Goal: Task Accomplishment & Management: Manage account settings

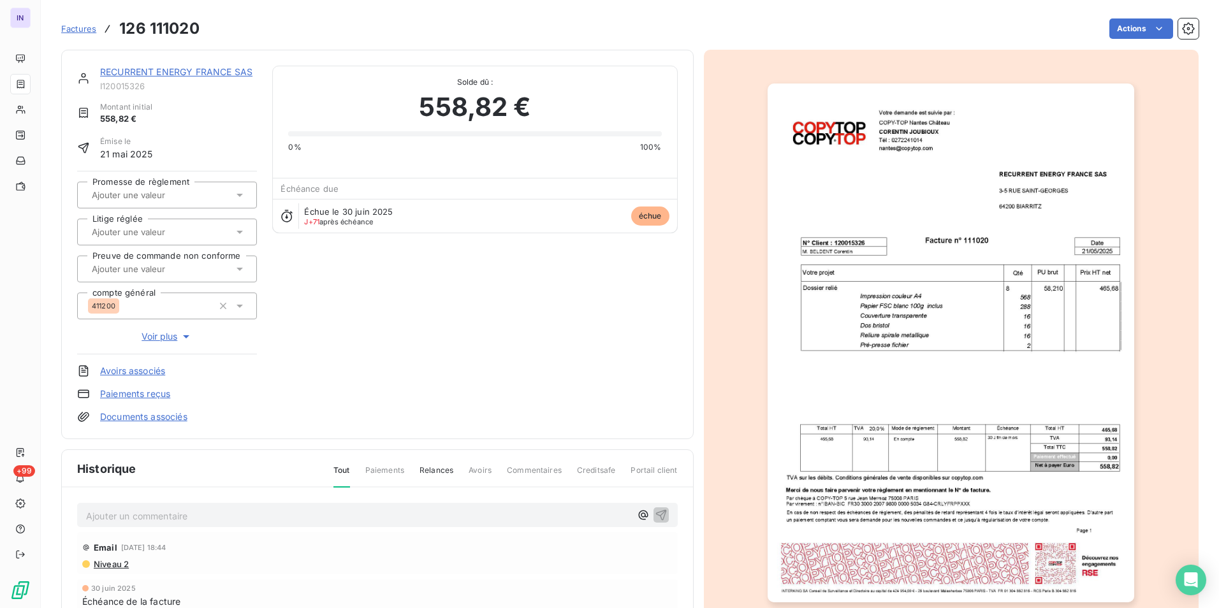
click at [155, 73] on link "RECURRENT ENERGY FRANCE SAS" at bounding box center [176, 71] width 152 height 11
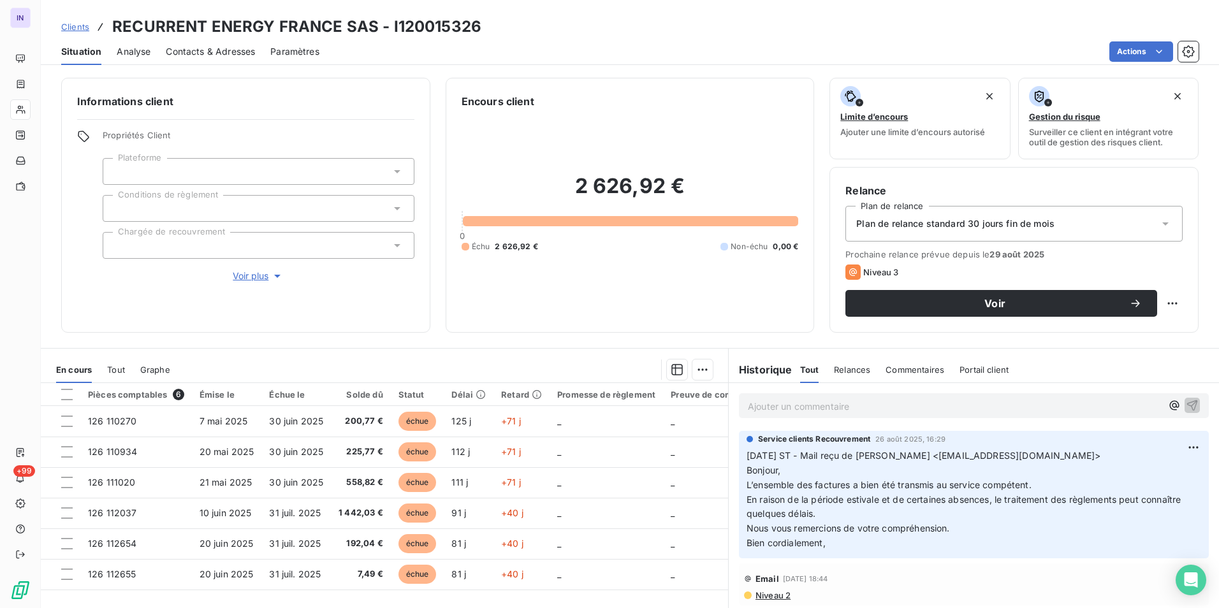
drag, startPoint x: 770, startPoint y: 403, endPoint x: 764, endPoint y: 393, distance: 11.5
click at [768, 399] on p "Ajouter un commentaire ﻿" at bounding box center [955, 406] width 414 height 16
click at [1134, 453] on p "[DATE] ST - Mail reçu de [PERSON_NAME] <[EMAIL_ADDRESS][DOMAIN_NAME]> Bonjour, …" at bounding box center [973, 498] width 454 height 102
drag, startPoint x: 1134, startPoint y: 453, endPoint x: 873, endPoint y: 458, distance: 261.4
click at [873, 458] on p "[DATE] ST - Mail reçu de [PERSON_NAME] <[EMAIL_ADDRESS][DOMAIN_NAME]> Bonjour, …" at bounding box center [973, 498] width 454 height 102
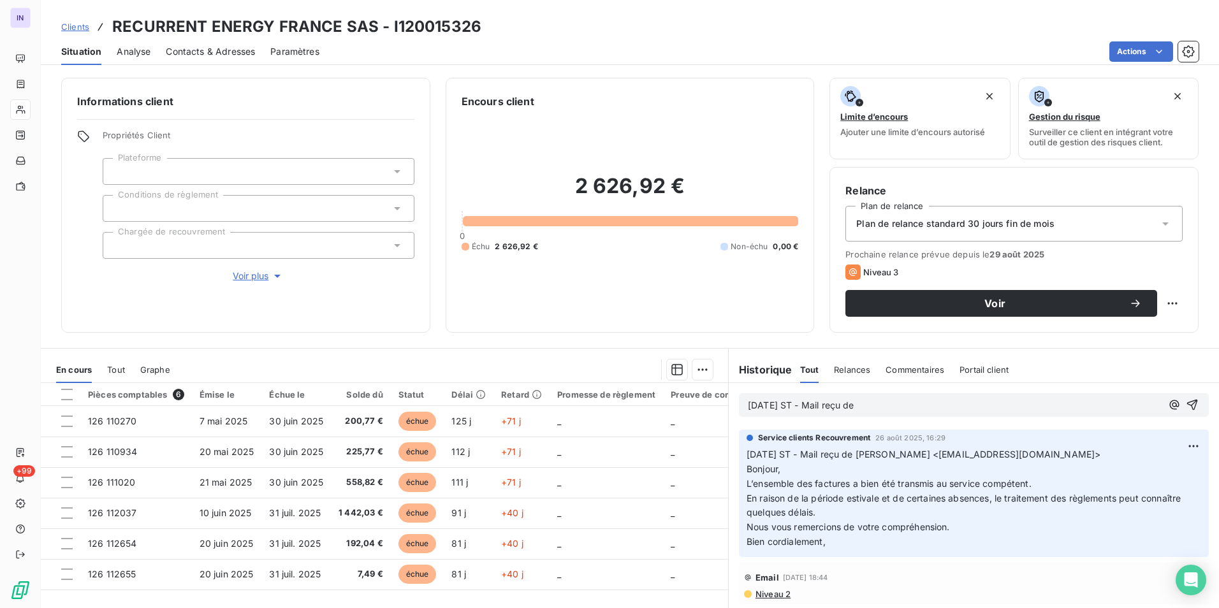
copy span "[PERSON_NAME] <[EMAIL_ADDRESS][DOMAIN_NAME]>"
click at [882, 402] on p "[DATE] ST - Mail reçu de" at bounding box center [955, 405] width 414 height 15
click at [766, 413] on p "[DATE] ST - Mail reçu de [PERSON_NAME] <[EMAIL_ADDRESS][DOMAIN_NAME]>" at bounding box center [955, 405] width 414 height 15
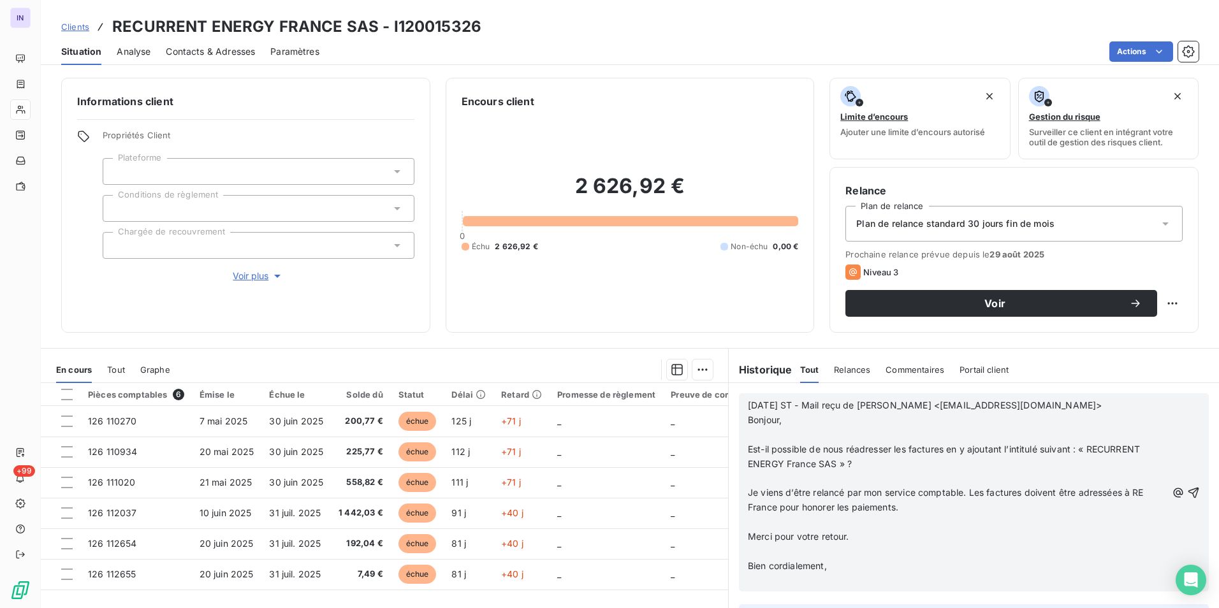
click at [755, 431] on p "﻿" at bounding box center [957, 435] width 419 height 15
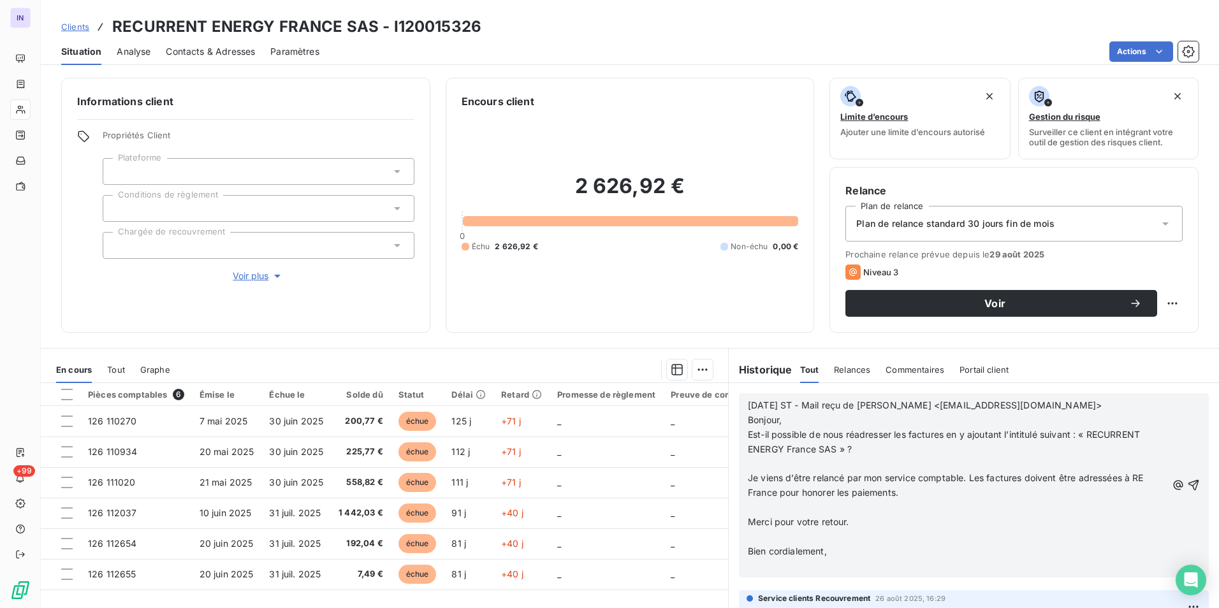
click at [760, 461] on p "﻿" at bounding box center [957, 464] width 419 height 15
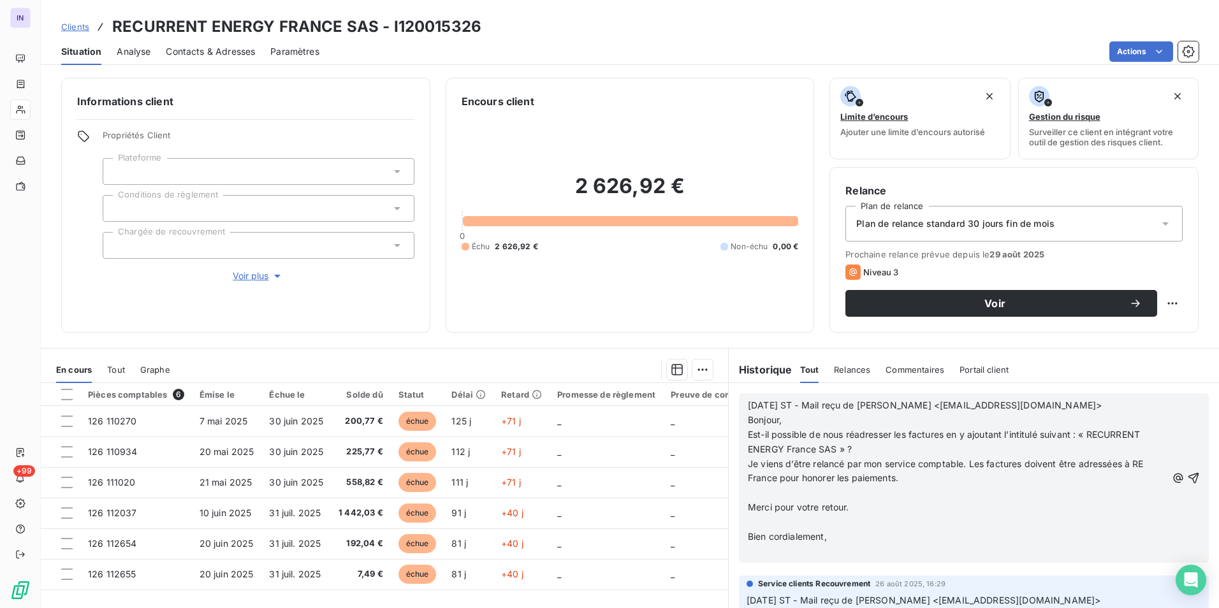
click at [760, 488] on p "﻿" at bounding box center [957, 493] width 419 height 15
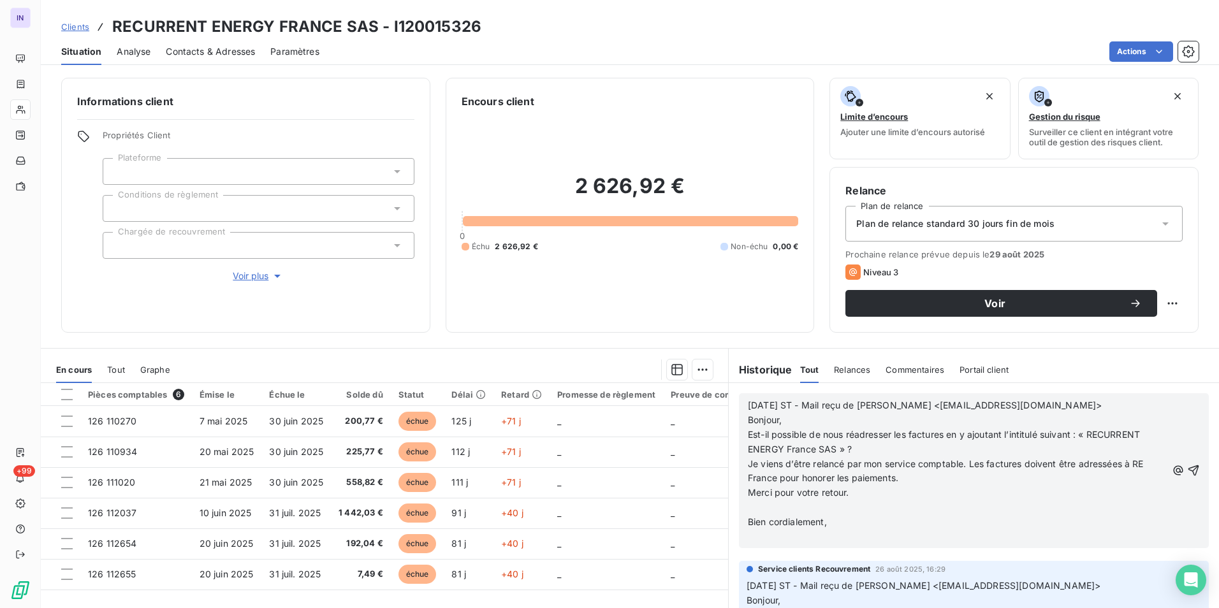
click at [755, 505] on p "﻿" at bounding box center [957, 507] width 419 height 15
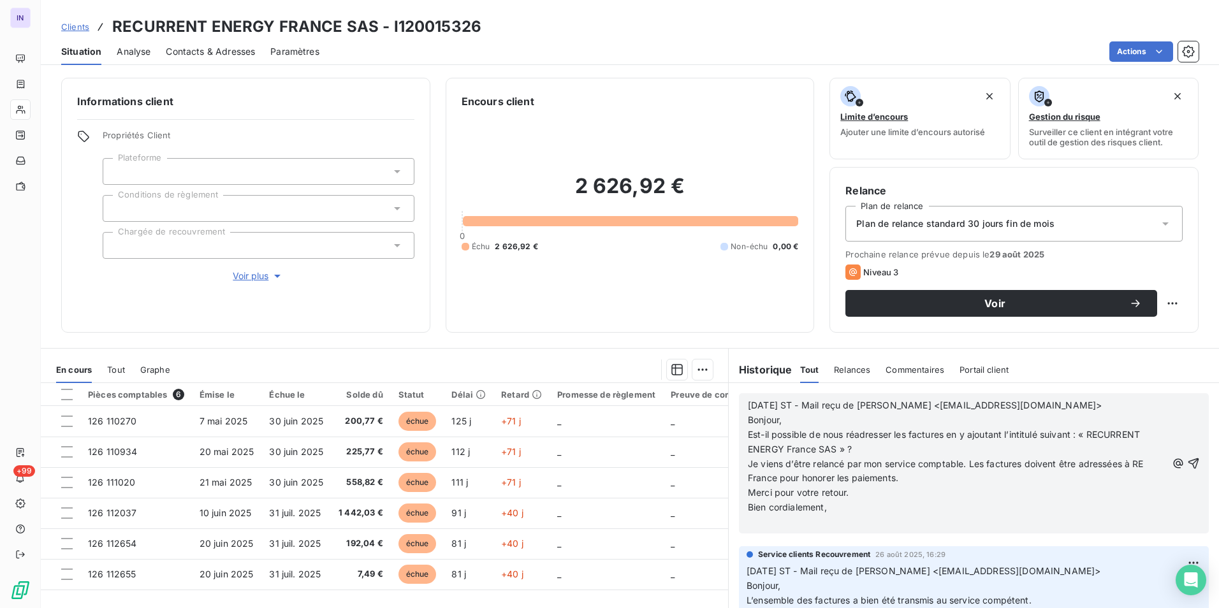
click at [754, 522] on p "﻿" at bounding box center [957, 522] width 419 height 15
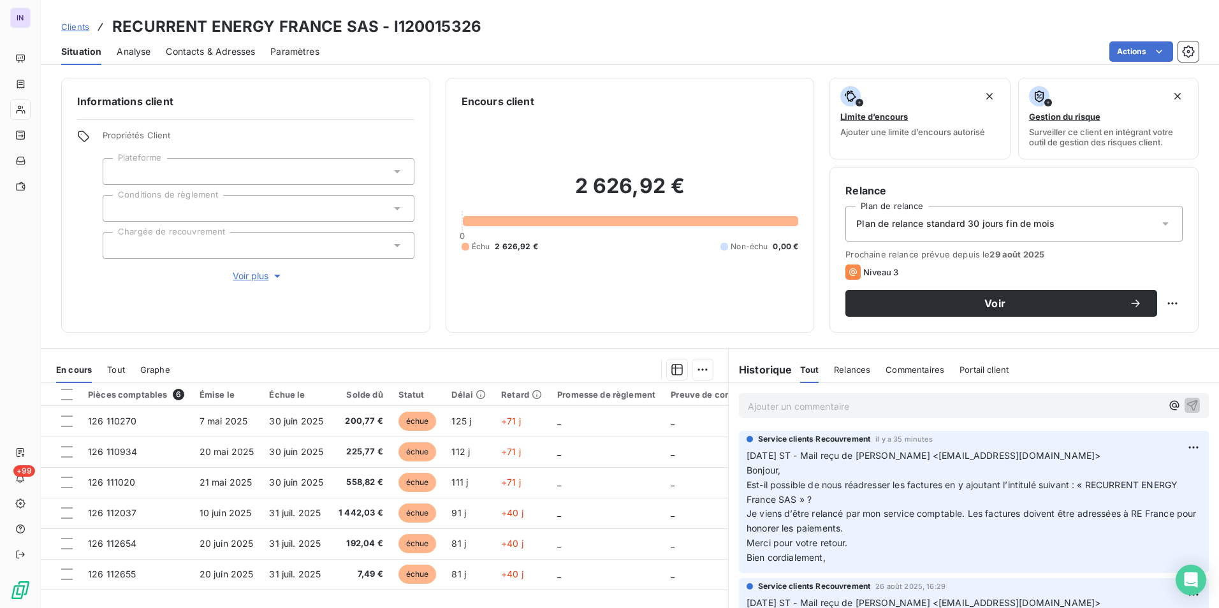
click at [748, 407] on p "Ajouter un commentaire ﻿" at bounding box center [955, 406] width 414 height 16
click at [1136, 453] on p "[DATE] ST - Mail reçu de [PERSON_NAME] <[EMAIL_ADDRESS][DOMAIN_NAME]> Bonjour, …" at bounding box center [973, 505] width 454 height 117
drag, startPoint x: 1115, startPoint y: 455, endPoint x: 871, endPoint y: 453, distance: 244.1
click at [871, 453] on p "[DATE] ST - Mail reçu de [PERSON_NAME] <[EMAIL_ADDRESS][DOMAIN_NAME]> Bonjour, …" at bounding box center [973, 505] width 454 height 117
copy span "[PERSON_NAME] <[EMAIL_ADDRESS][DOMAIN_NAME]>"
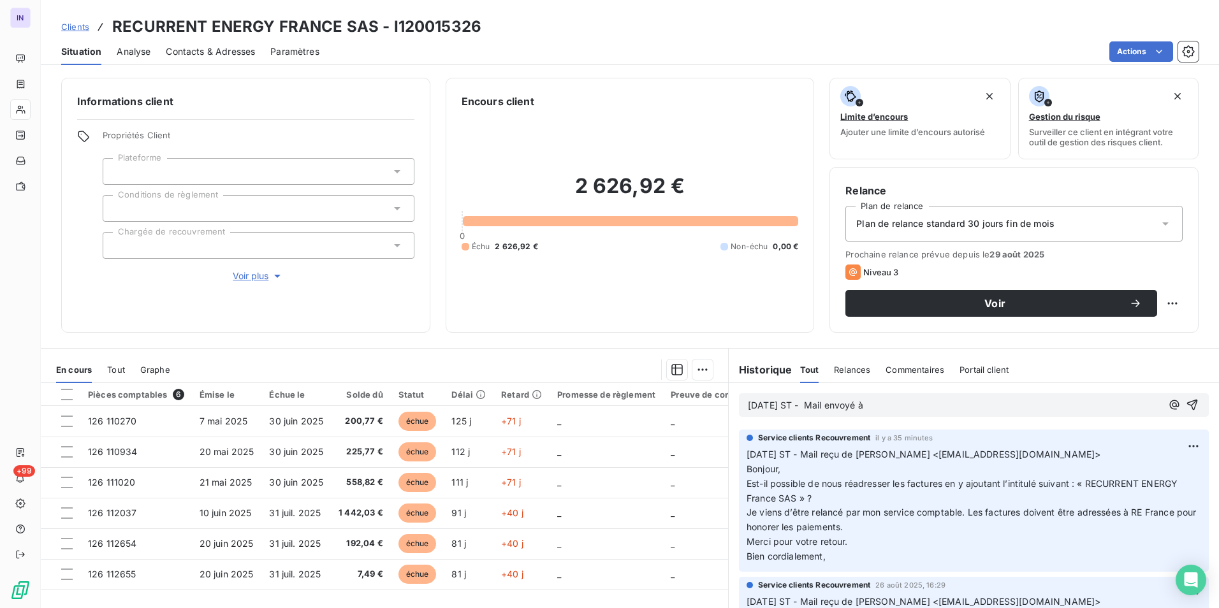
click at [899, 407] on p "[DATE] ST - Mail envoyé à" at bounding box center [955, 405] width 414 height 15
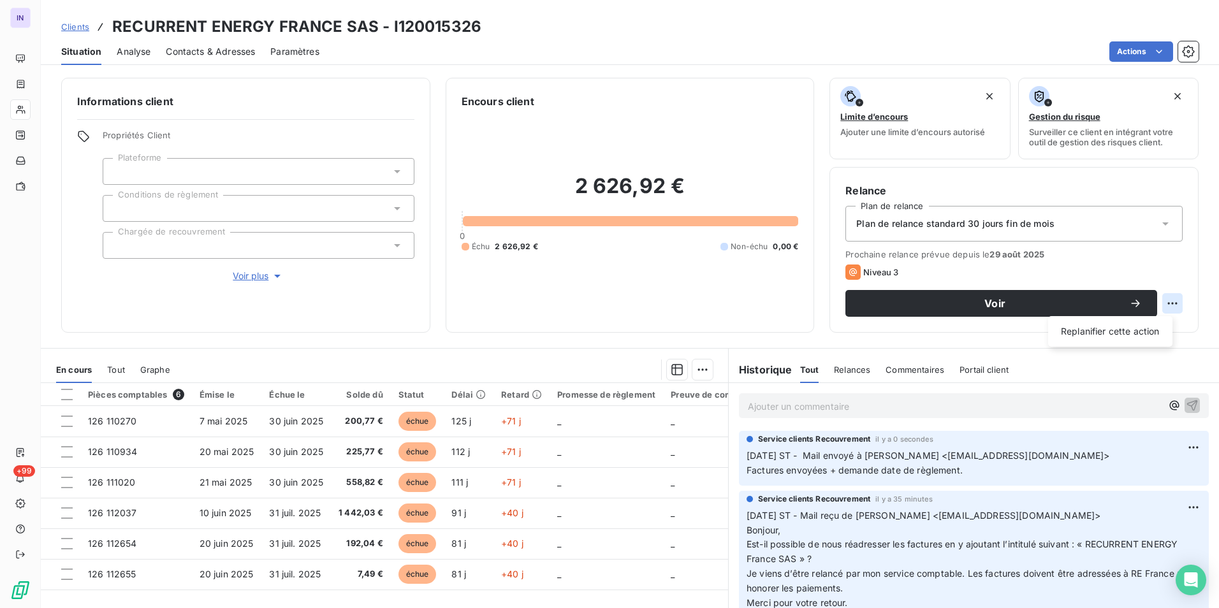
click at [1158, 303] on html "IN +99 Clients RECURRENT ENERGY [GEOGRAPHIC_DATA] SAS - I120015326 Situation An…" at bounding box center [609, 304] width 1219 height 608
click at [1143, 330] on div "Replanifier cette action" at bounding box center [1110, 331] width 114 height 20
select select "8"
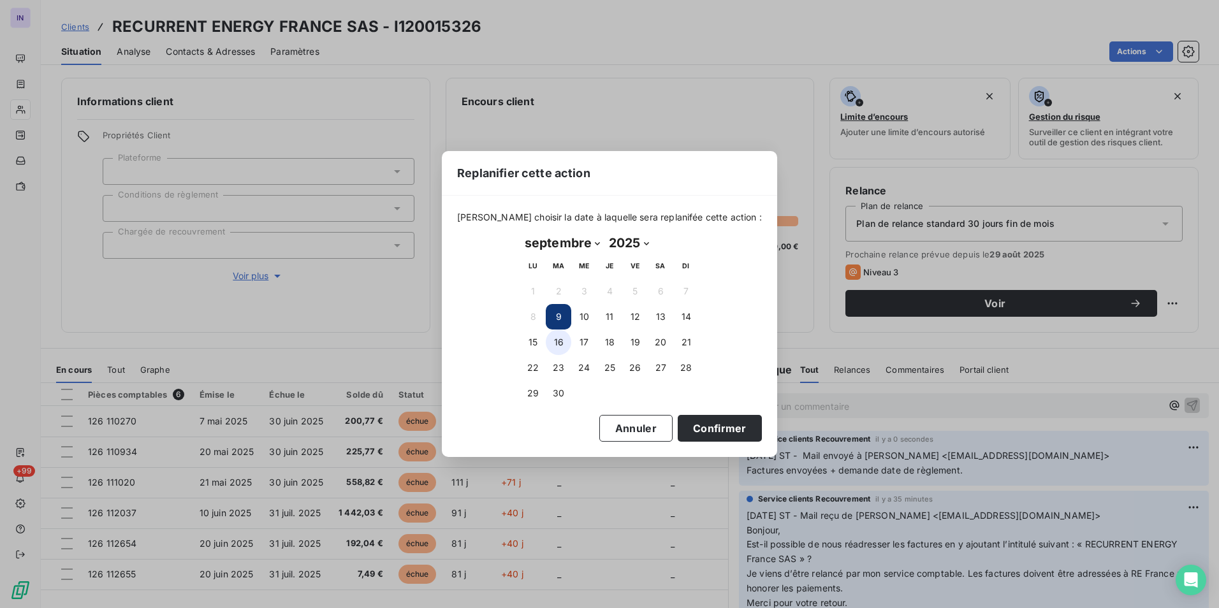
click at [557, 342] on button "16" at bounding box center [558, 342] width 25 height 25
click at [716, 423] on button "Confirmer" at bounding box center [720, 428] width 84 height 27
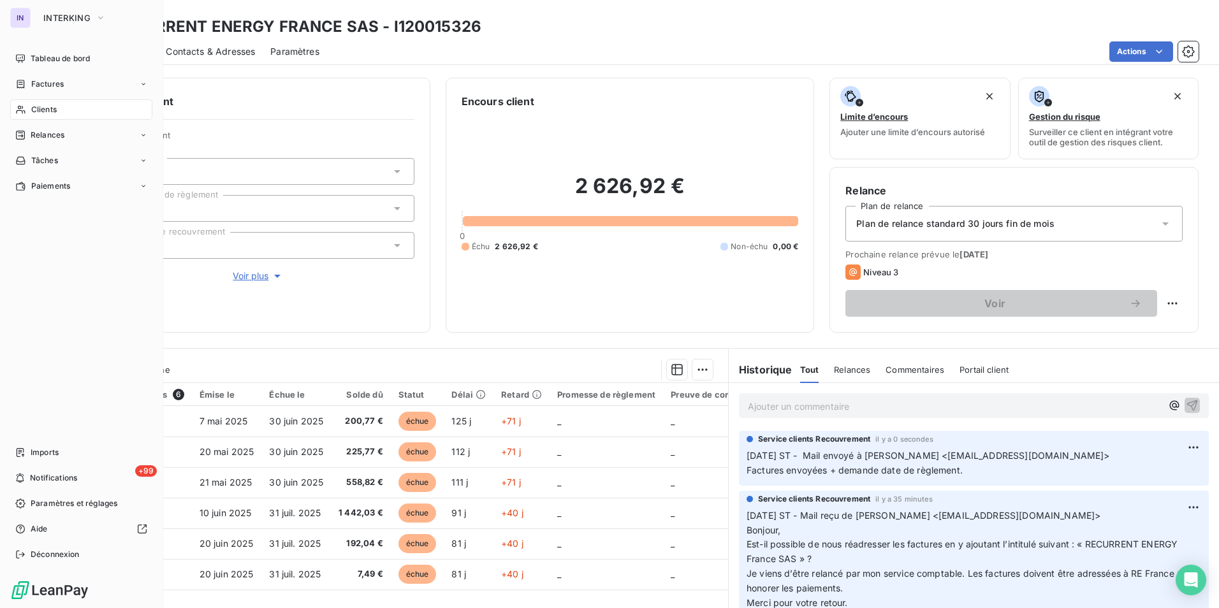
drag, startPoint x: 45, startPoint y: 112, endPoint x: 52, endPoint y: 112, distance: 7.6
click at [47, 112] on span "Clients" at bounding box center [43, 109] width 25 height 11
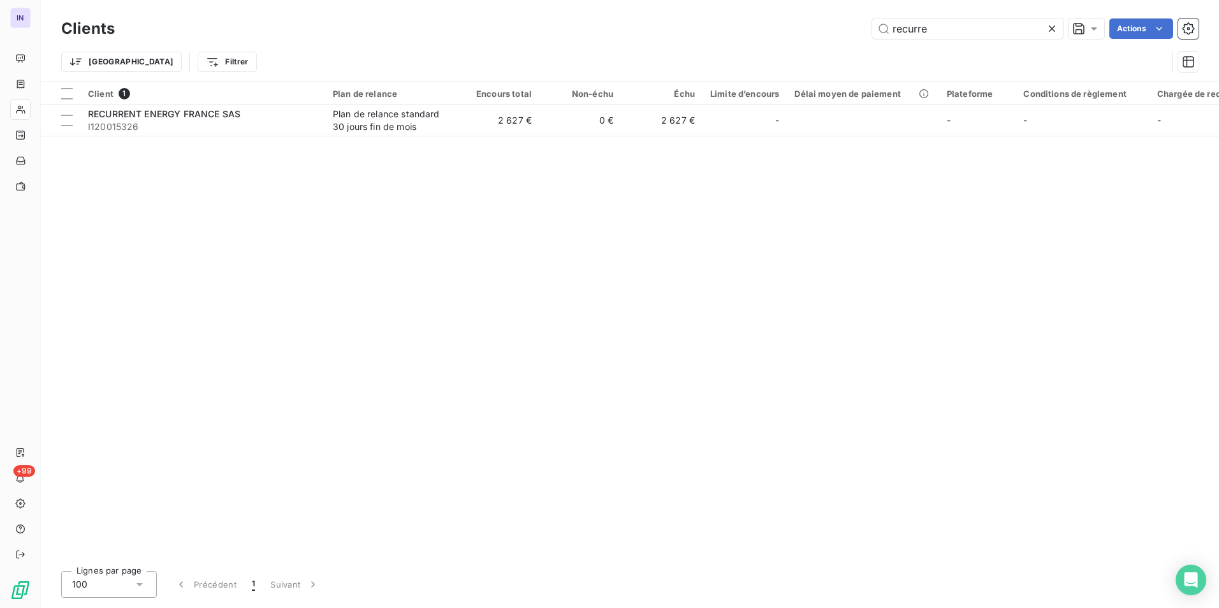
click at [819, 28] on div "recurre Actions" at bounding box center [664, 28] width 1068 height 20
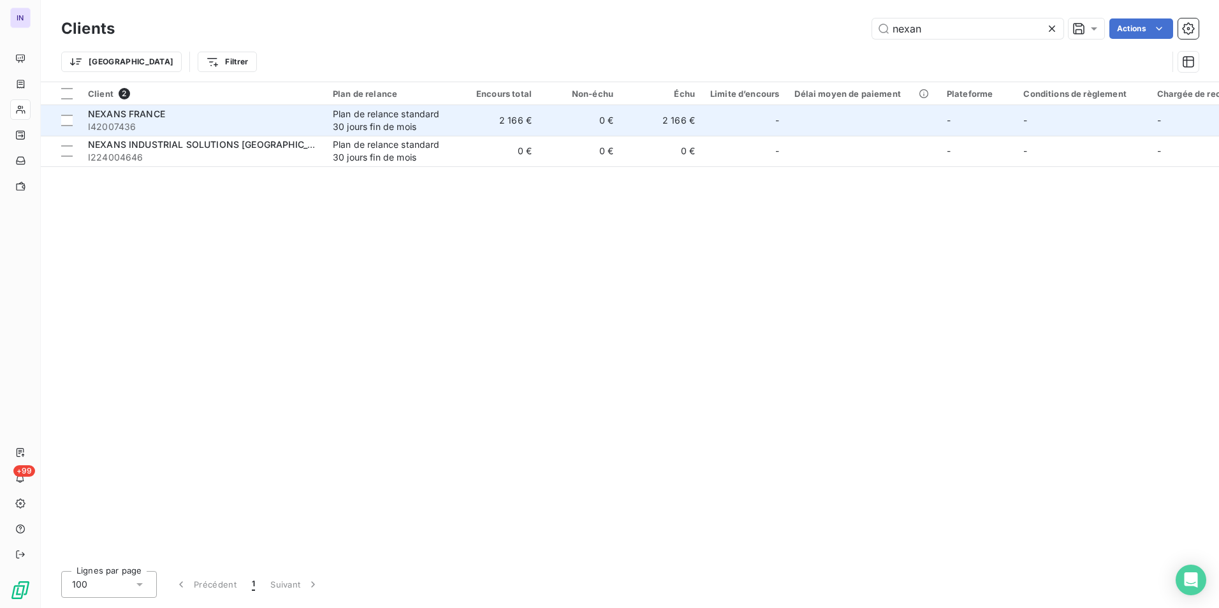
type input "nexan"
click at [279, 122] on span "I42007436" at bounding box center [202, 126] width 229 height 13
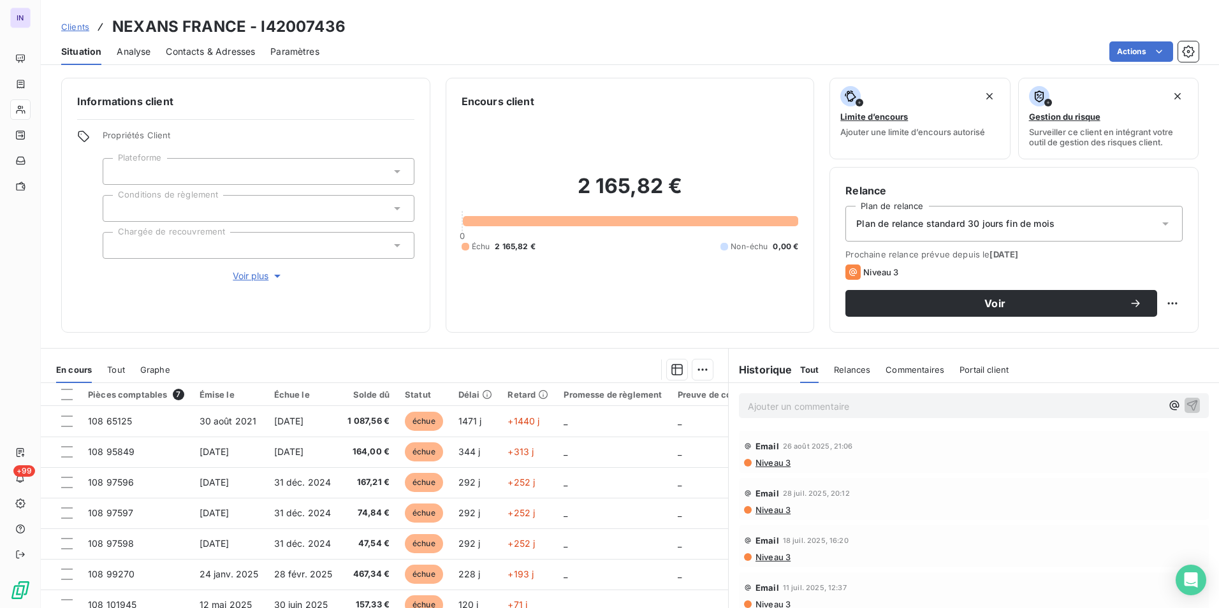
click at [192, 48] on span "Contacts & Adresses" at bounding box center [210, 51] width 89 height 13
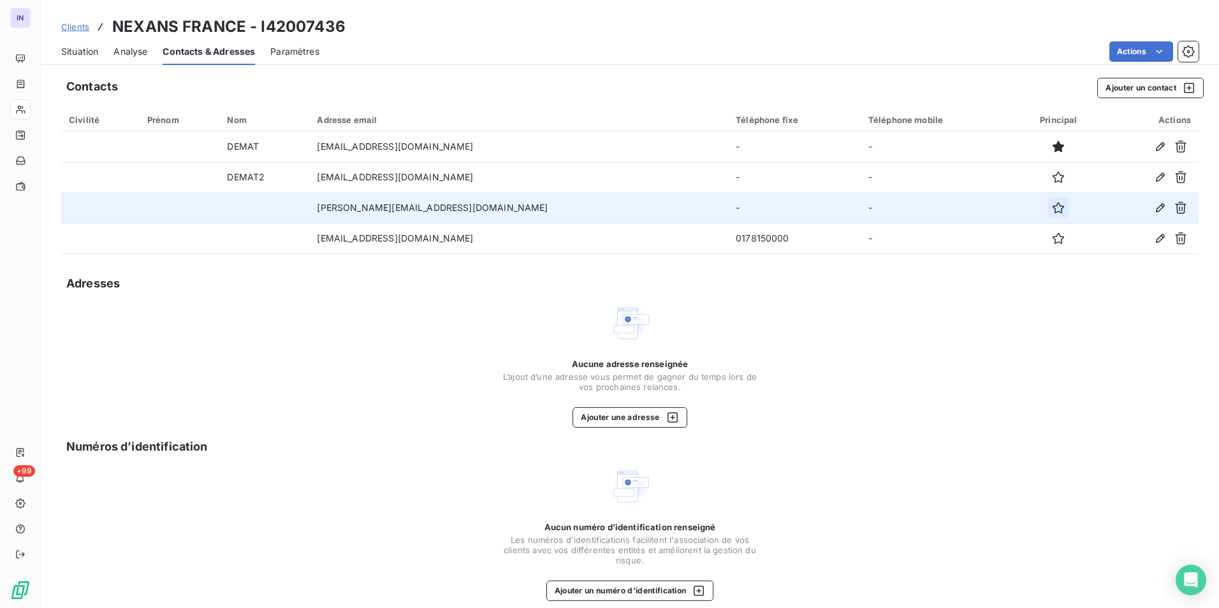
click at [1052, 208] on icon "button" at bounding box center [1058, 207] width 13 height 13
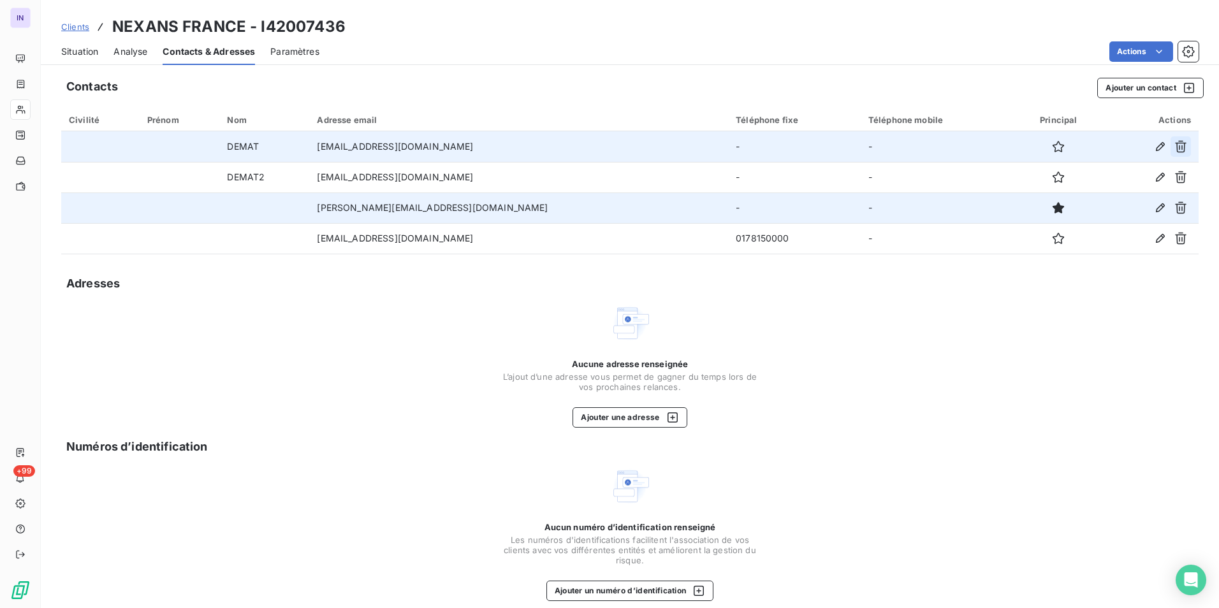
click at [1175, 149] on icon "button" at bounding box center [1180, 147] width 11 height 12
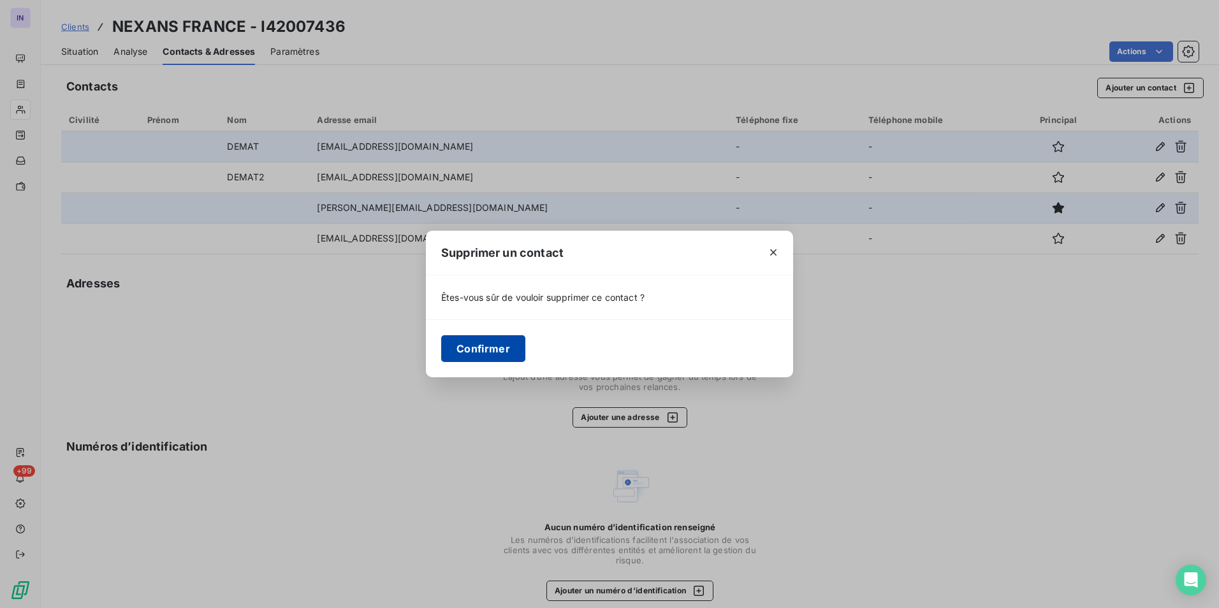
click at [488, 346] on button "Confirmer" at bounding box center [483, 348] width 84 height 27
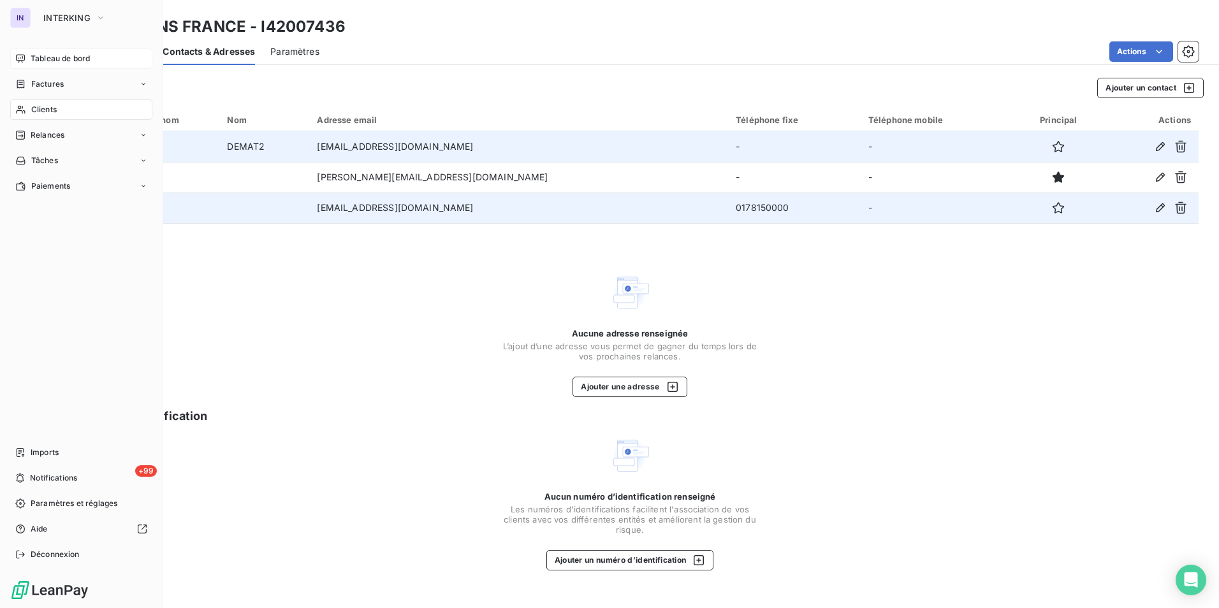
click at [52, 54] on span "Tableau de bord" at bounding box center [60, 58] width 59 height 11
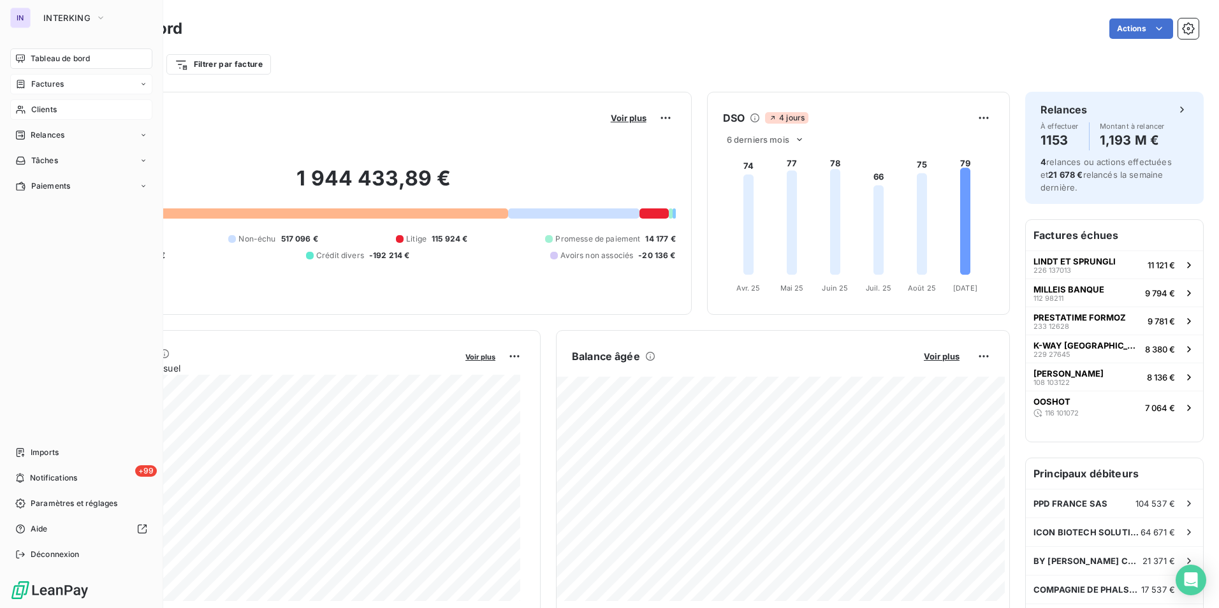
click at [42, 86] on span "Factures" at bounding box center [47, 83] width 33 height 11
click at [43, 108] on span "Factures" at bounding box center [47, 109] width 33 height 11
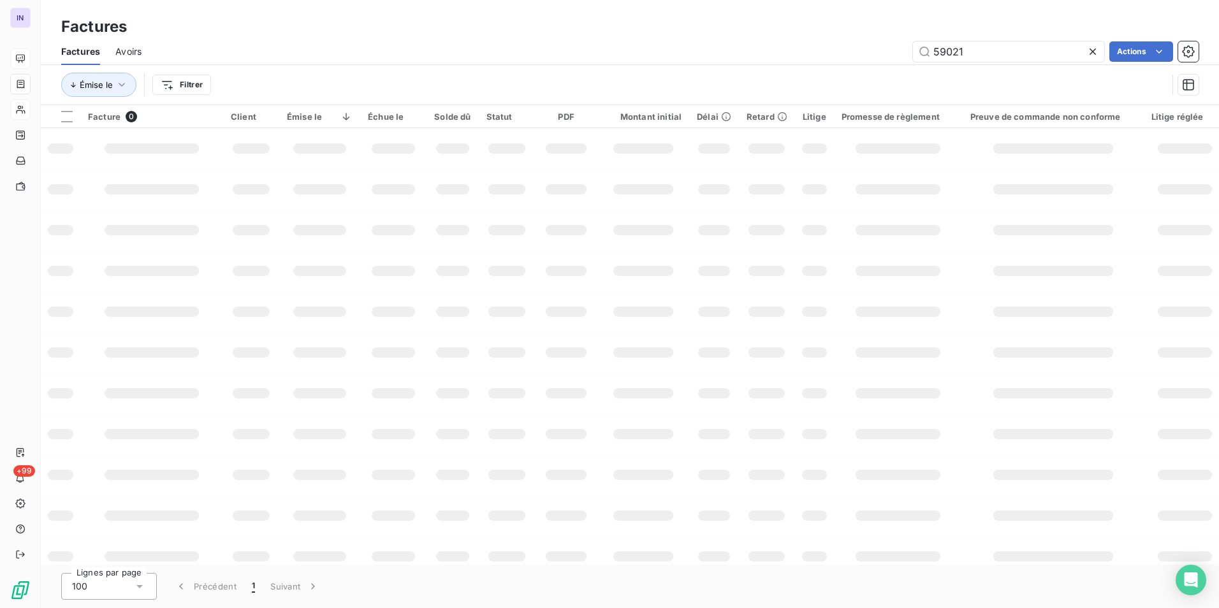
drag, startPoint x: 877, startPoint y: 54, endPoint x: 859, endPoint y: 47, distance: 19.0
click at [859, 47] on div "59021 Actions" at bounding box center [678, 51] width 1042 height 20
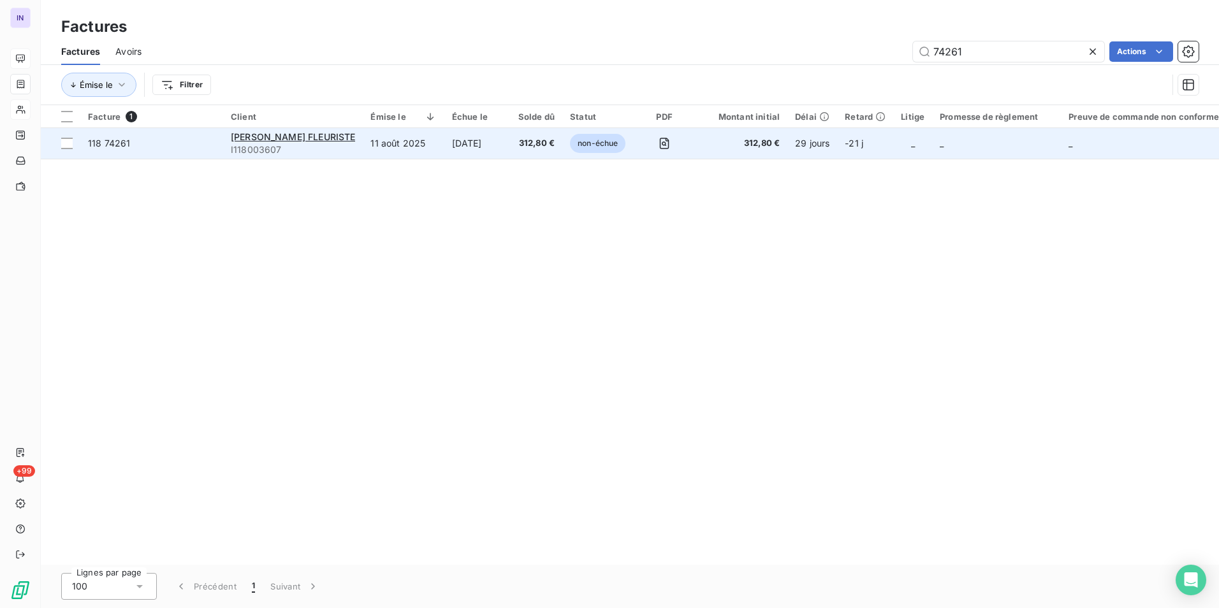
type input "74261"
click at [386, 151] on td "11 août 2025" at bounding box center [403, 143] width 81 height 31
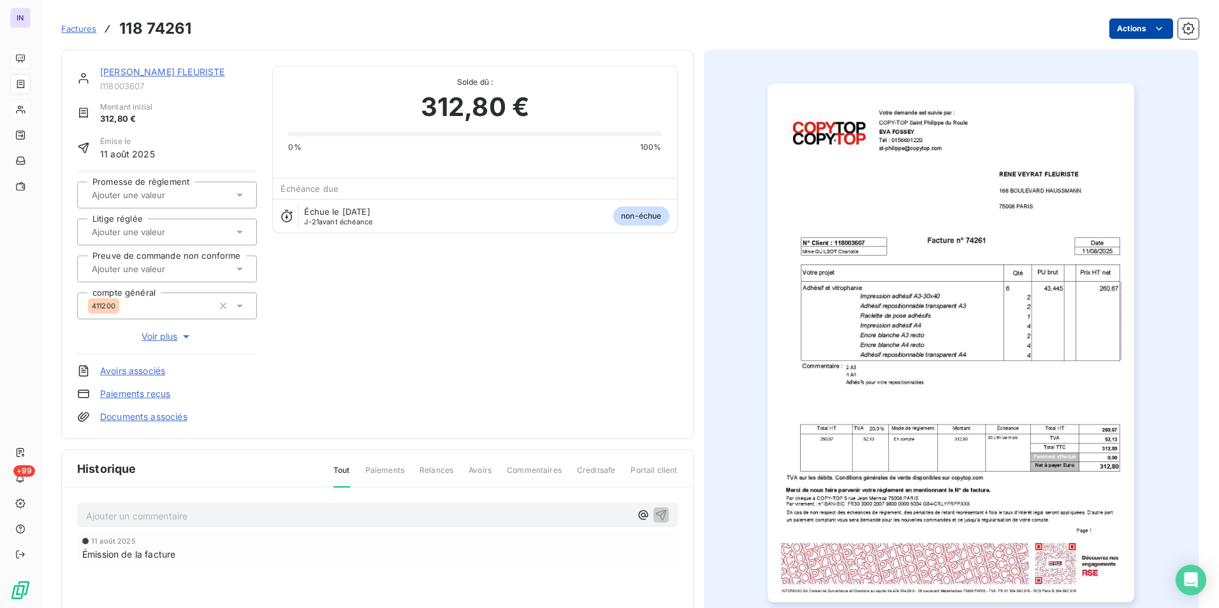
click at [1126, 29] on html "IN +99 Factures 118 74261 Actions [PERSON_NAME] FLEURISTE I118003607 Montant in…" at bounding box center [609, 304] width 1219 height 608
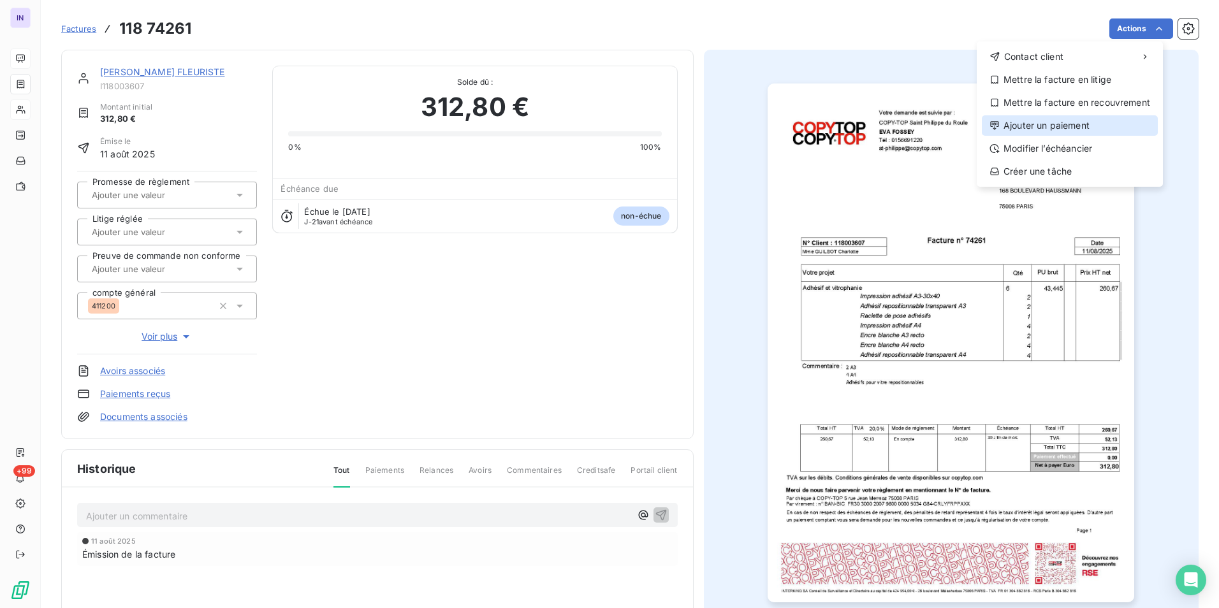
click at [1062, 124] on div "Ajouter un paiement" at bounding box center [1070, 125] width 176 height 20
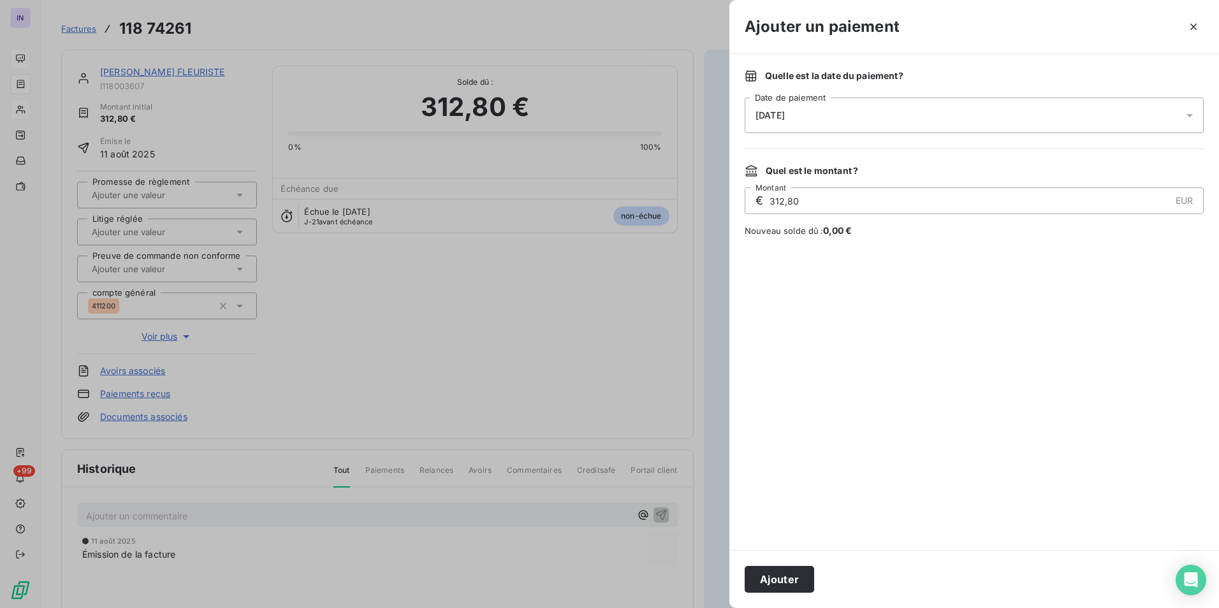
click at [938, 105] on div "[DATE]" at bounding box center [973, 116] width 459 height 36
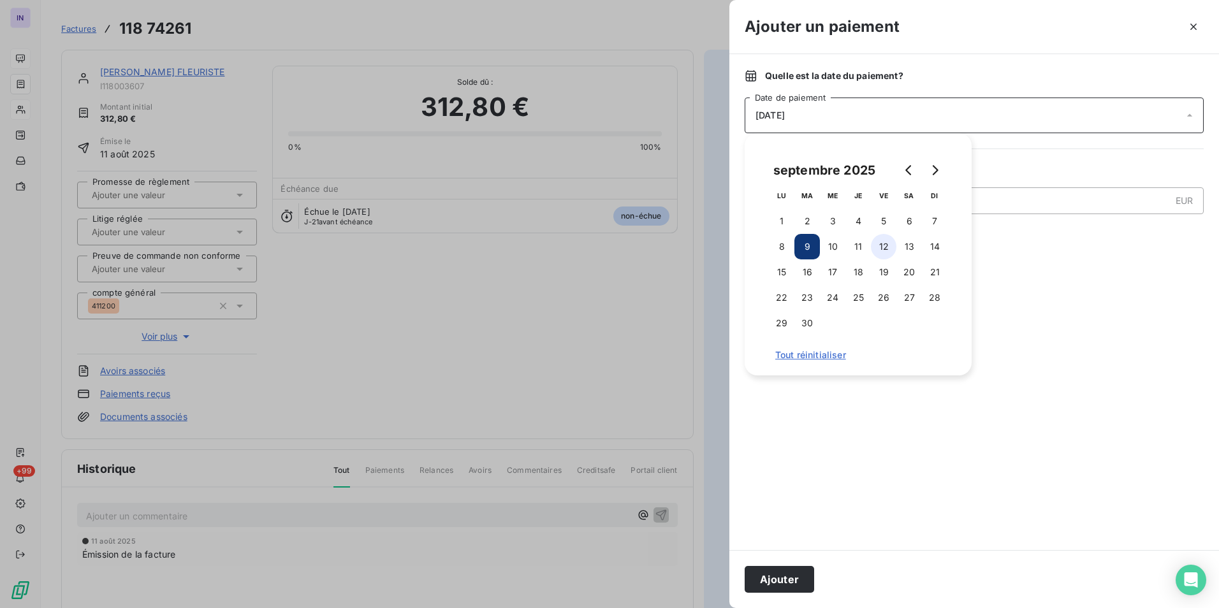
click at [880, 246] on button "12" at bounding box center [883, 246] width 25 height 25
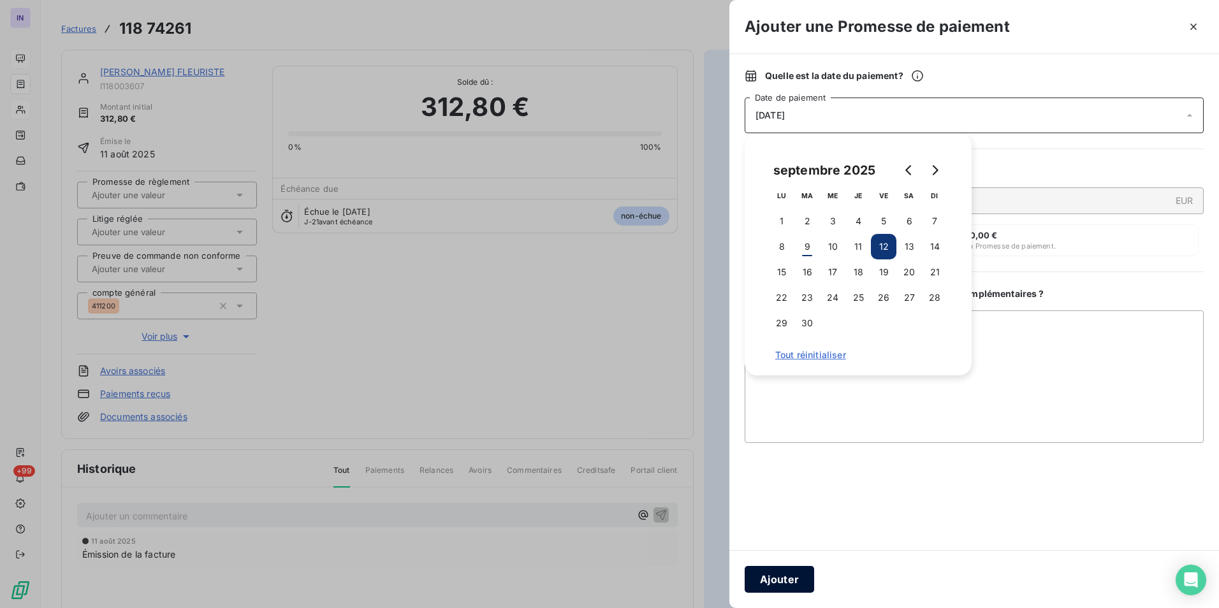
click at [778, 583] on button "Ajouter" at bounding box center [778, 579] width 69 height 27
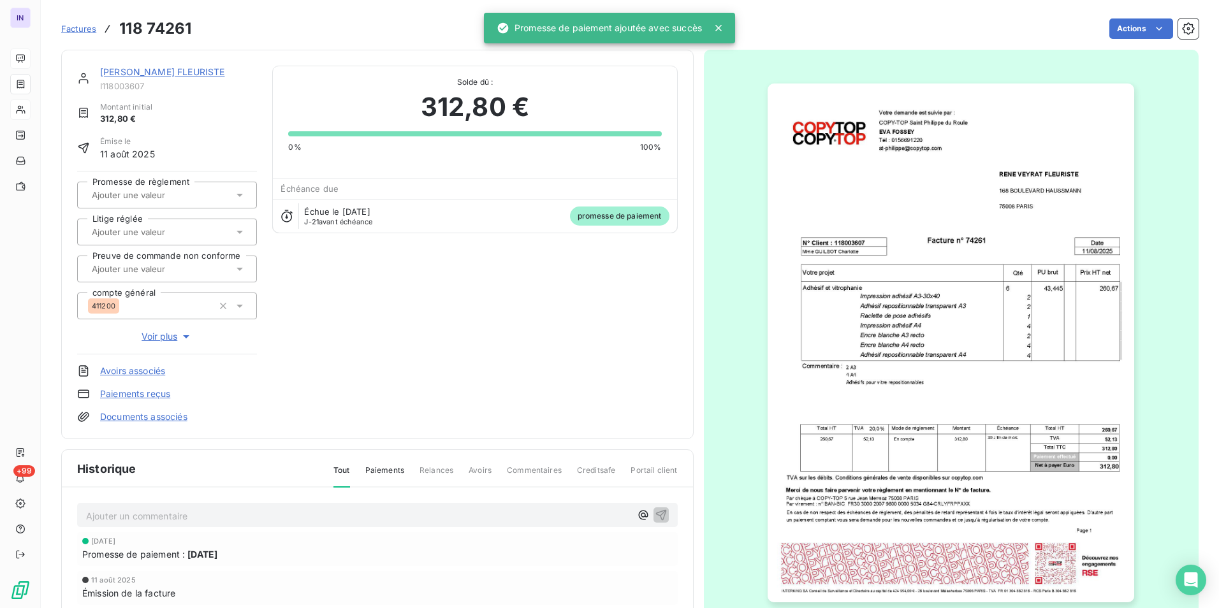
click at [188, 190] on input "text" at bounding box center [155, 194] width 128 height 11
click at [175, 229] on div "Oui" at bounding box center [175, 229] width 144 height 20
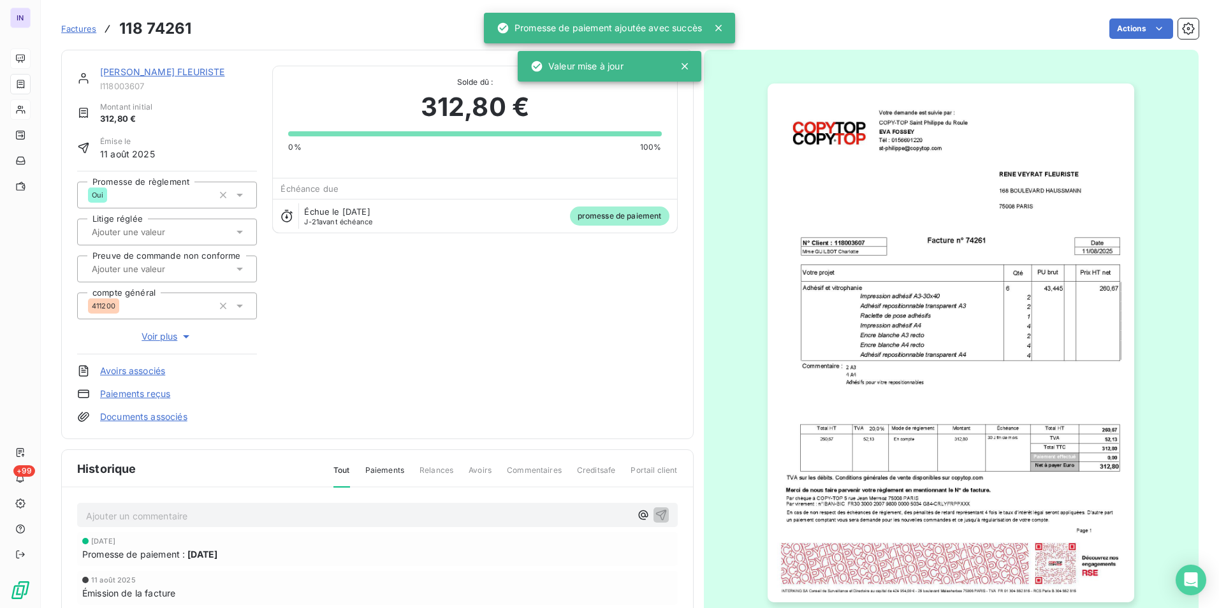
click at [164, 73] on link "[PERSON_NAME] FLEURISTE" at bounding box center [162, 71] width 124 height 11
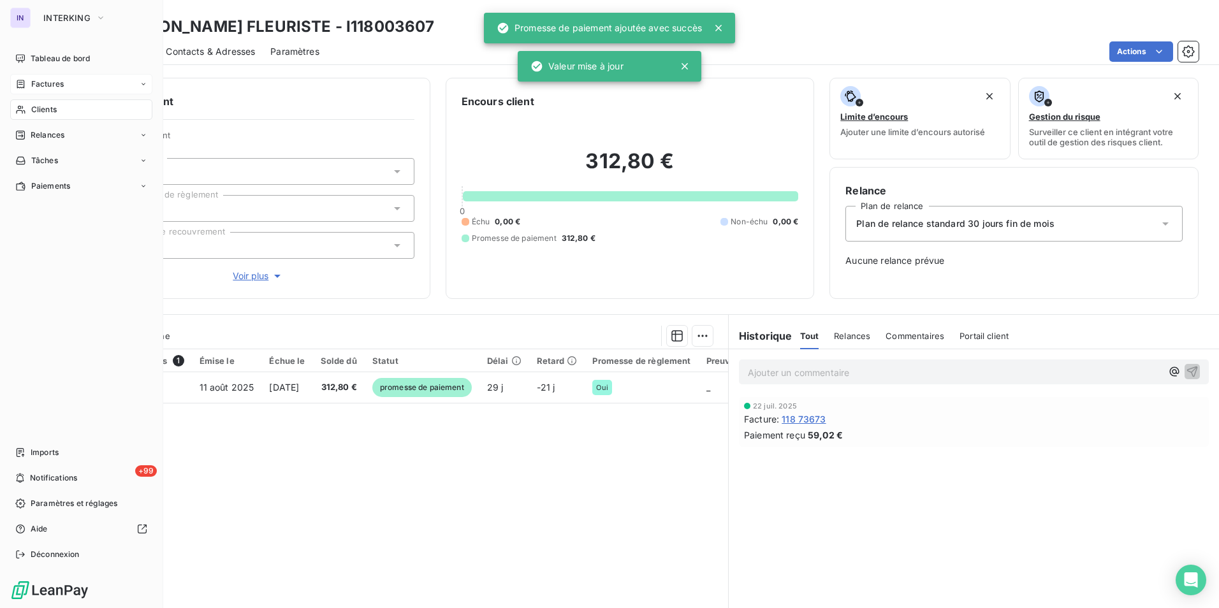
drag, startPoint x: 44, startPoint y: 57, endPoint x: 101, endPoint y: 83, distance: 62.8
click at [44, 57] on span "Tableau de bord" at bounding box center [60, 58] width 59 height 11
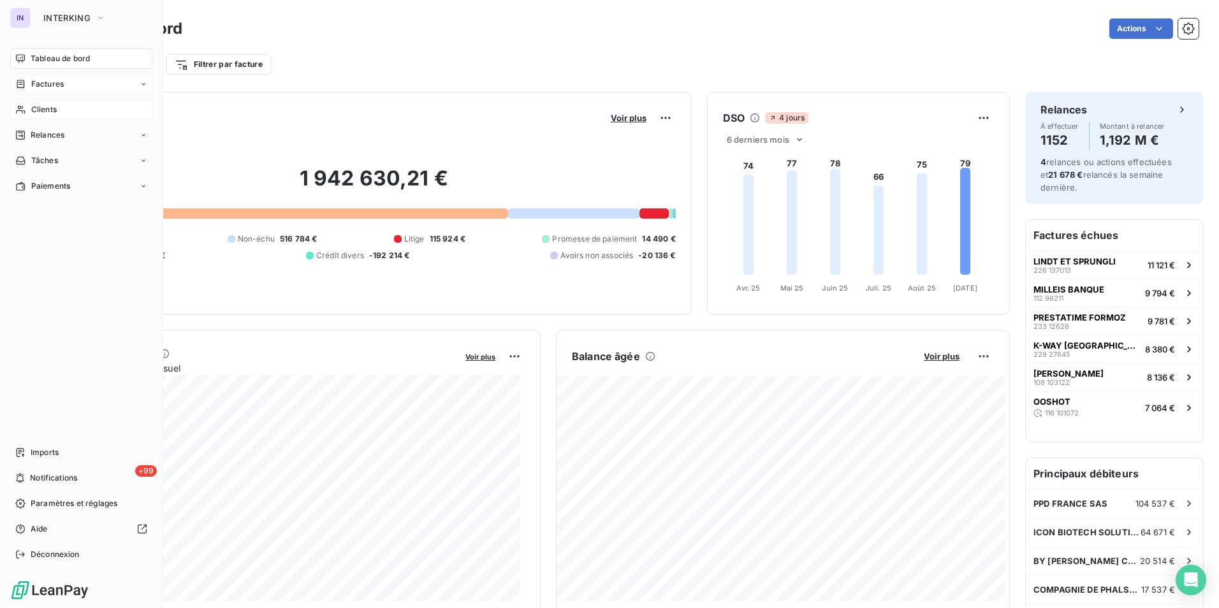
click at [48, 85] on span "Factures" at bounding box center [47, 83] width 33 height 11
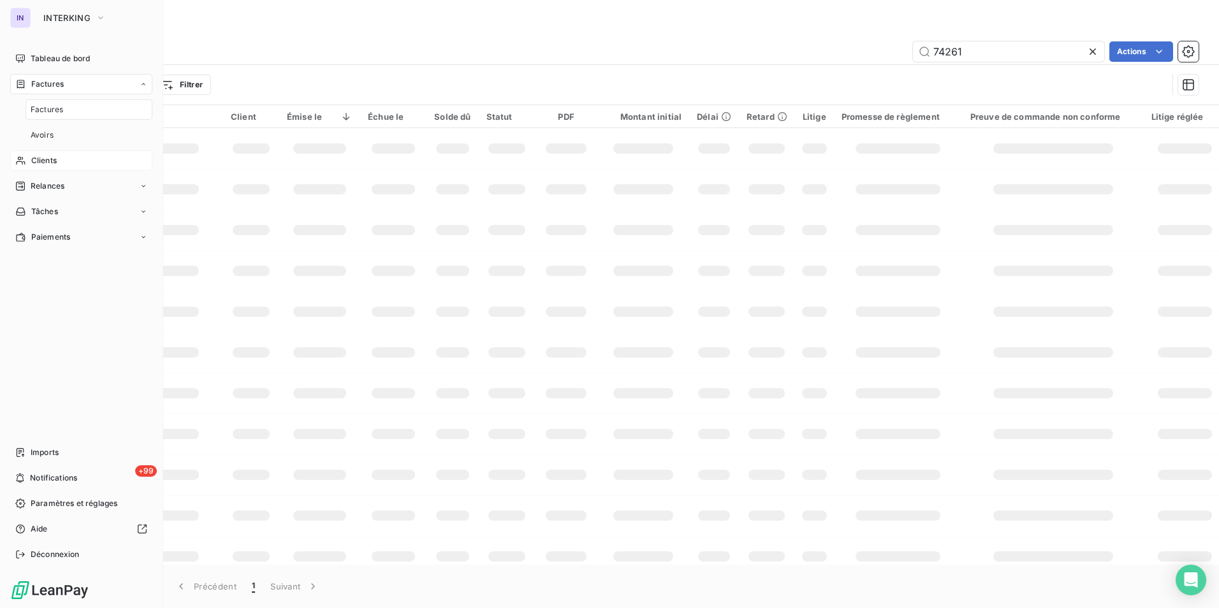
click at [51, 111] on span "Factures" at bounding box center [47, 109] width 33 height 11
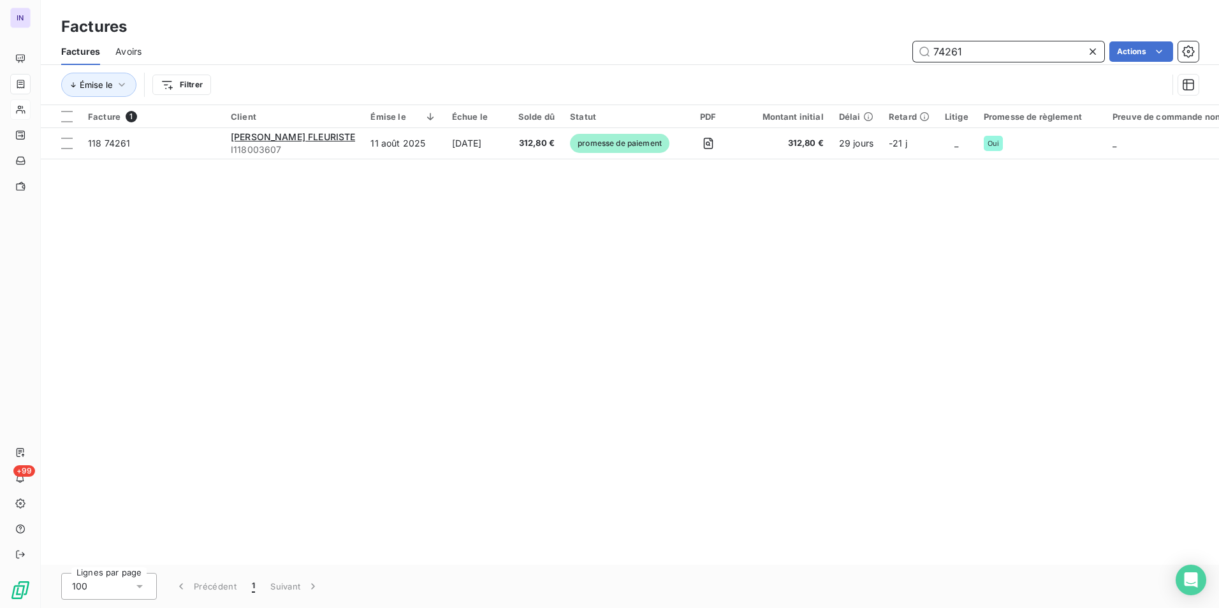
drag, startPoint x: 973, startPoint y: 55, endPoint x: 825, endPoint y: 48, distance: 148.7
click at [827, 48] on div "74261 Actions" at bounding box center [678, 51] width 1042 height 20
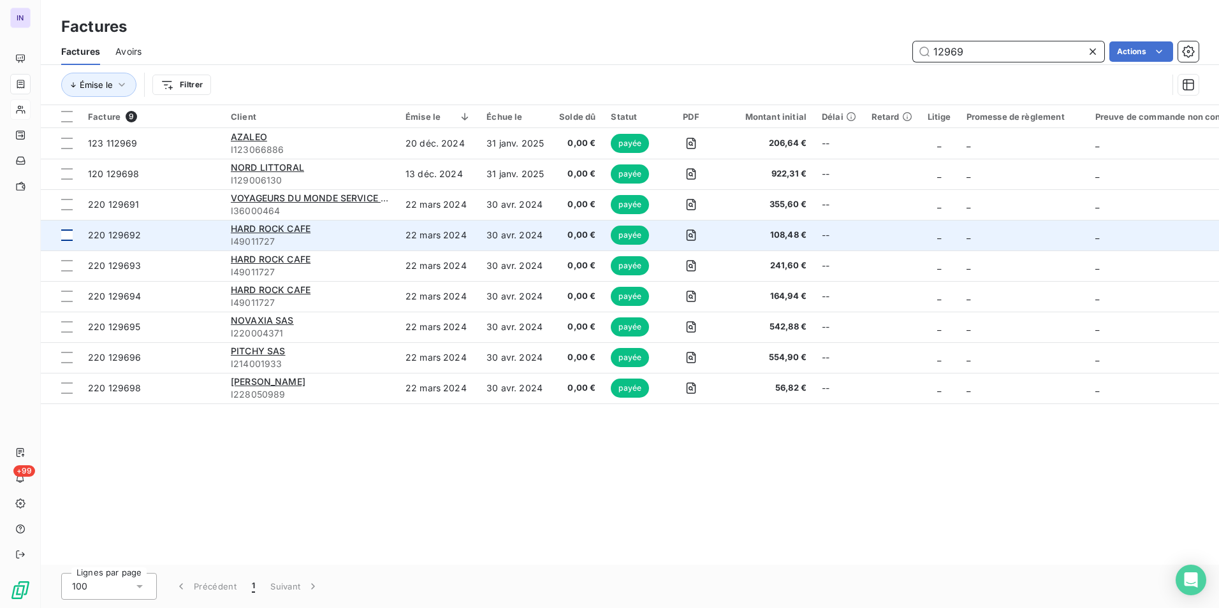
type input "12969"
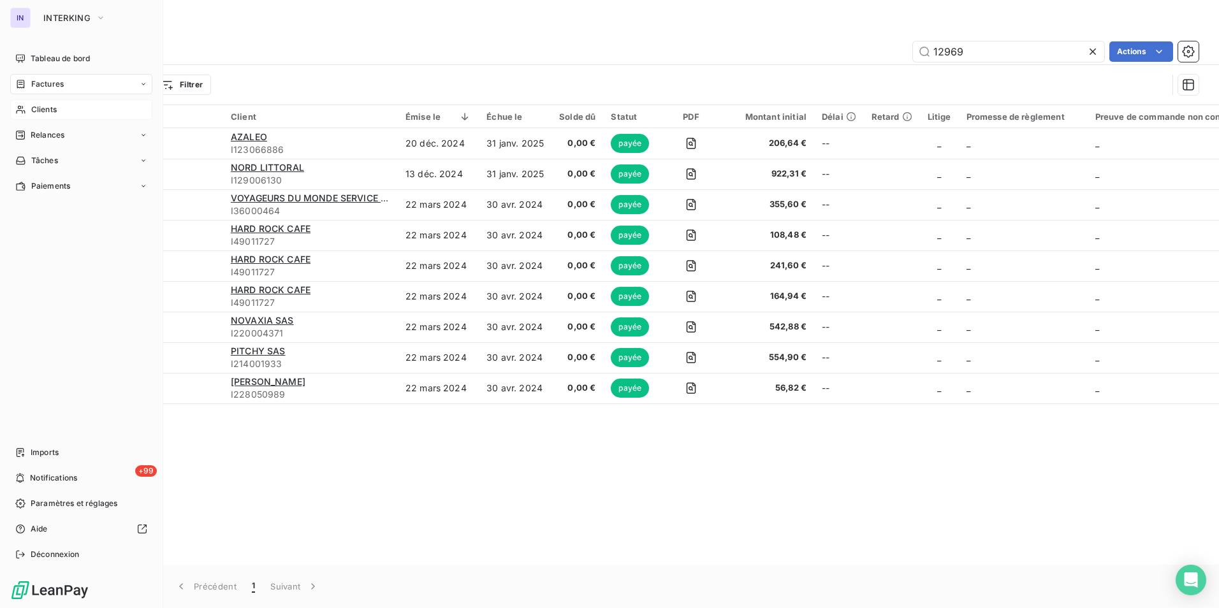
click at [34, 111] on span "Clients" at bounding box center [43, 109] width 25 height 11
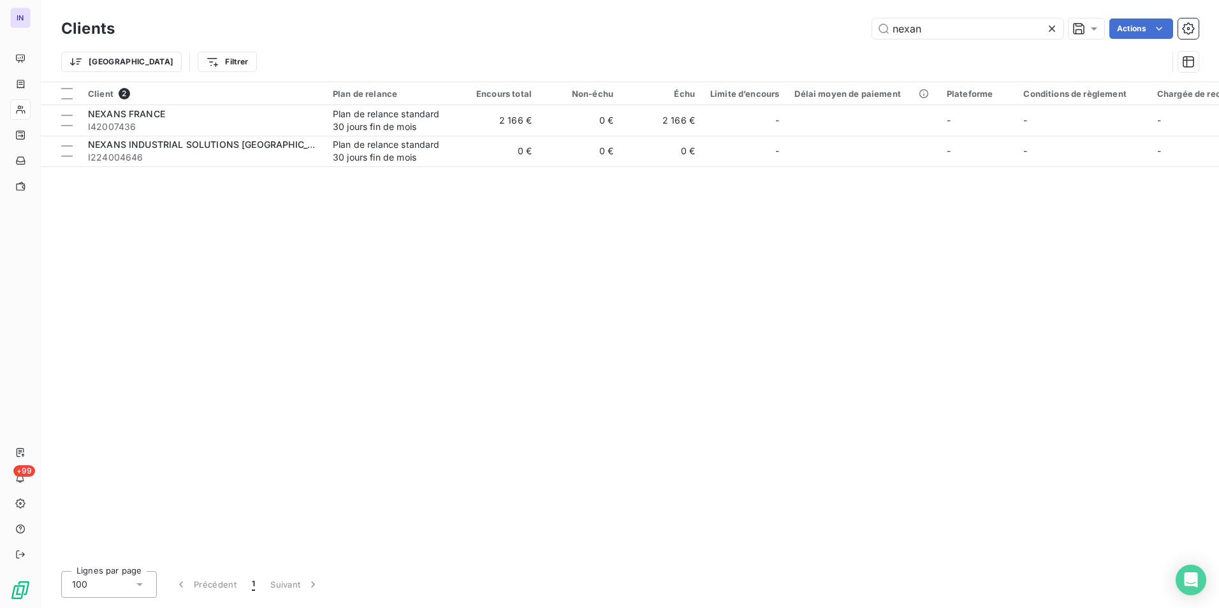
drag, startPoint x: 780, startPoint y: 19, endPoint x: 767, endPoint y: 20, distance: 13.4
click at [780, 18] on div "nexan Actions" at bounding box center [664, 28] width 1068 height 20
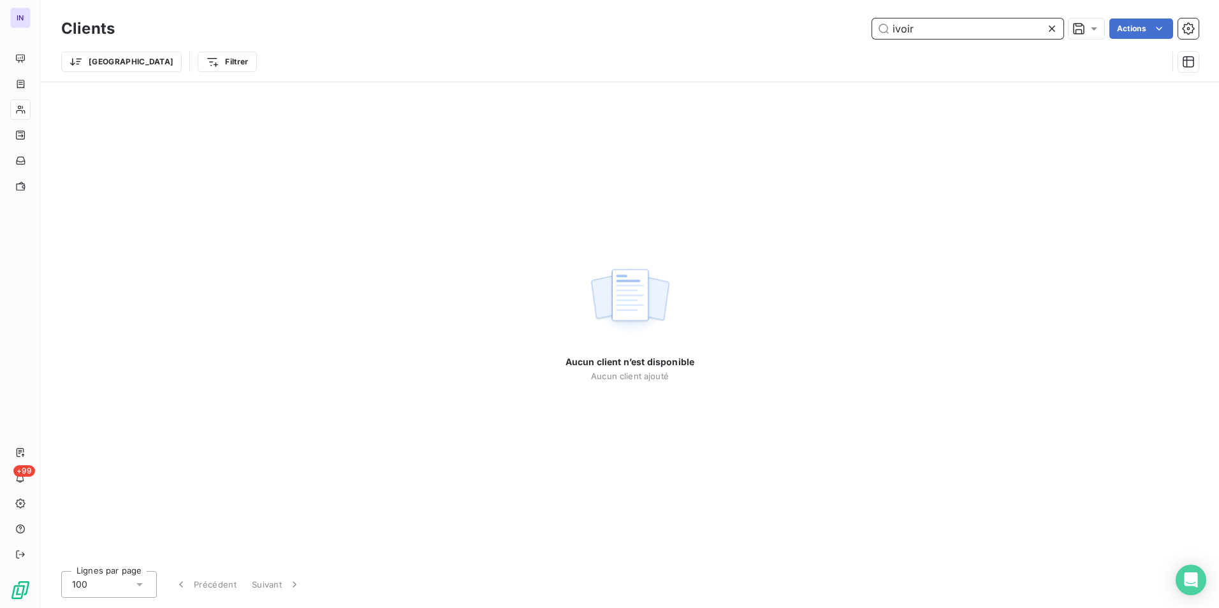
click at [846, 23] on div "ivoir Actions" at bounding box center [664, 28] width 1068 height 20
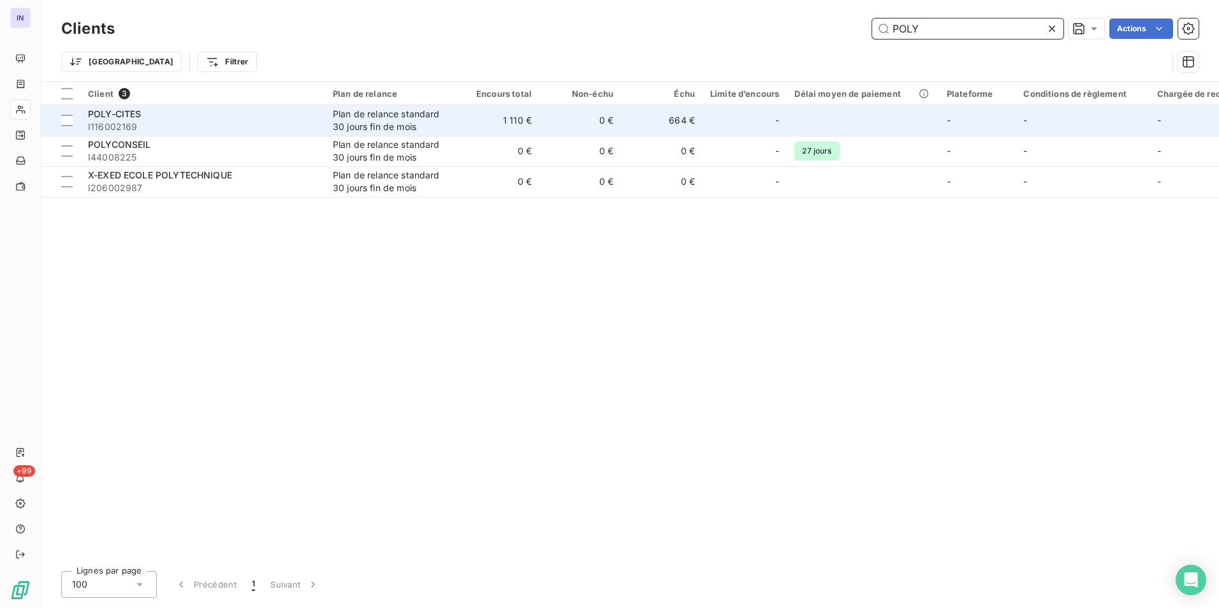
type input "POLY"
click at [302, 120] on span "I116002169" at bounding box center [202, 126] width 229 height 13
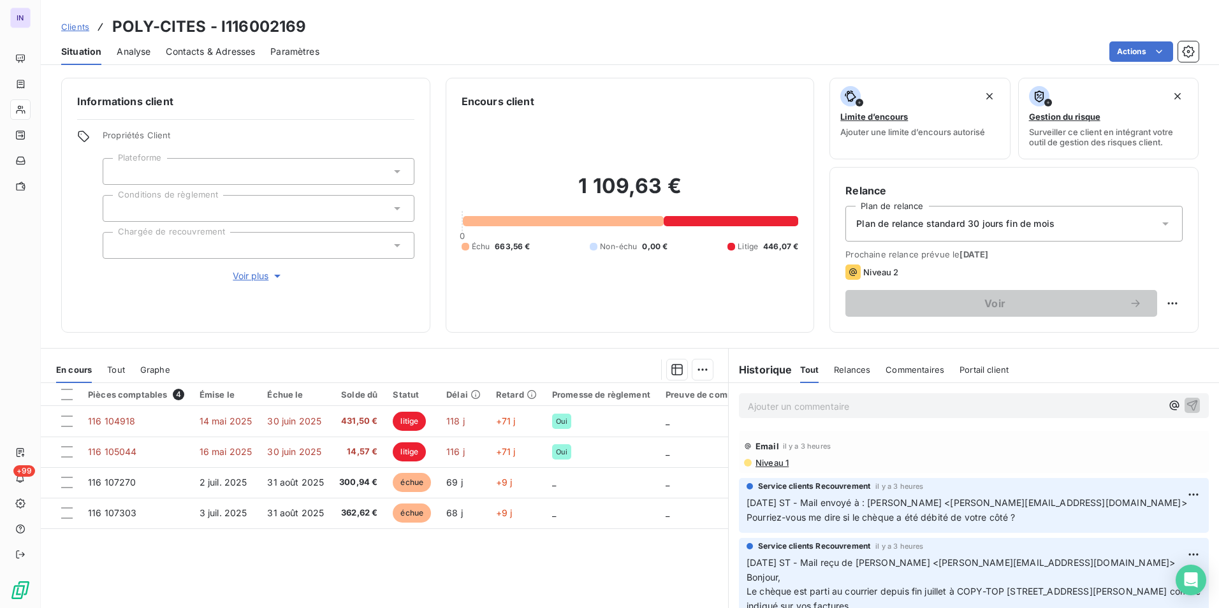
click at [772, 409] on p "Ajouter un commentaire ﻿" at bounding box center [955, 406] width 414 height 16
click at [804, 401] on p "Ajouter un commentaire ﻿" at bounding box center [955, 406] width 414 height 16
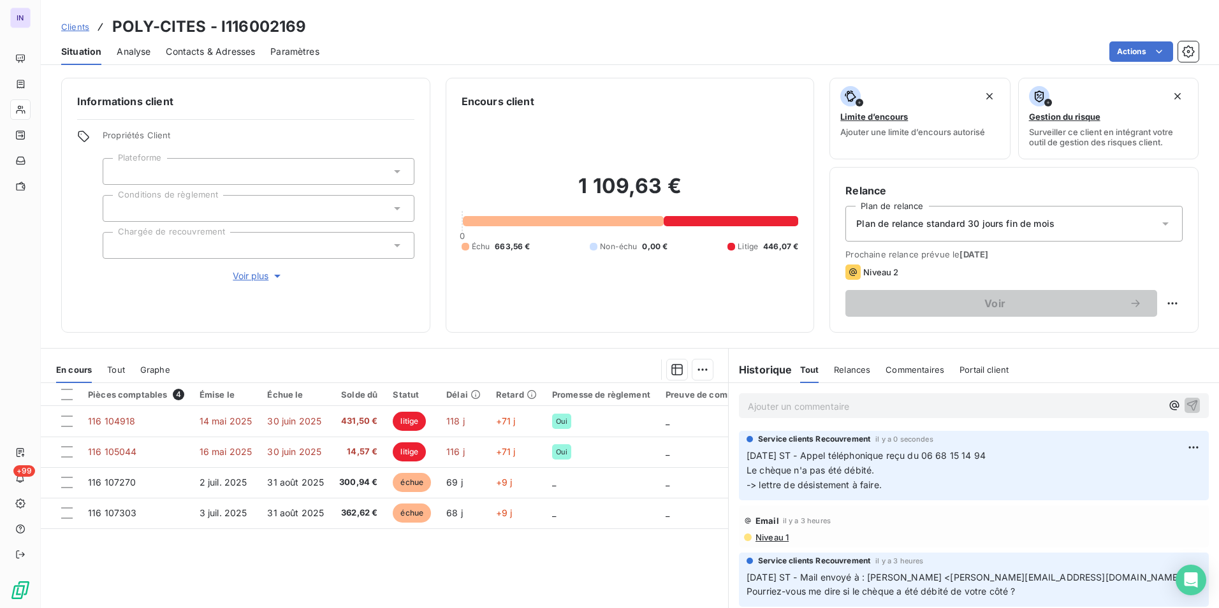
click at [282, 254] on div at bounding box center [259, 245] width 312 height 27
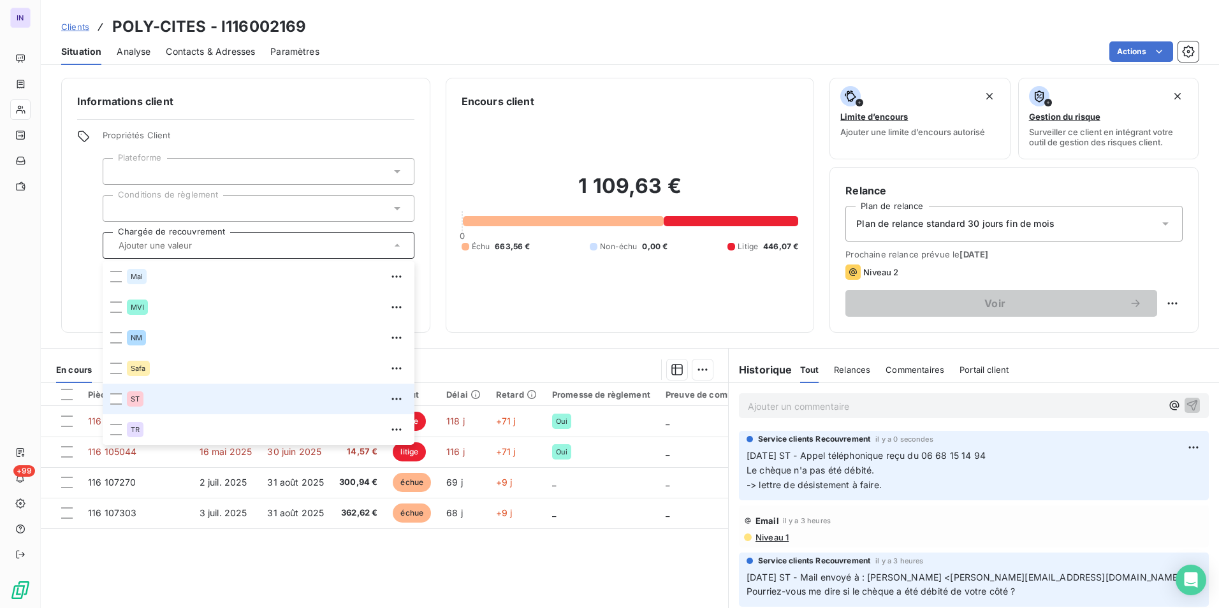
drag, startPoint x: 120, startPoint y: 398, endPoint x: 127, endPoint y: 395, distance: 7.4
click at [120, 398] on div at bounding box center [115, 398] width 11 height 11
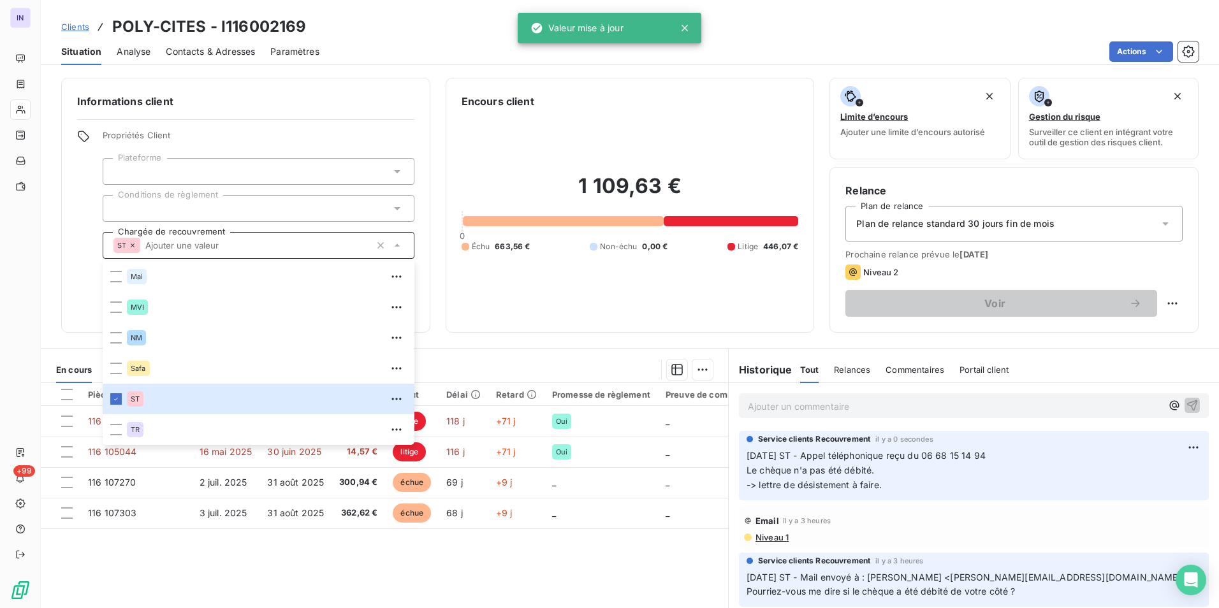
click at [556, 323] on div "Encours client 1 109,63 € 0 Échu 663,56 € Non-échu 0,00 € Litige 446,07 €" at bounding box center [630, 205] width 369 height 255
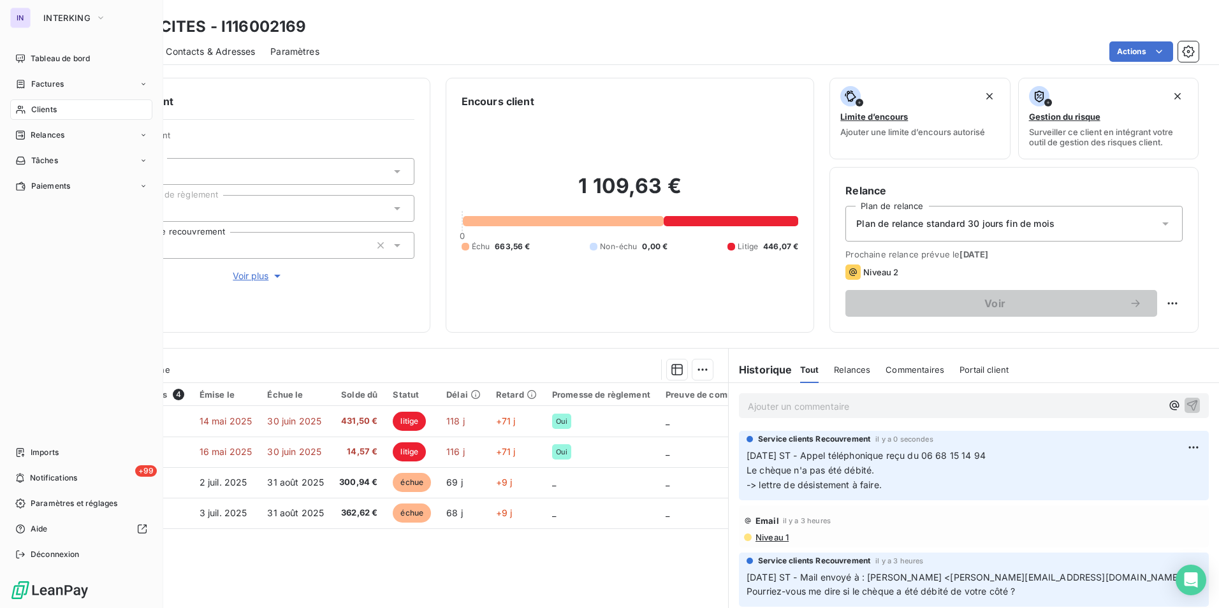
click at [50, 109] on span "Clients" at bounding box center [43, 109] width 25 height 11
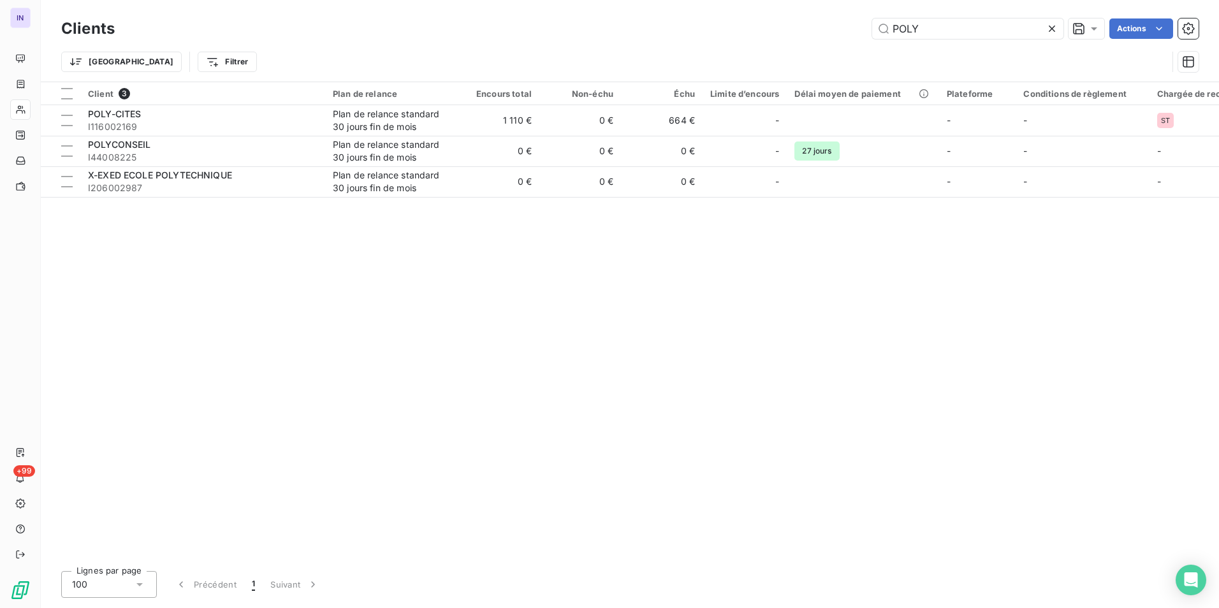
drag, startPoint x: 788, startPoint y: 25, endPoint x: 825, endPoint y: 18, distance: 37.5
click at [781, 25] on div "POLY Actions" at bounding box center [664, 28] width 1068 height 20
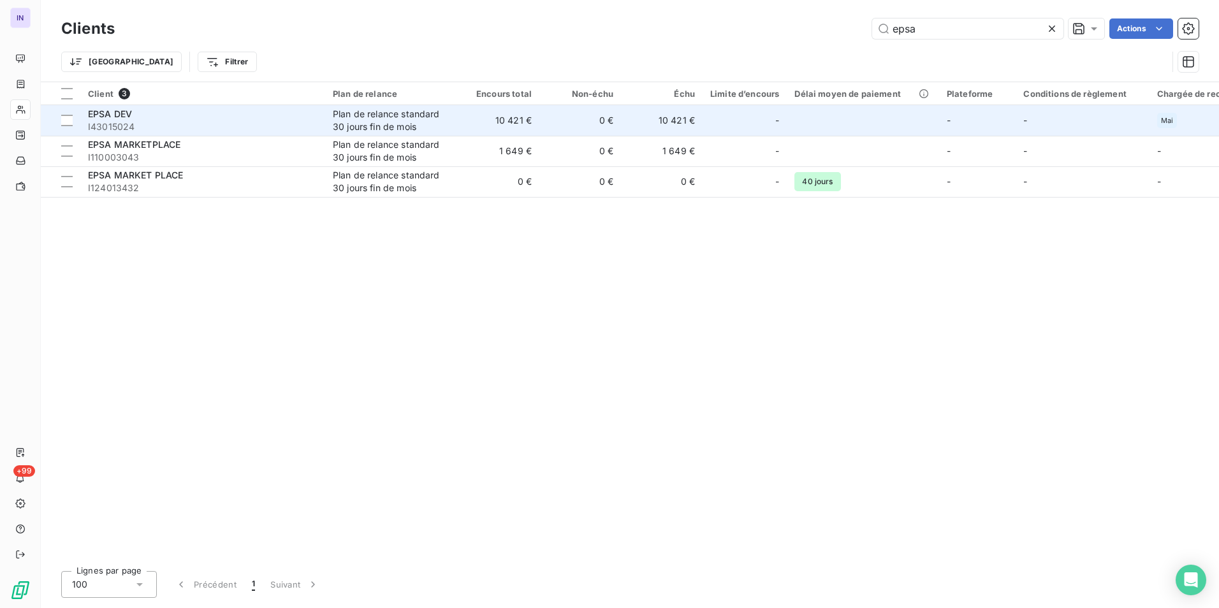
type input "epsa"
click at [224, 133] on td "EPSA DEV I43015024" at bounding box center [202, 120] width 245 height 31
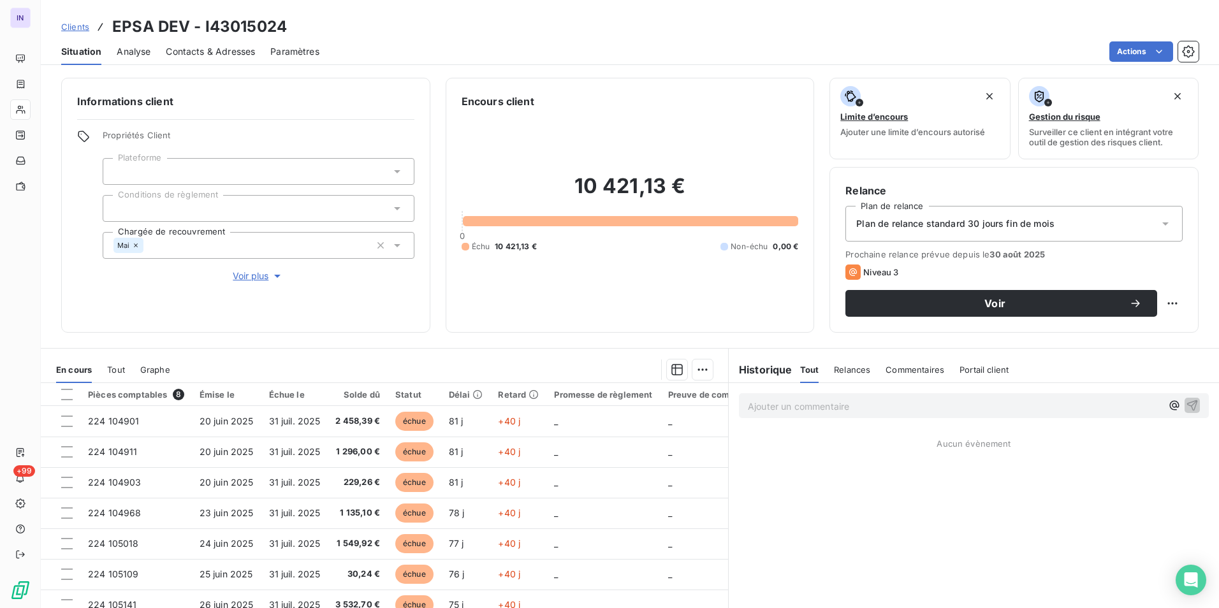
click at [217, 52] on span "Contacts & Adresses" at bounding box center [210, 51] width 89 height 13
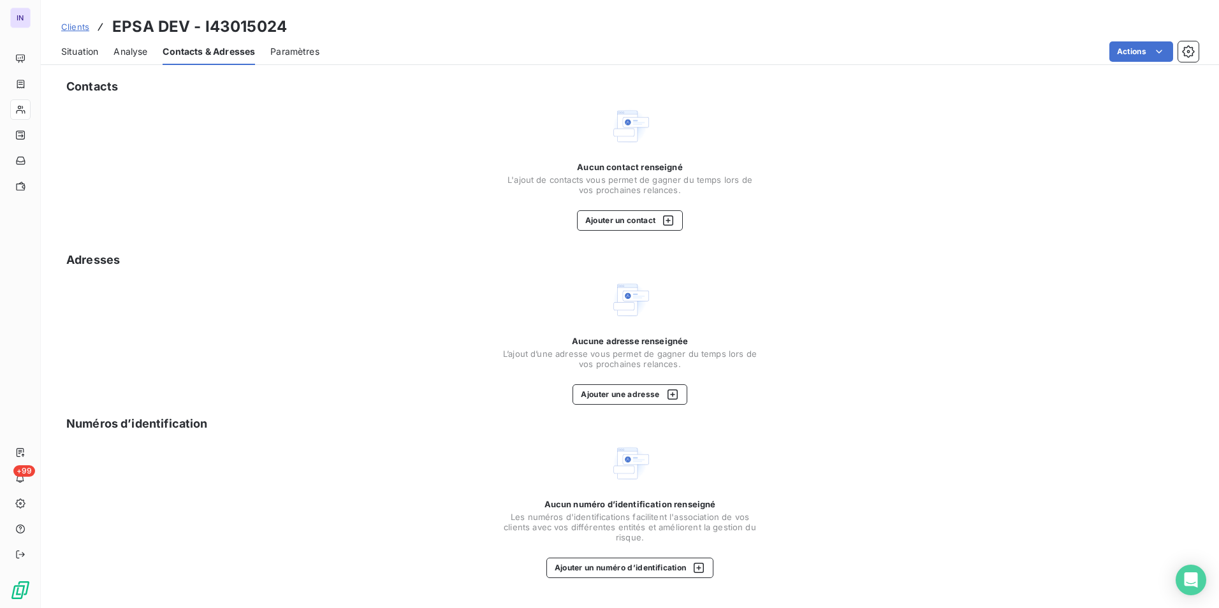
click at [87, 55] on span "Situation" at bounding box center [79, 51] width 37 height 13
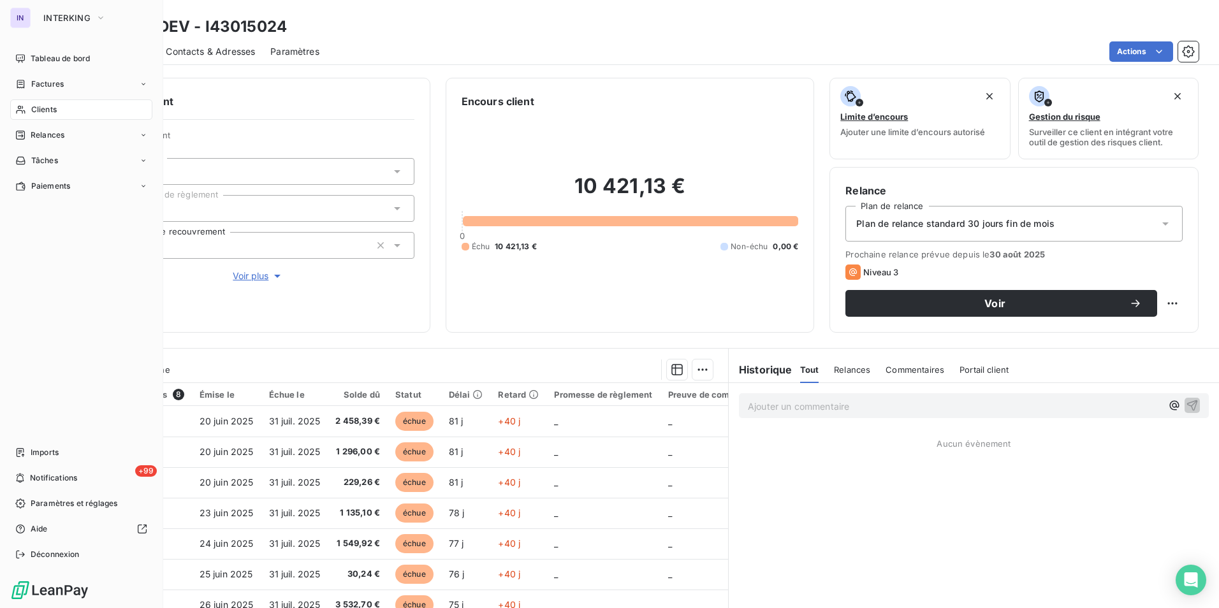
click at [43, 105] on span "Clients" at bounding box center [43, 109] width 25 height 11
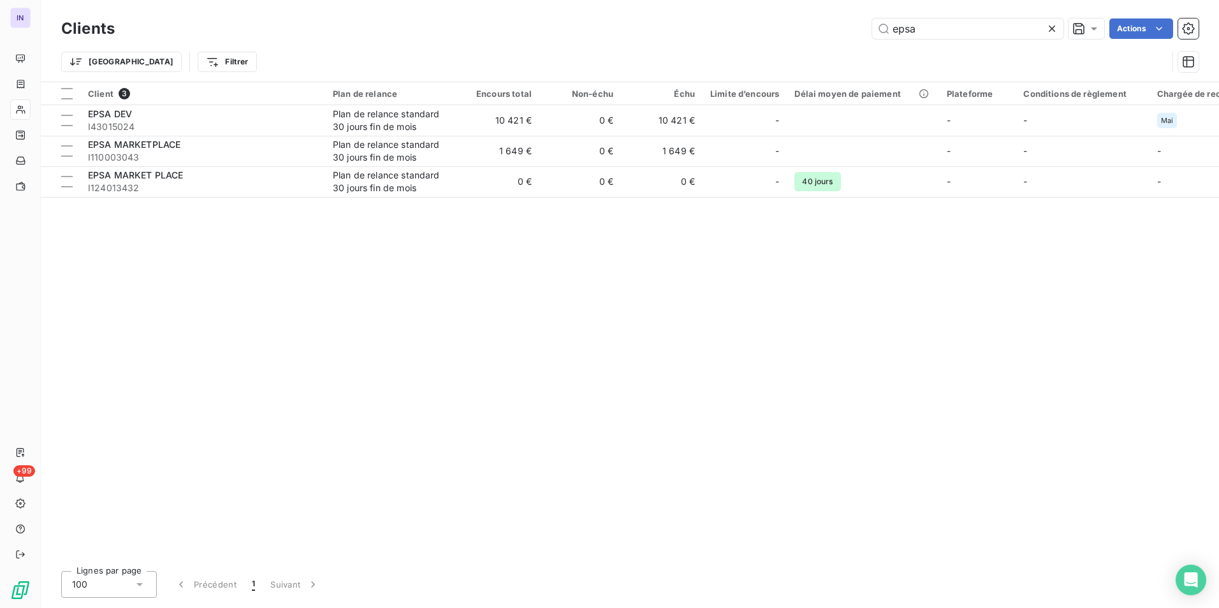
drag, startPoint x: 889, startPoint y: 33, endPoint x: 773, endPoint y: 33, distance: 116.6
click at [774, 34] on div "epsa Actions" at bounding box center [664, 28] width 1068 height 20
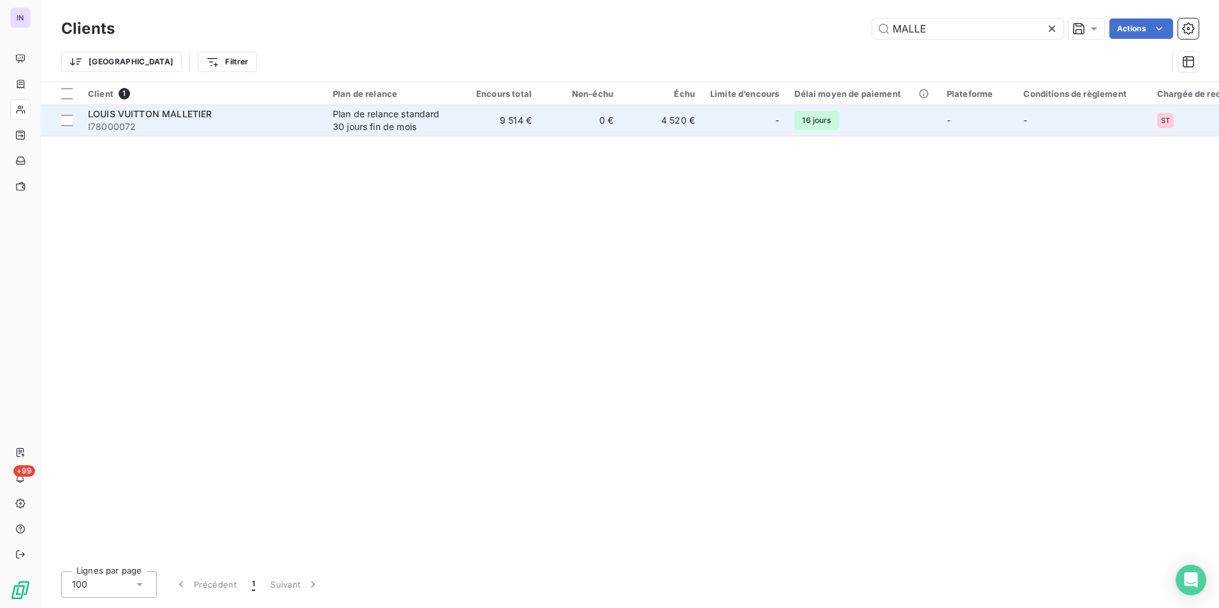
type input "MALLE"
click at [381, 119] on div "Plan de relance standard 30 jours fin de mois" at bounding box center [391, 120] width 117 height 25
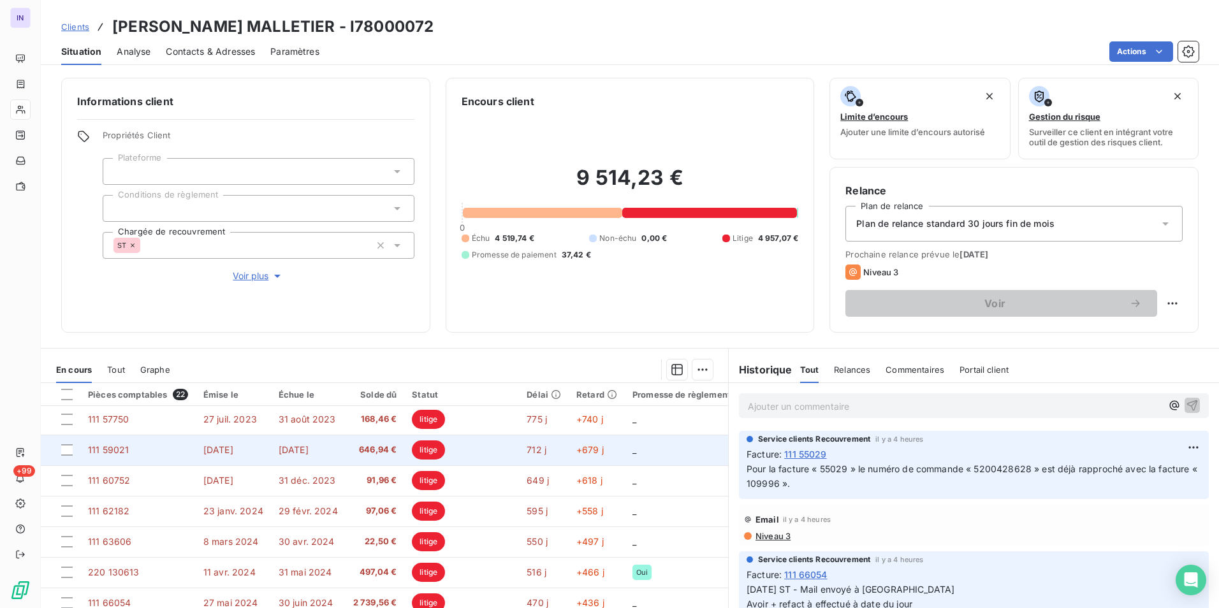
scroll to position [191, 0]
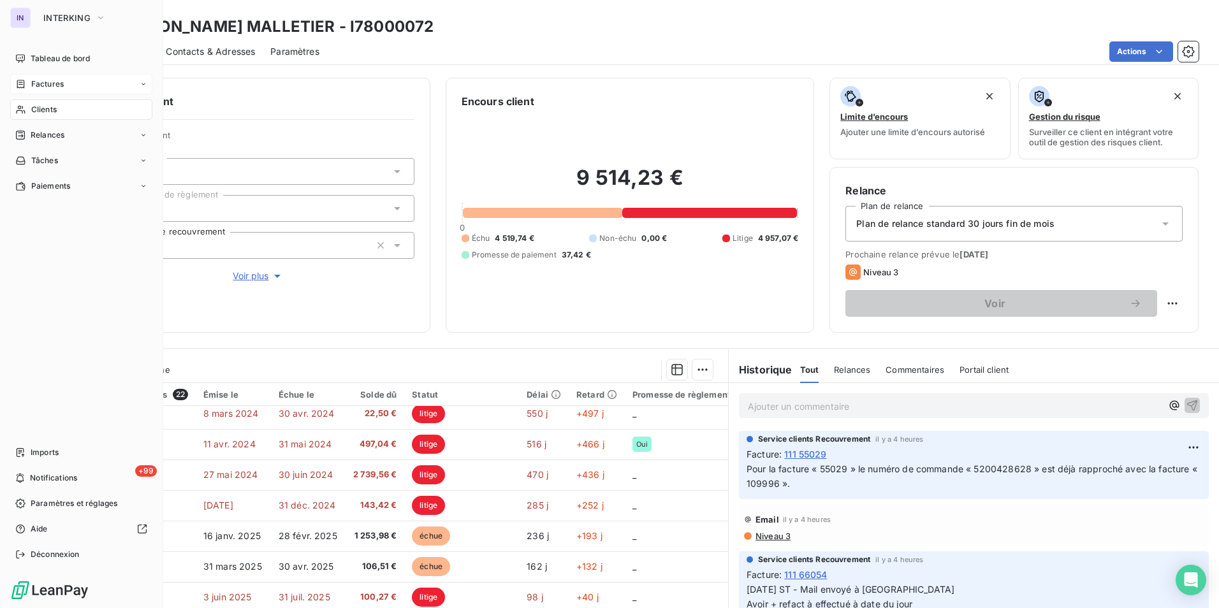
click at [43, 85] on span "Factures" at bounding box center [47, 83] width 33 height 11
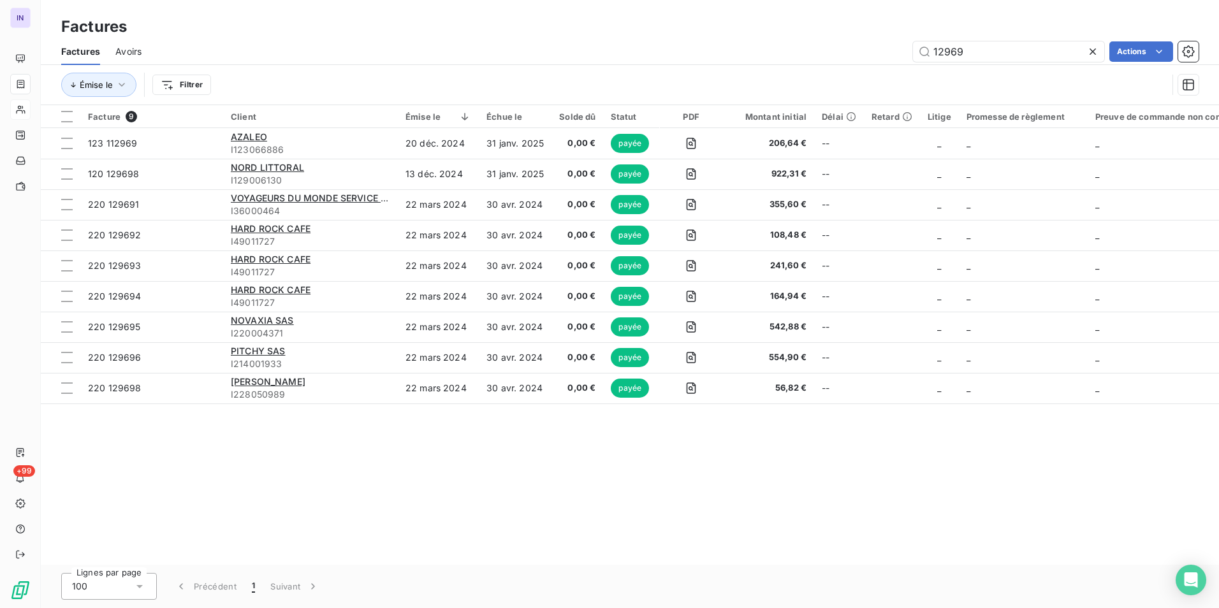
drag, startPoint x: 873, startPoint y: 43, endPoint x: 846, endPoint y: 41, distance: 26.9
click at [846, 41] on div "12969 Actions" at bounding box center [678, 51] width 1042 height 20
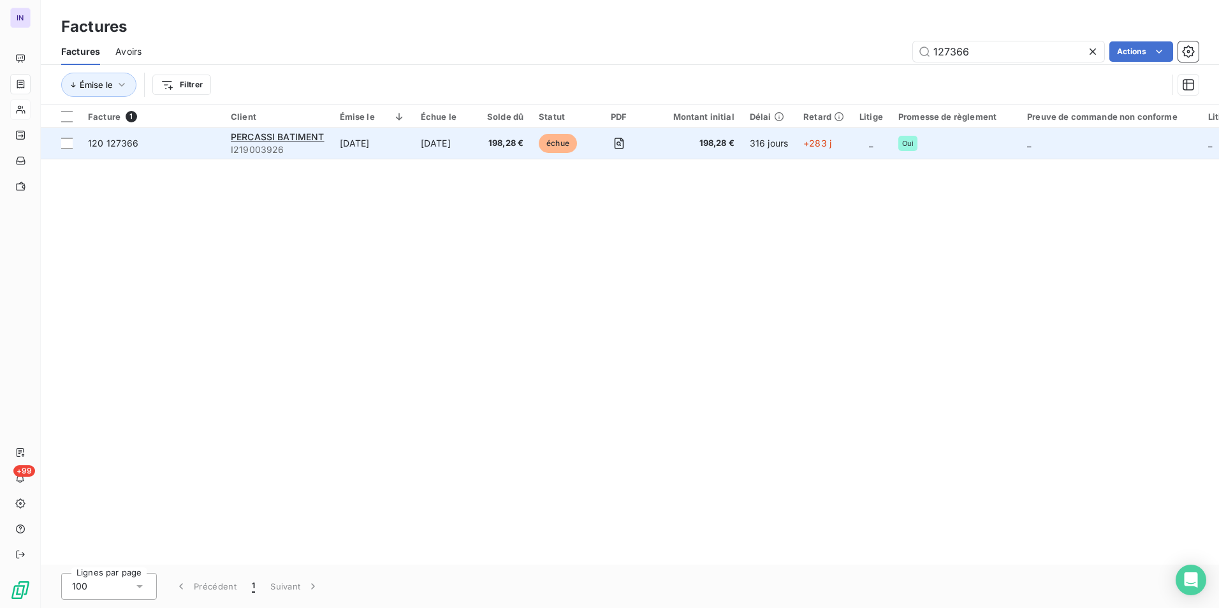
type input "127366"
click at [423, 143] on td "[DATE]" at bounding box center [446, 143] width 66 height 31
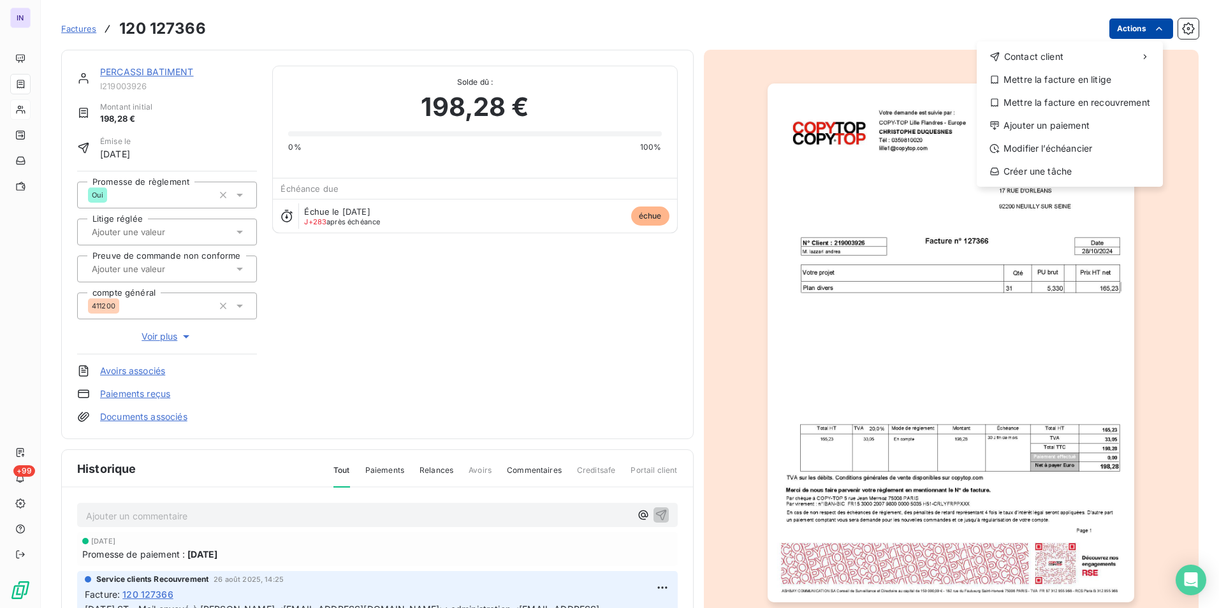
click at [1136, 29] on html "IN +99 Factures [PHONE_NUMBER] Actions Contact client Mettre la facture en liti…" at bounding box center [609, 304] width 1219 height 608
click at [1056, 124] on div "Ajouter un paiement" at bounding box center [1070, 125] width 176 height 20
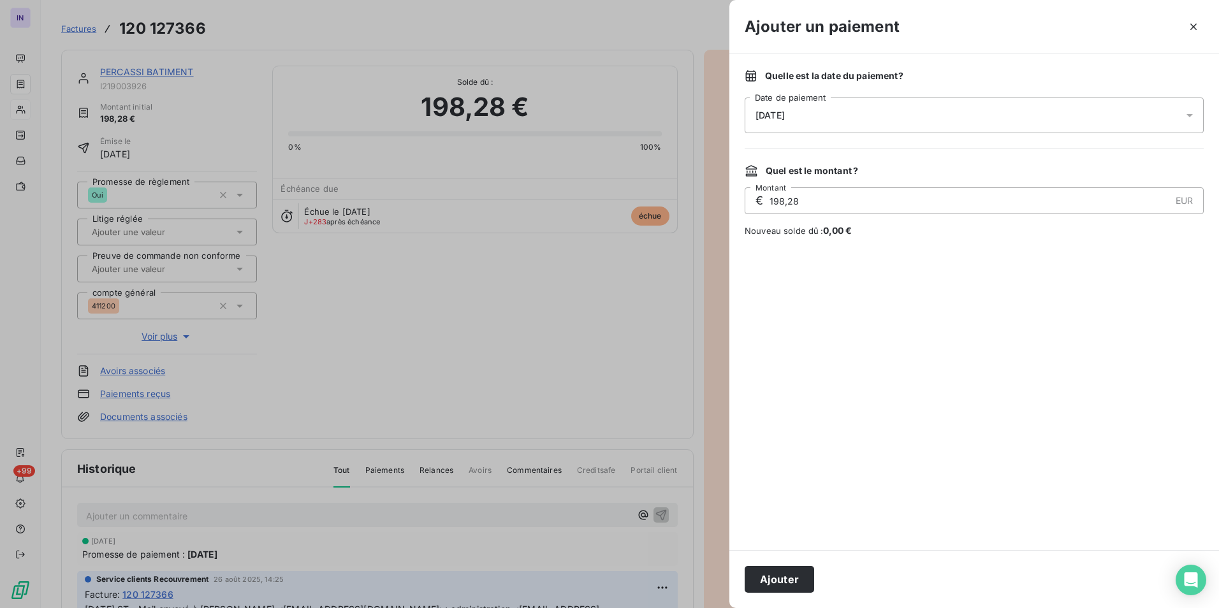
click at [937, 114] on div "[DATE]" at bounding box center [973, 116] width 459 height 36
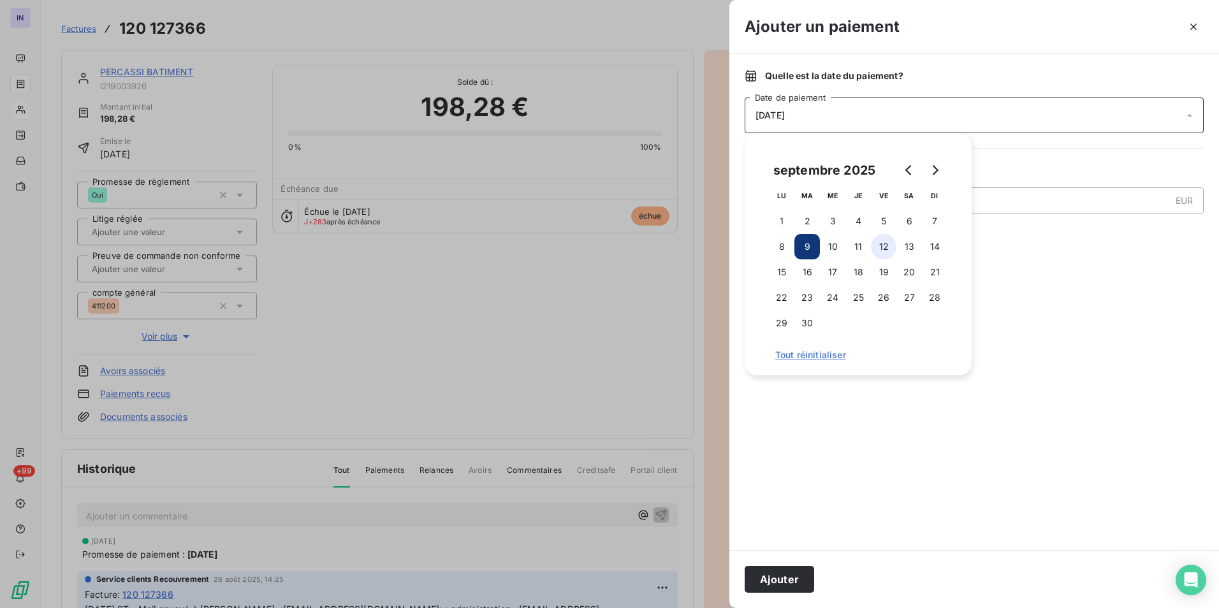
click at [884, 242] on button "12" at bounding box center [883, 246] width 25 height 25
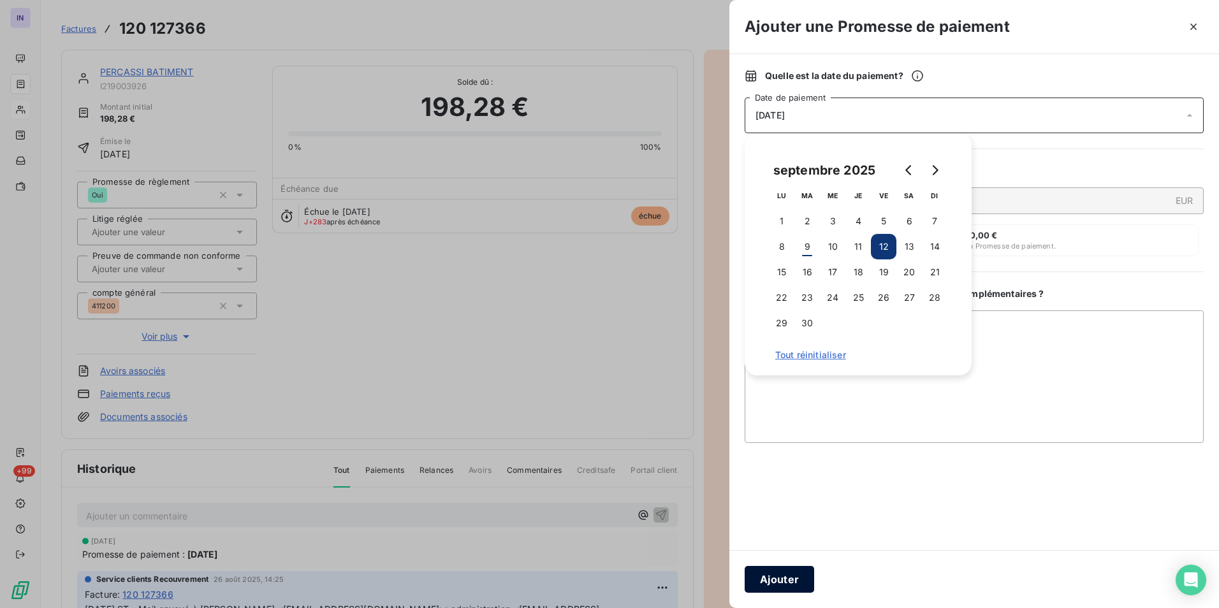
click at [769, 572] on button "Ajouter" at bounding box center [778, 579] width 69 height 27
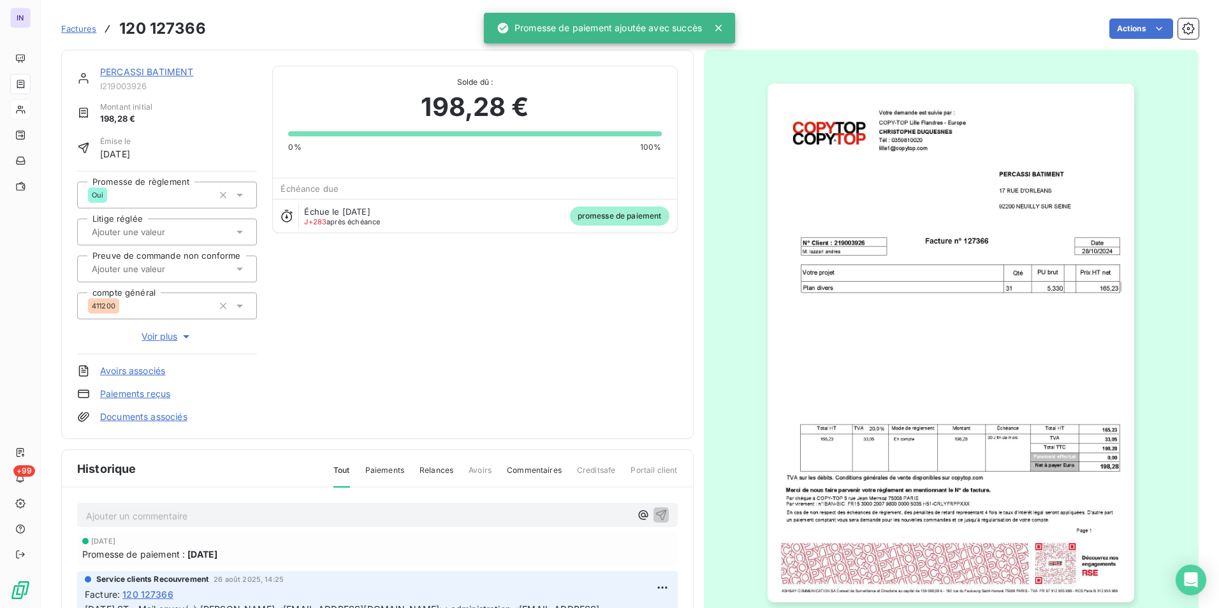
click at [161, 66] on link "PERCASSI BATIMENT" at bounding box center [147, 71] width 94 height 11
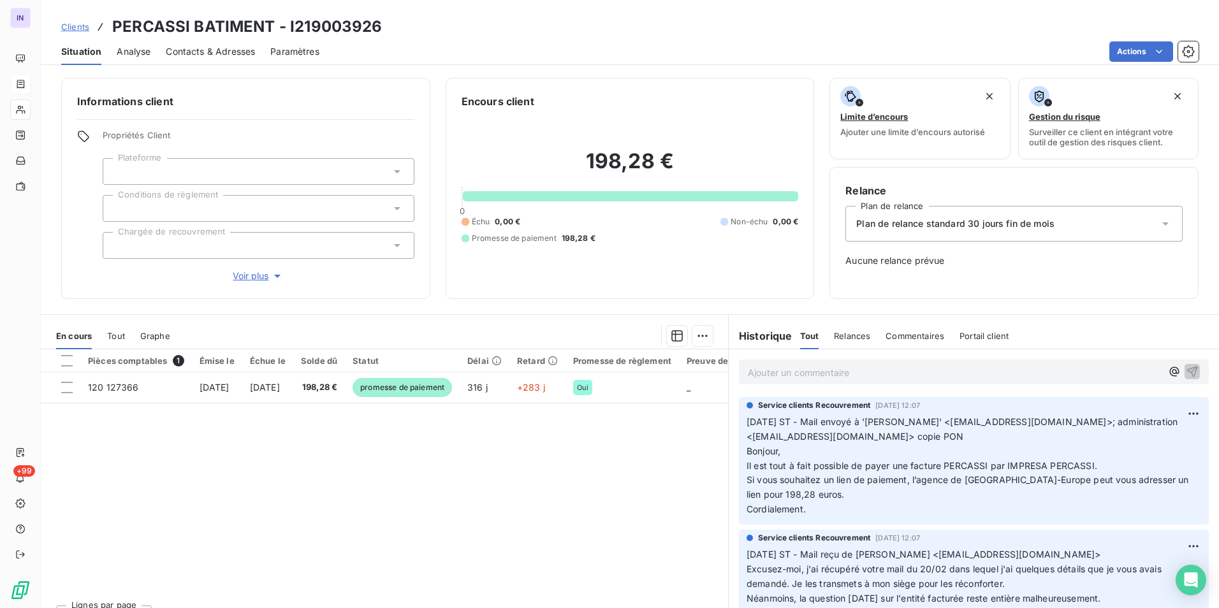
click at [221, 243] on div at bounding box center [259, 245] width 312 height 27
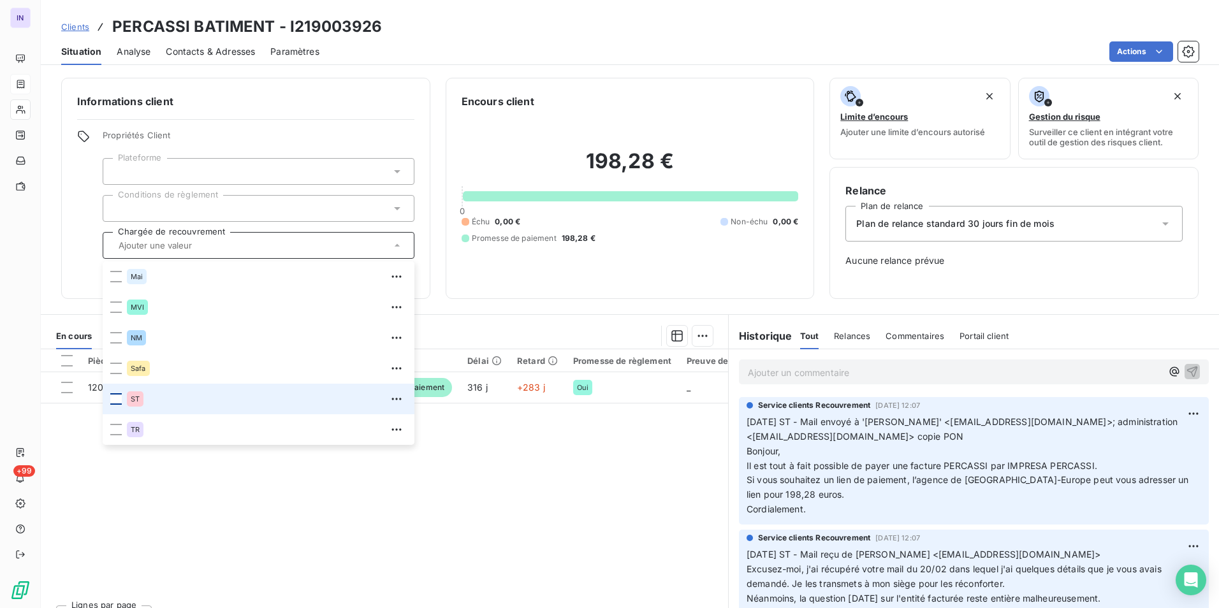
click at [118, 403] on div at bounding box center [115, 398] width 11 height 11
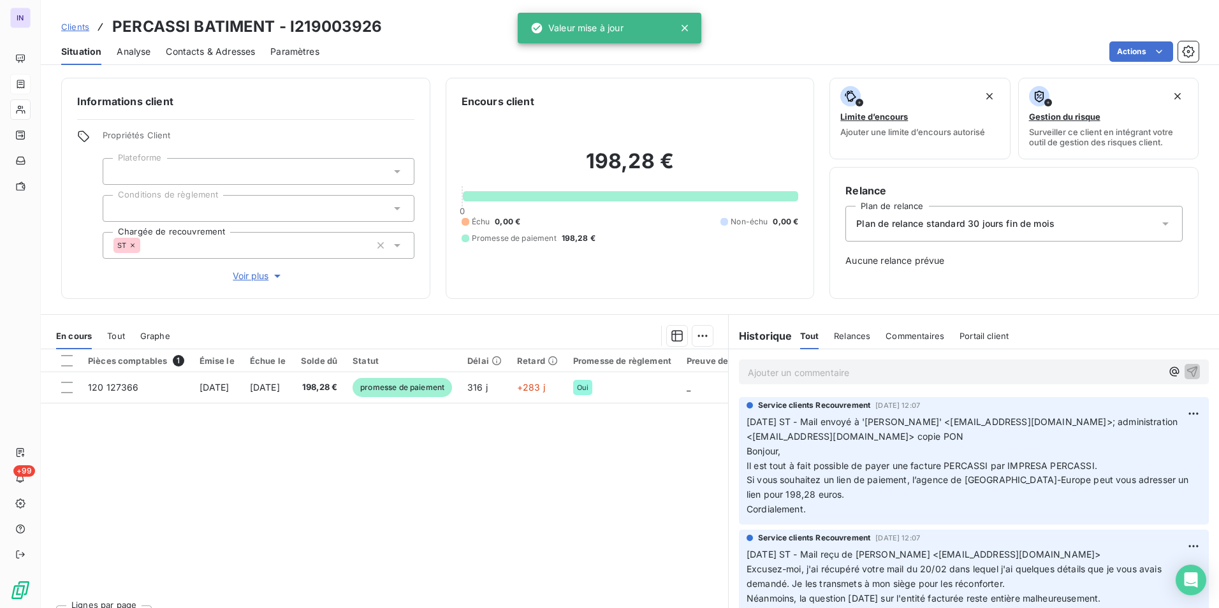
click at [498, 329] on div at bounding box center [448, 336] width 527 height 20
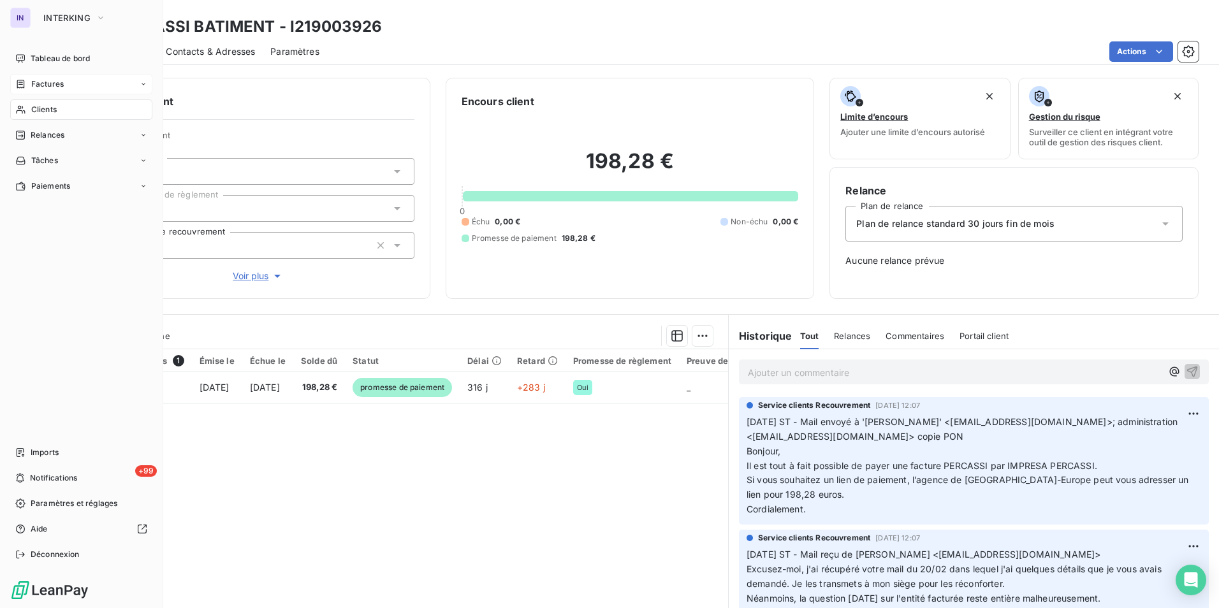
drag, startPoint x: 48, startPoint y: 59, endPoint x: 72, endPoint y: 88, distance: 37.6
click at [48, 59] on span "Tableau de bord" at bounding box center [60, 58] width 59 height 11
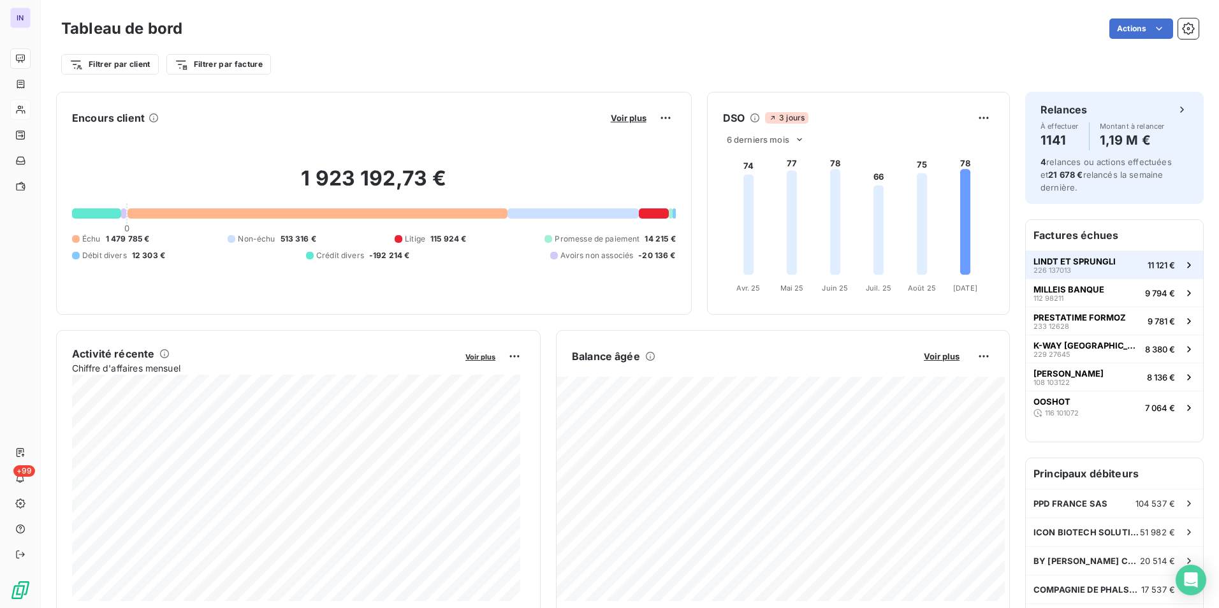
click at [1089, 266] on span "LINDT ET SPRUNGLI" at bounding box center [1074, 261] width 82 height 10
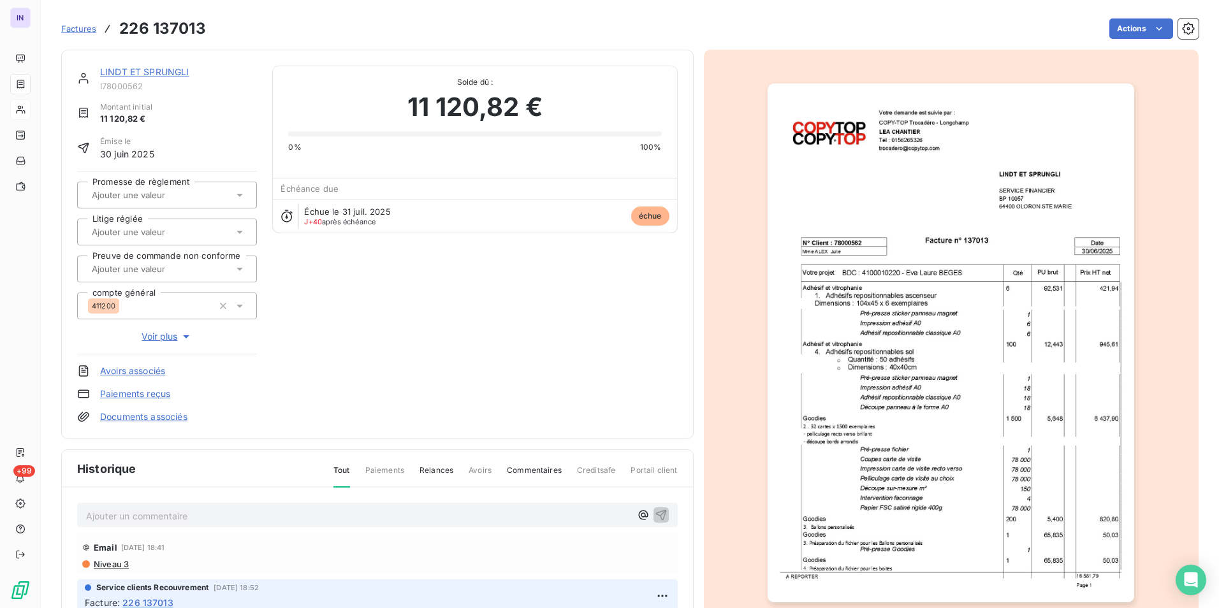
click at [177, 73] on link "LINDT ET SPRUNGLI" at bounding box center [144, 71] width 89 height 11
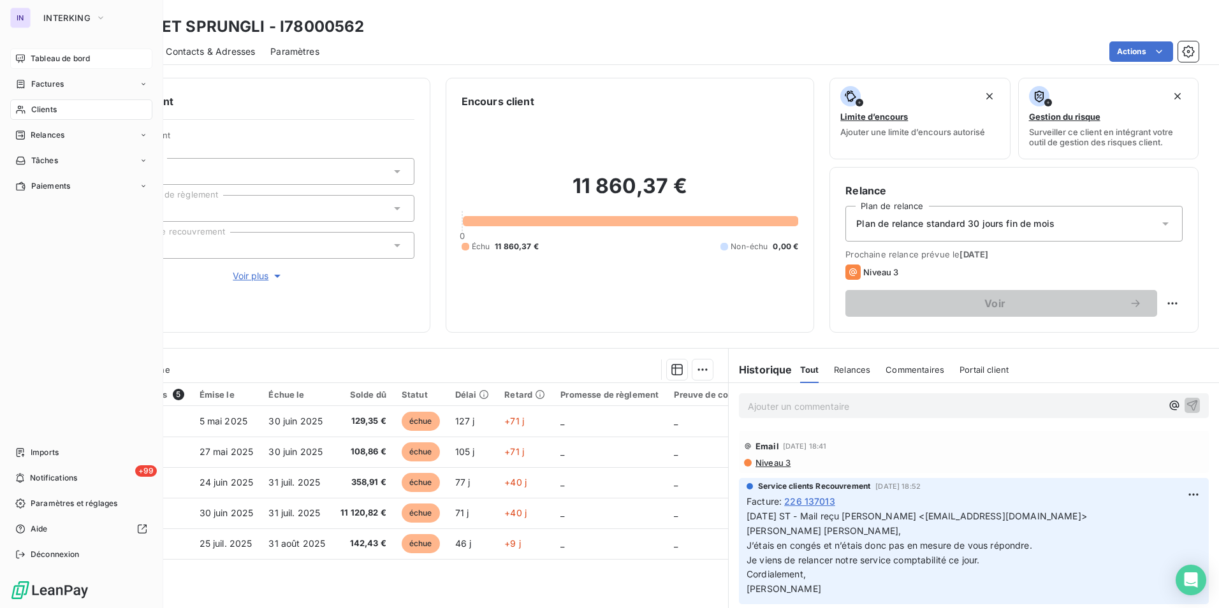
click at [50, 62] on span "Tableau de bord" at bounding box center [60, 58] width 59 height 11
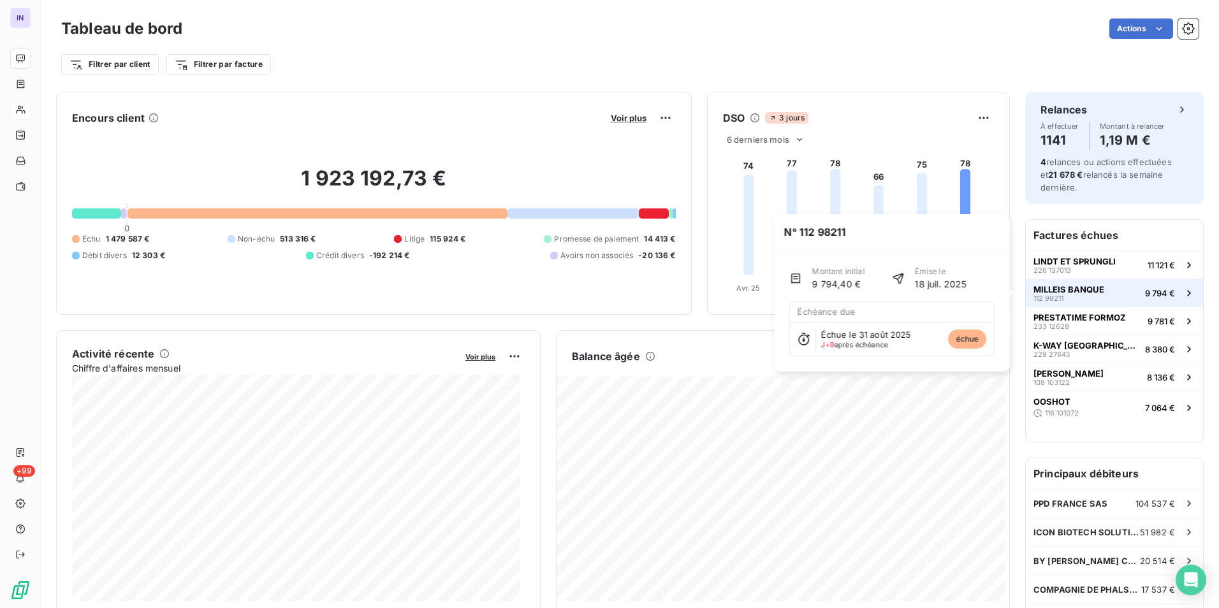
click at [1089, 289] on span "MILLEIS BANQUE" at bounding box center [1068, 289] width 71 height 10
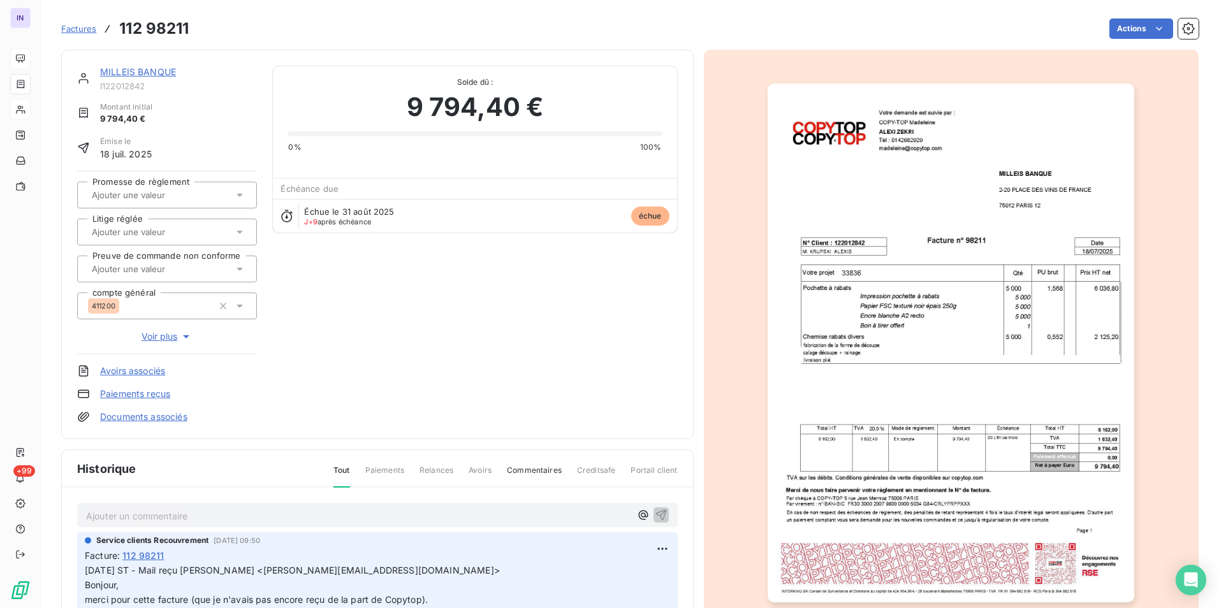
click at [142, 72] on link "MILLEIS BANQUE" at bounding box center [138, 71] width 76 height 11
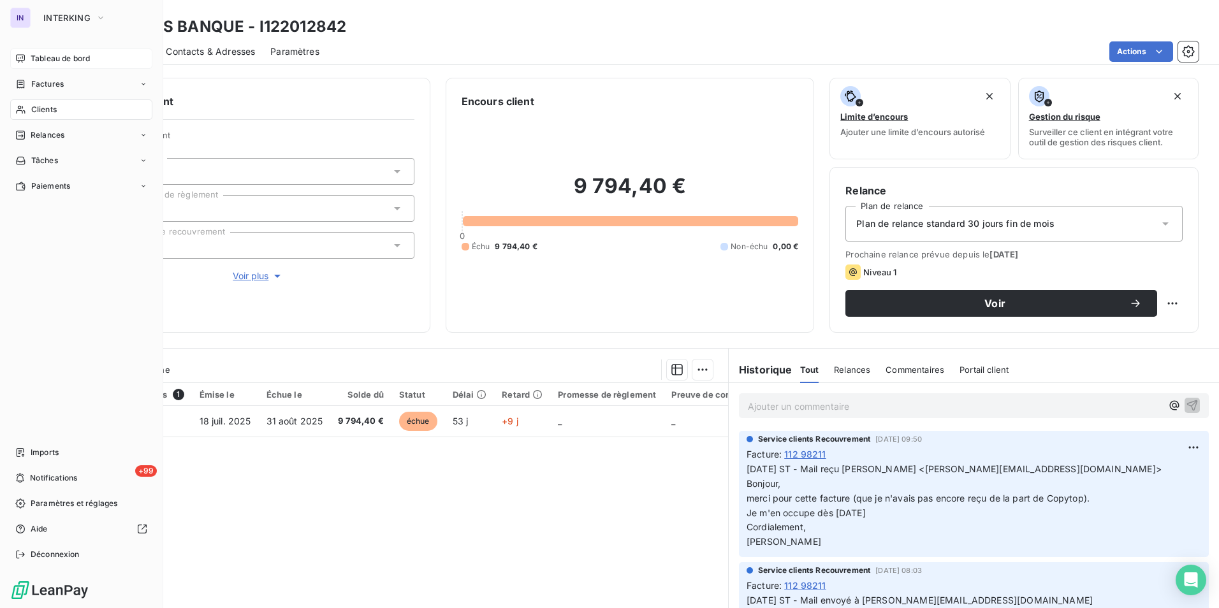
drag, startPoint x: 45, startPoint y: 55, endPoint x: 98, endPoint y: 57, distance: 52.3
click at [45, 55] on span "Tableau de bord" at bounding box center [60, 58] width 59 height 11
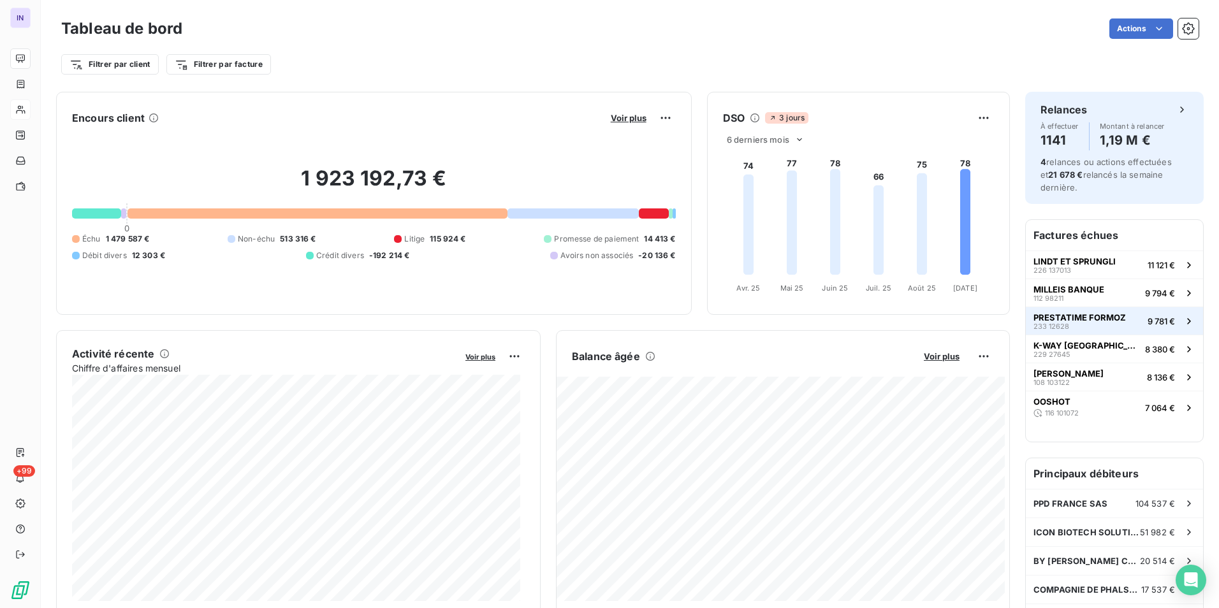
click at [1041, 319] on span "PRESTATIME FORMOZ" at bounding box center [1079, 317] width 92 height 10
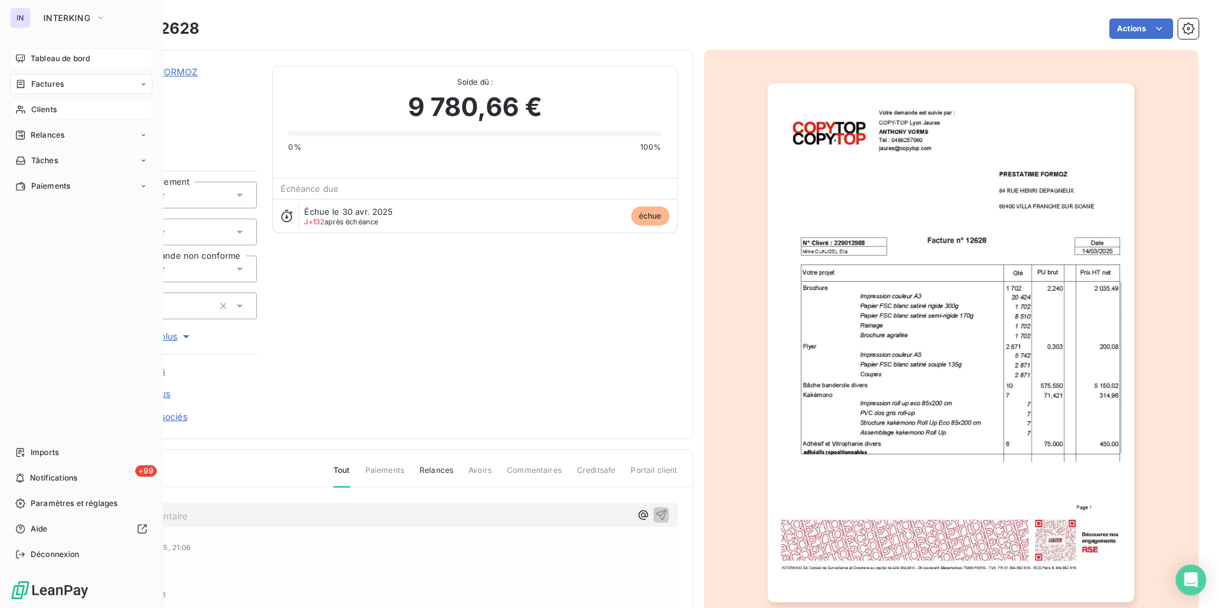
click at [37, 60] on span "Tableau de bord" at bounding box center [60, 58] width 59 height 11
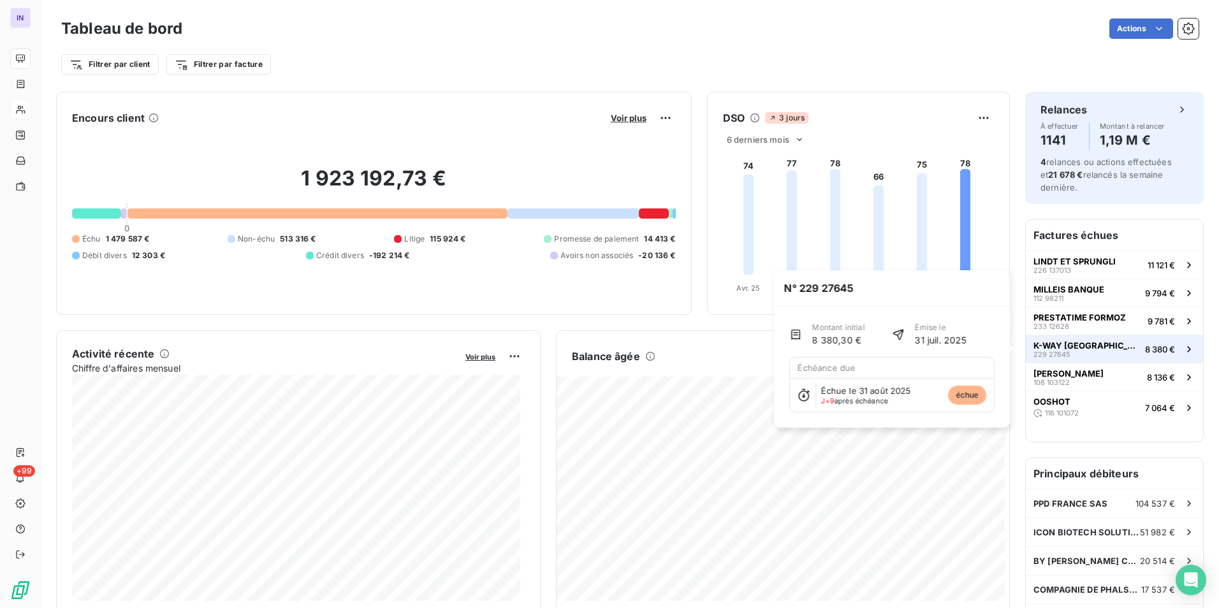
click at [1048, 343] on span "K-WAY [GEOGRAPHIC_DATA]" at bounding box center [1086, 345] width 106 height 10
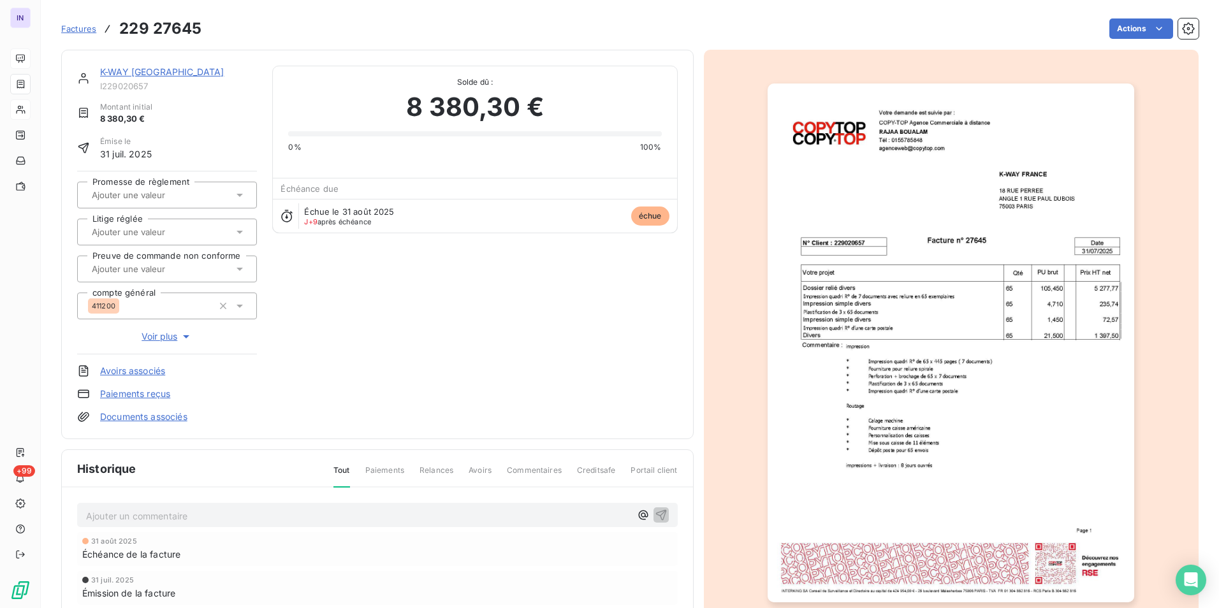
click at [153, 75] on link "K-WAY [GEOGRAPHIC_DATA]" at bounding box center [162, 71] width 124 height 11
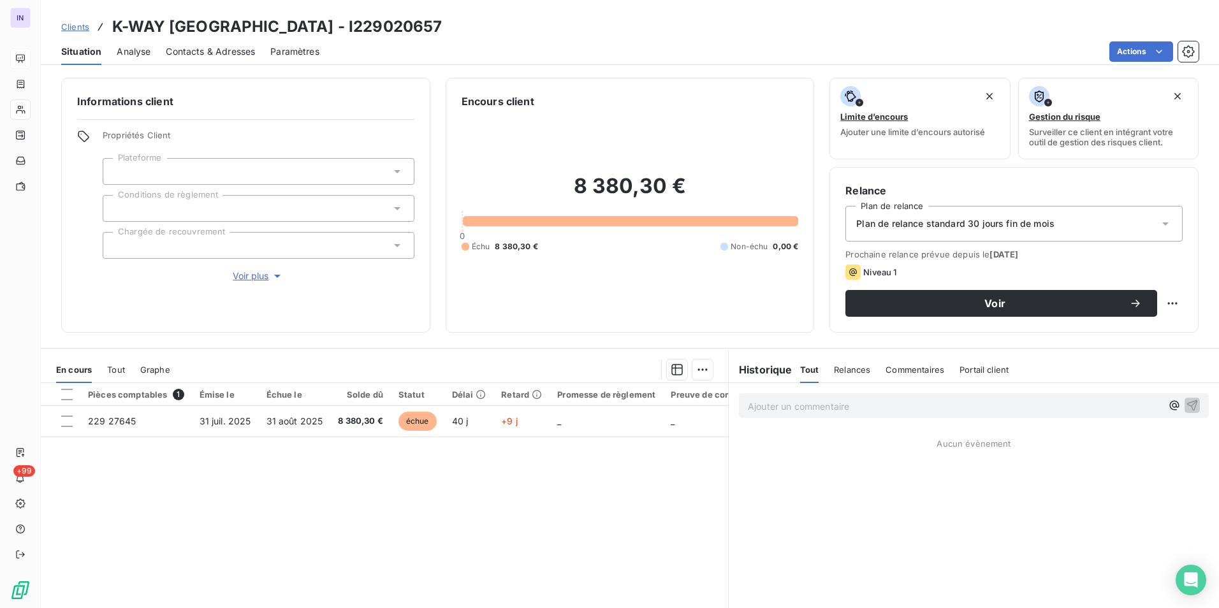
click at [235, 52] on span "Contacts & Adresses" at bounding box center [210, 51] width 89 height 13
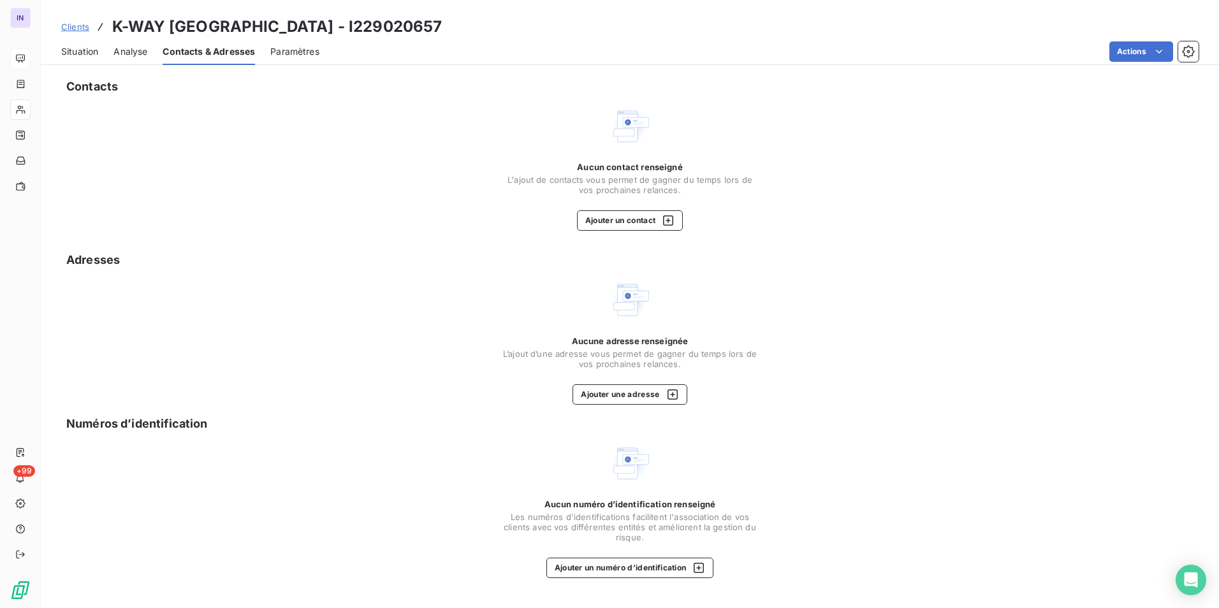
click at [86, 45] on span "Situation" at bounding box center [79, 51] width 37 height 13
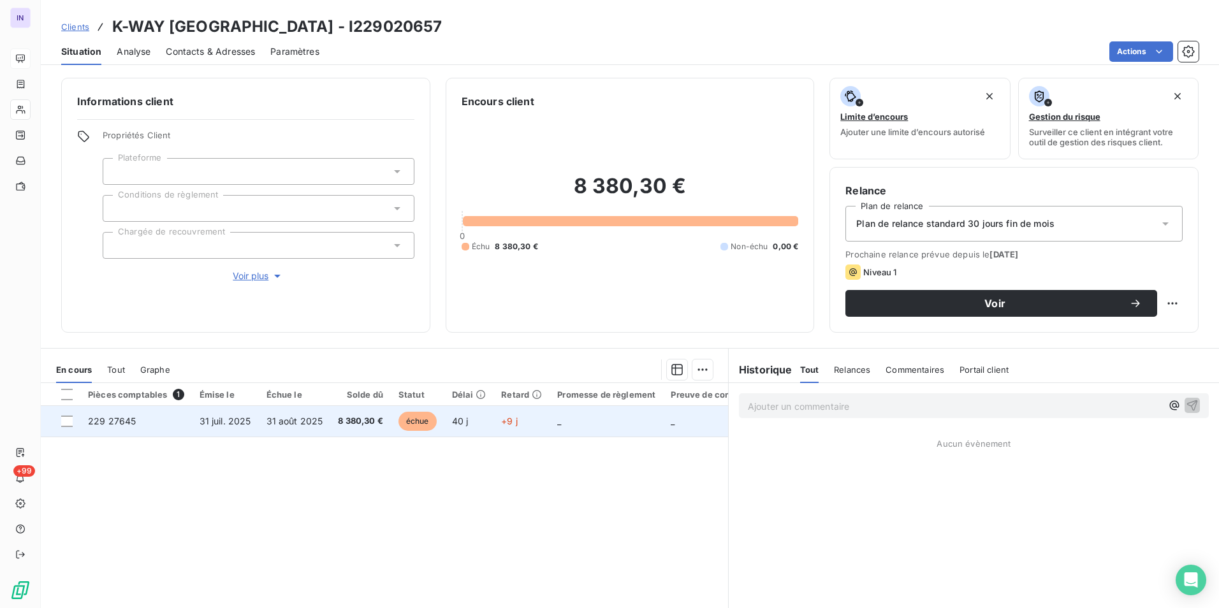
click at [286, 432] on td "31 août 2025" at bounding box center [295, 421] width 72 height 31
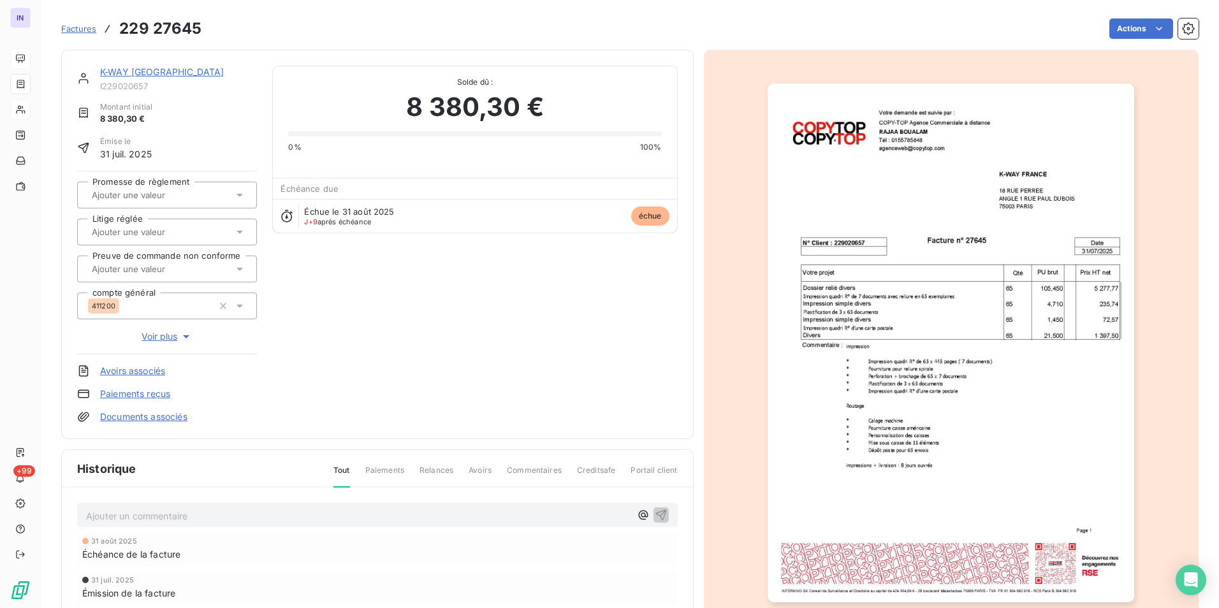
click at [166, 416] on link "Documents associés" at bounding box center [143, 416] width 87 height 13
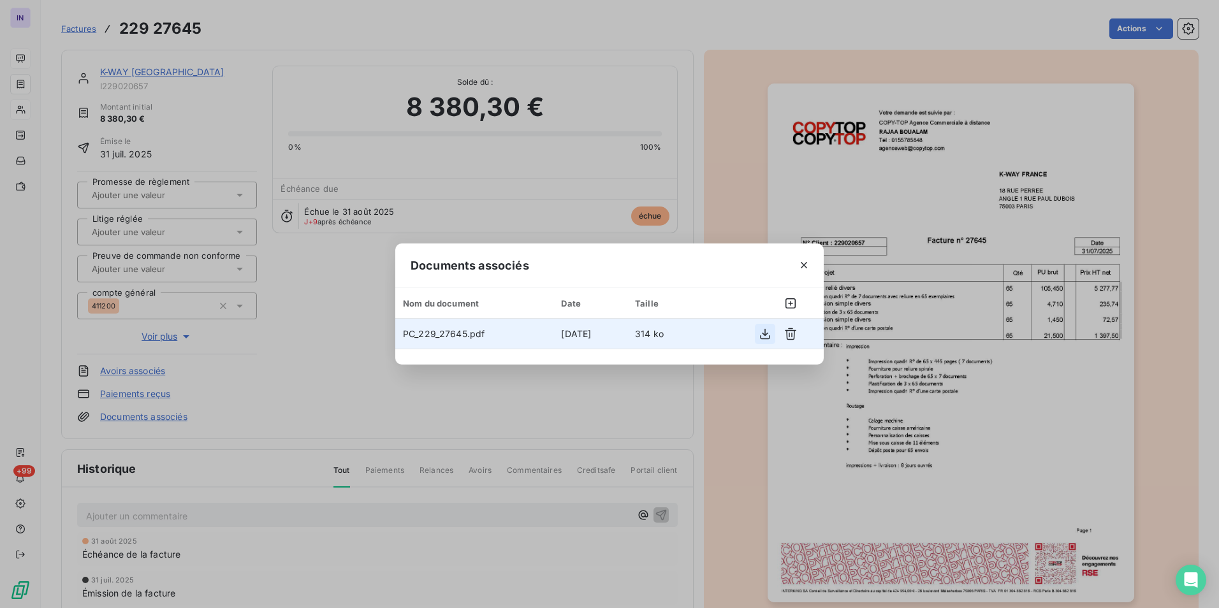
click at [762, 333] on icon "button" at bounding box center [765, 333] width 10 height 11
drag, startPoint x: 808, startPoint y: 262, endPoint x: 795, endPoint y: 262, distance: 12.7
click at [808, 262] on icon "button" at bounding box center [803, 265] width 13 height 13
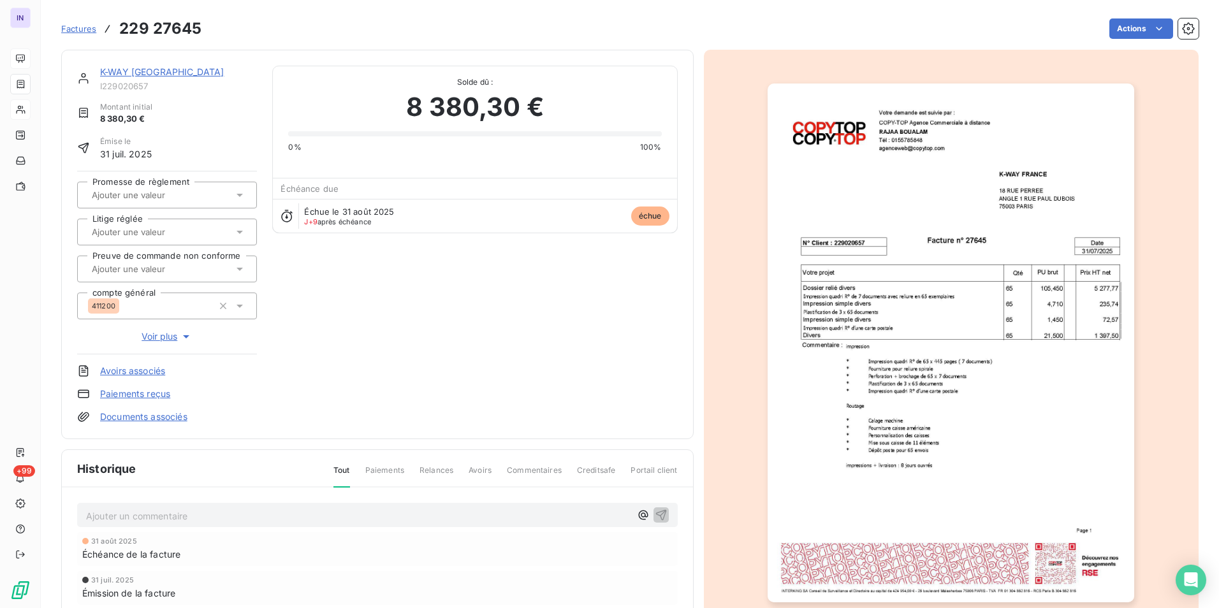
click at [124, 71] on link "K-WAY [GEOGRAPHIC_DATA]" at bounding box center [162, 71] width 124 height 11
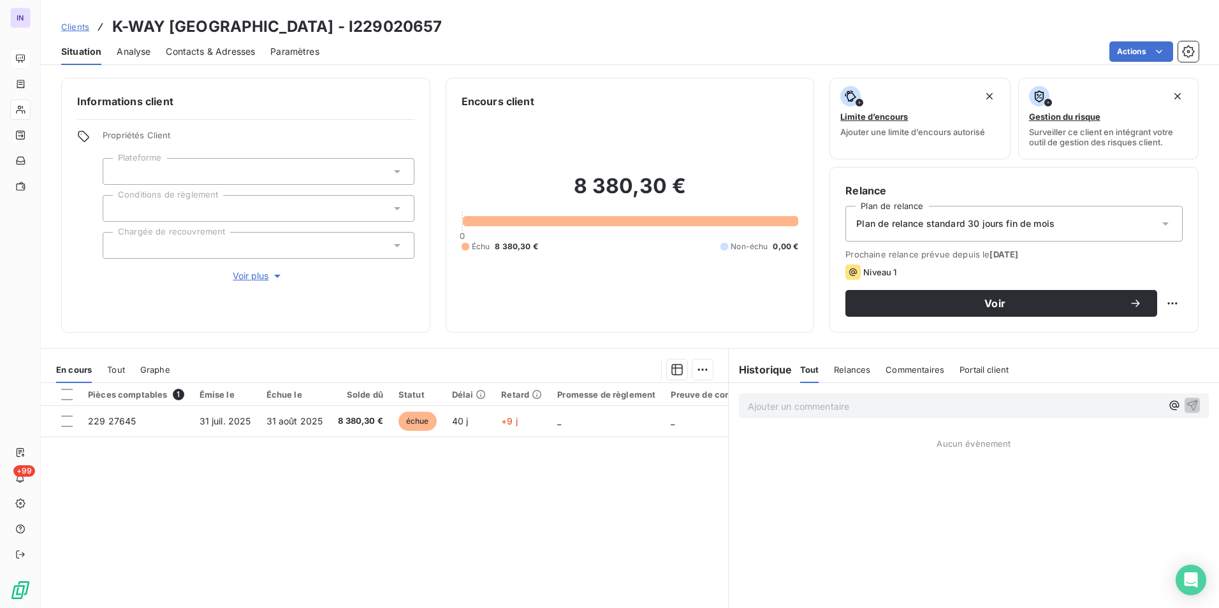
click at [222, 54] on span "Contacts & Adresses" at bounding box center [210, 51] width 89 height 13
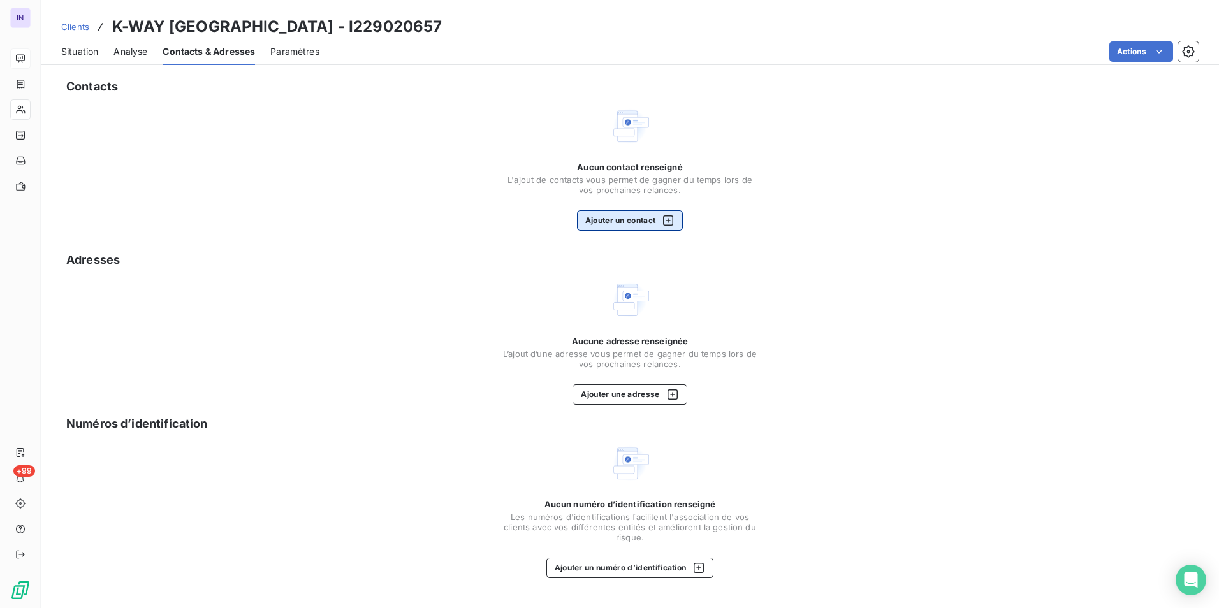
click at [633, 223] on button "Ajouter un contact" at bounding box center [630, 220] width 106 height 20
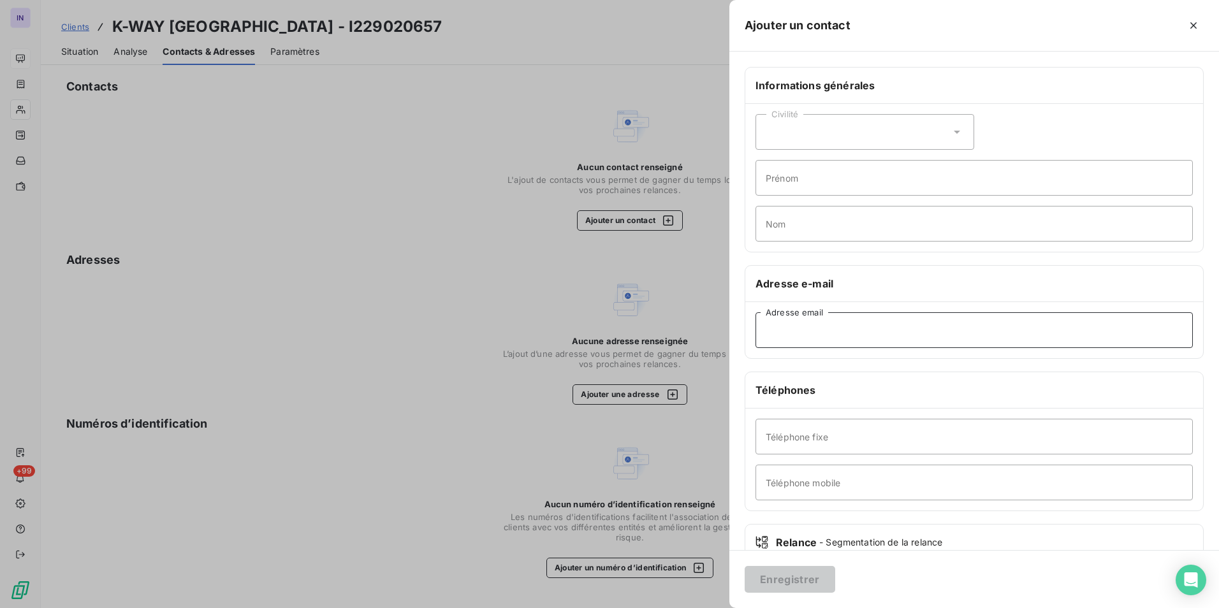
click at [777, 329] on input "Adresse email" at bounding box center [973, 330] width 437 height 36
type input "[EMAIL_ADDRESS][DOMAIN_NAME]"
click at [811, 576] on button "Enregistrer" at bounding box center [789, 579] width 91 height 27
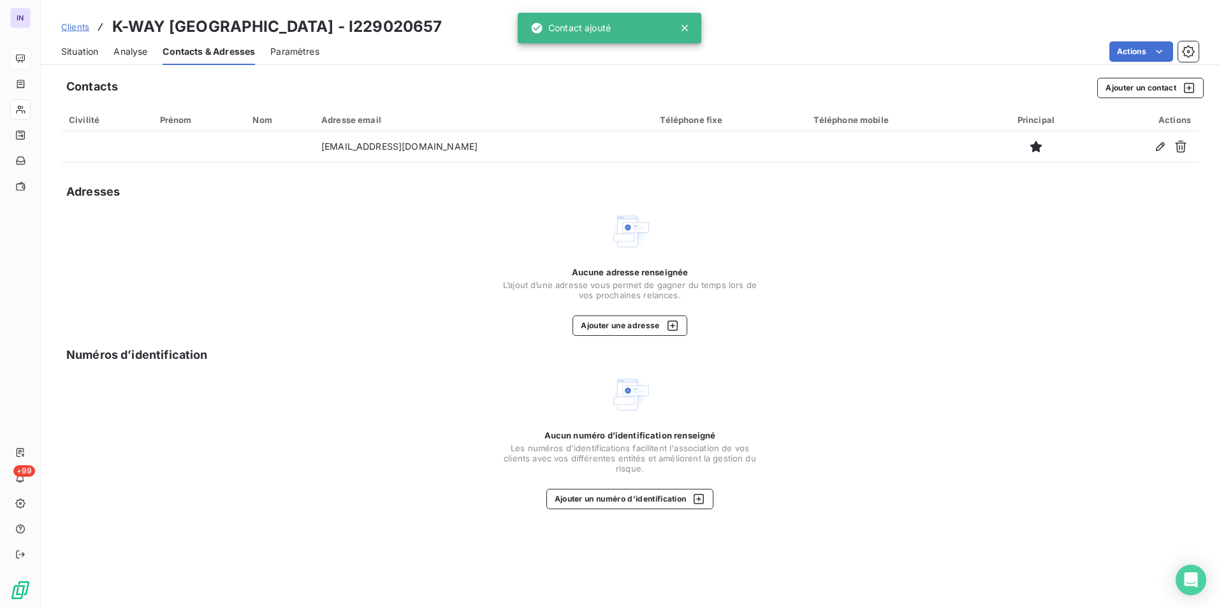
click at [89, 52] on span "Situation" at bounding box center [79, 51] width 37 height 13
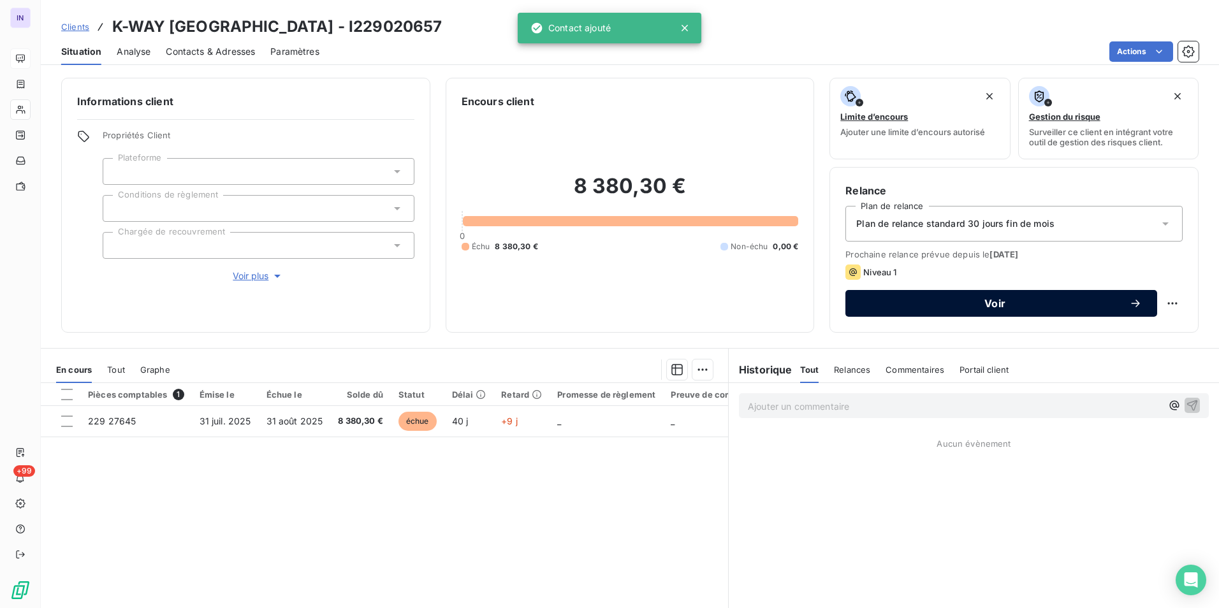
click at [1013, 305] on span "Voir" at bounding box center [994, 303] width 268 height 10
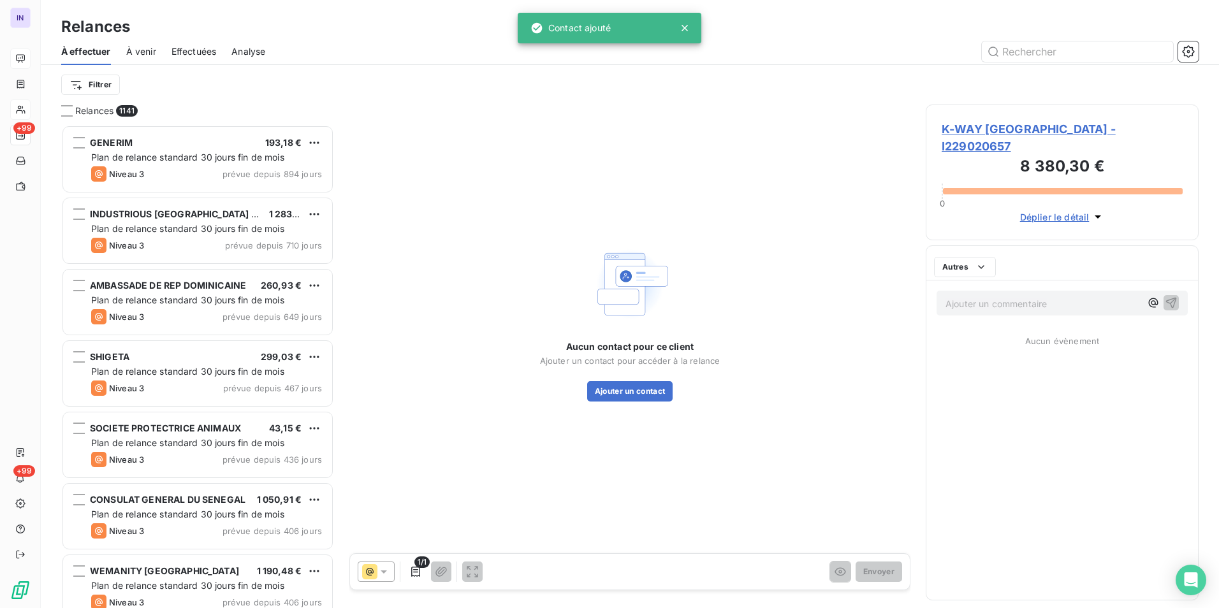
scroll to position [474, 263]
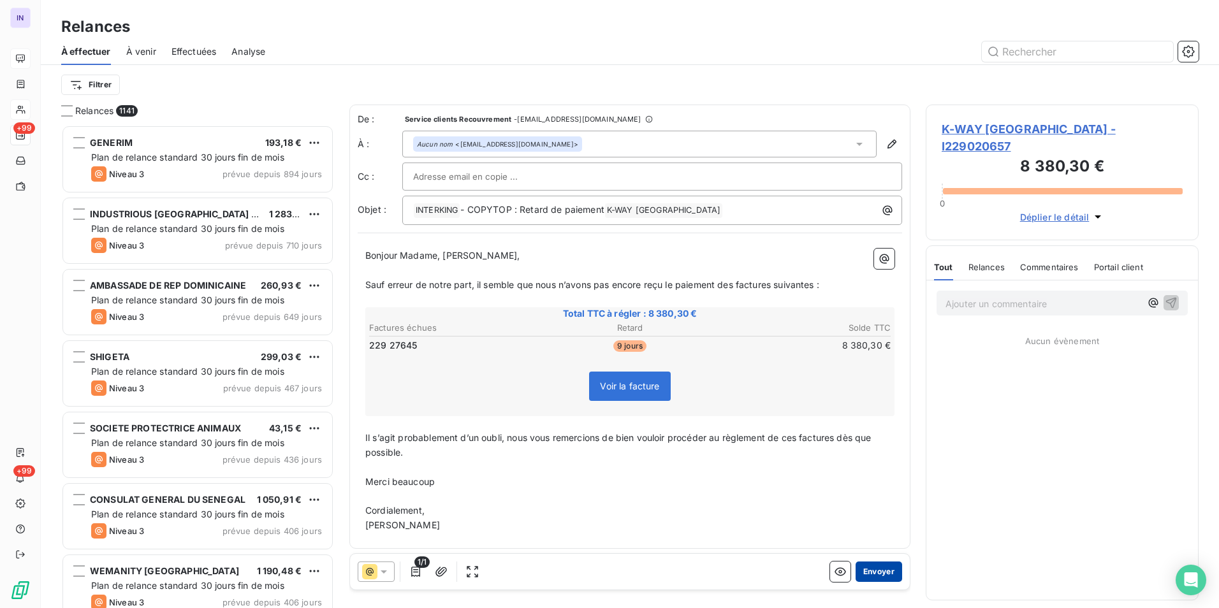
click at [866, 569] on button "Envoyer" at bounding box center [878, 572] width 47 height 20
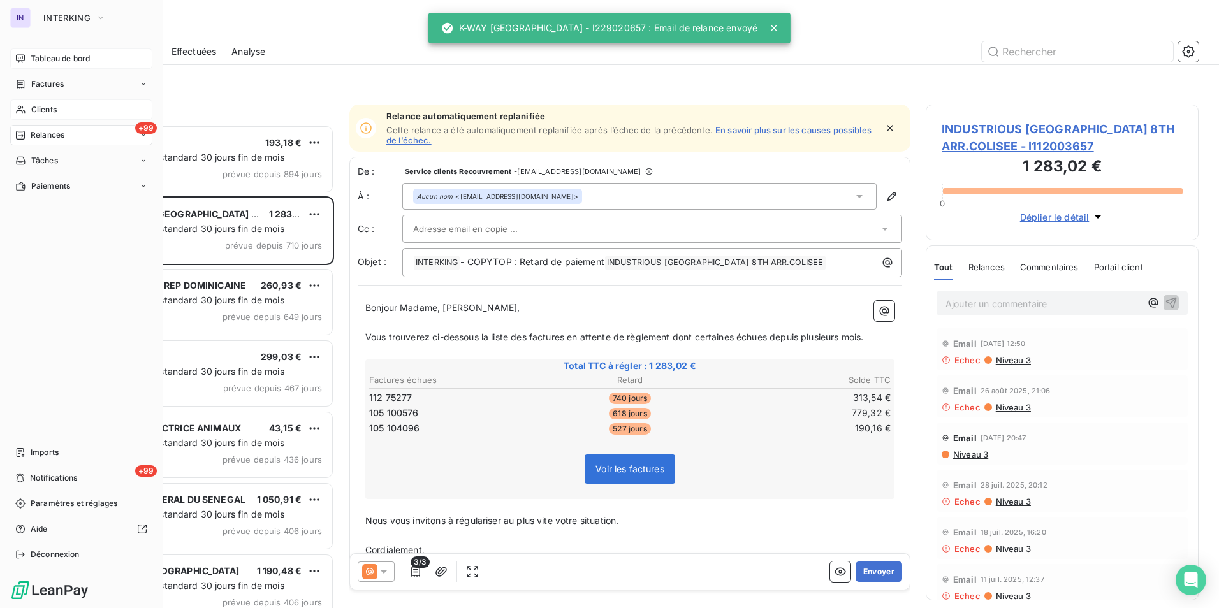
click at [46, 55] on span "Tableau de bord" at bounding box center [60, 58] width 59 height 11
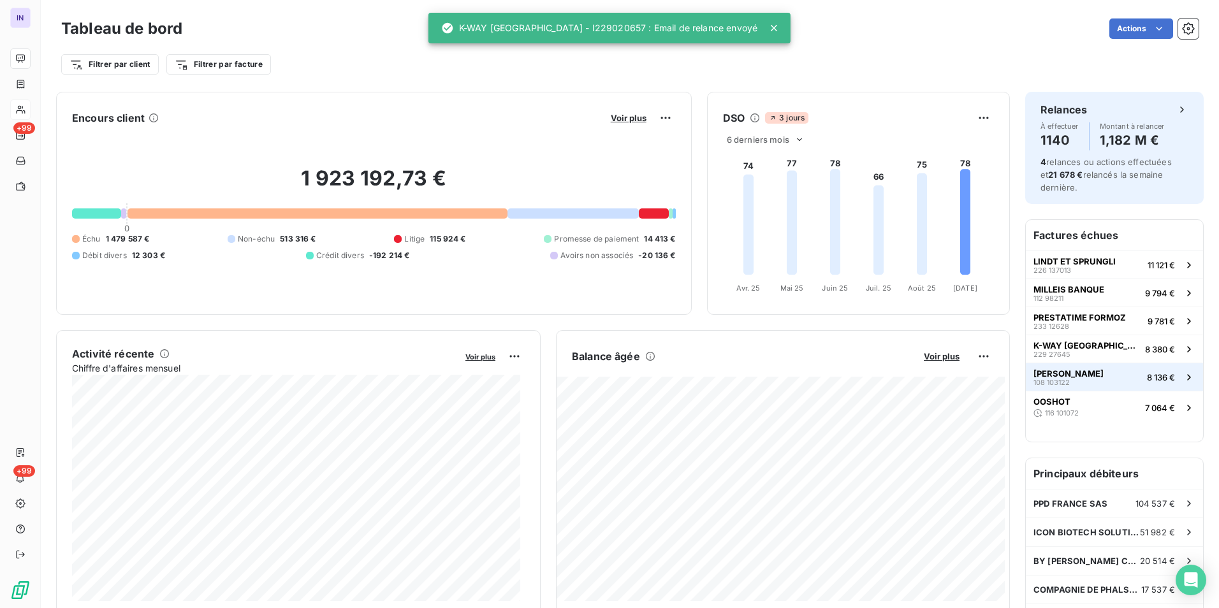
click at [1095, 378] on button "[PERSON_NAME] 108 103122 8 136 €" at bounding box center [1114, 377] width 177 height 28
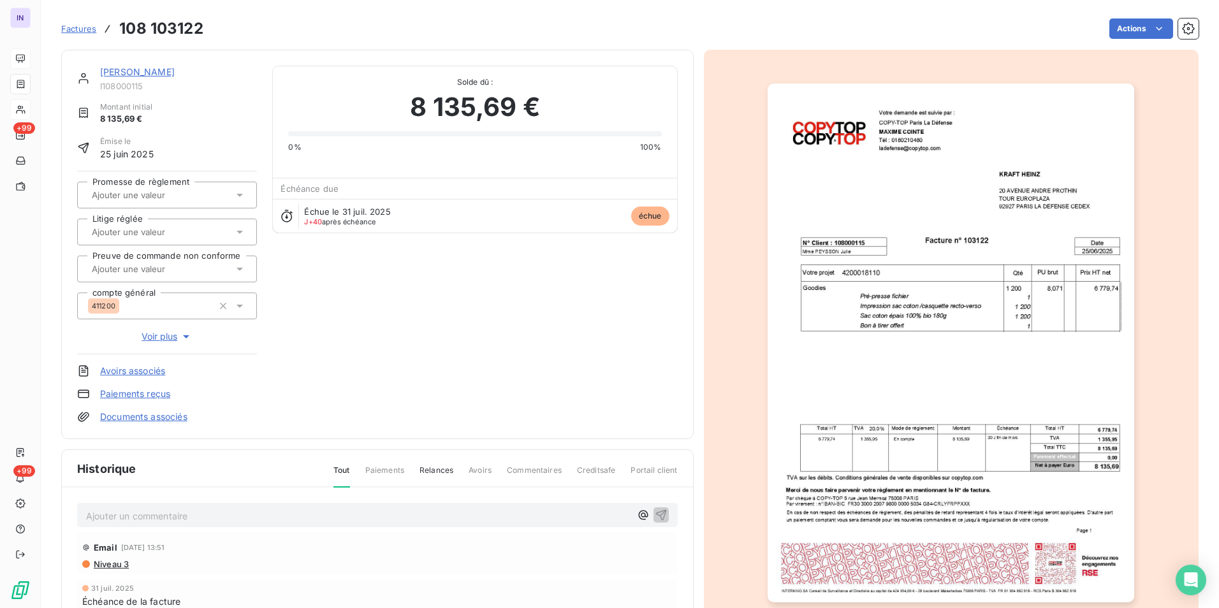
click at [151, 73] on link "[PERSON_NAME]" at bounding box center [137, 71] width 75 height 11
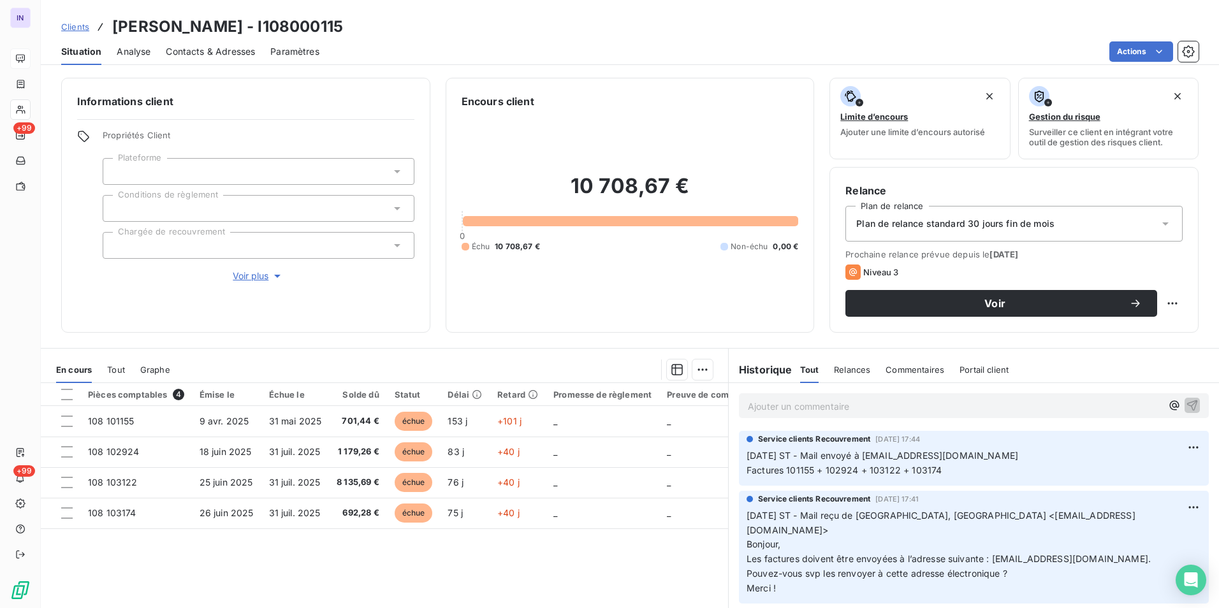
click at [237, 53] on span "Contacts & Adresses" at bounding box center [210, 51] width 89 height 13
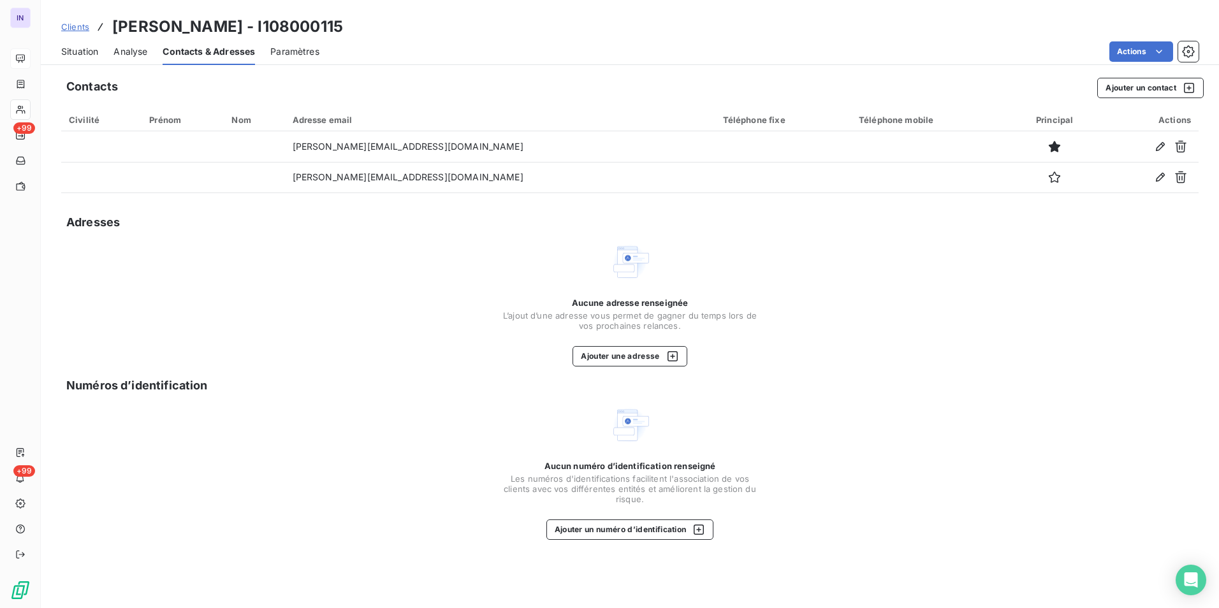
click at [75, 49] on span "Situation" at bounding box center [79, 51] width 37 height 13
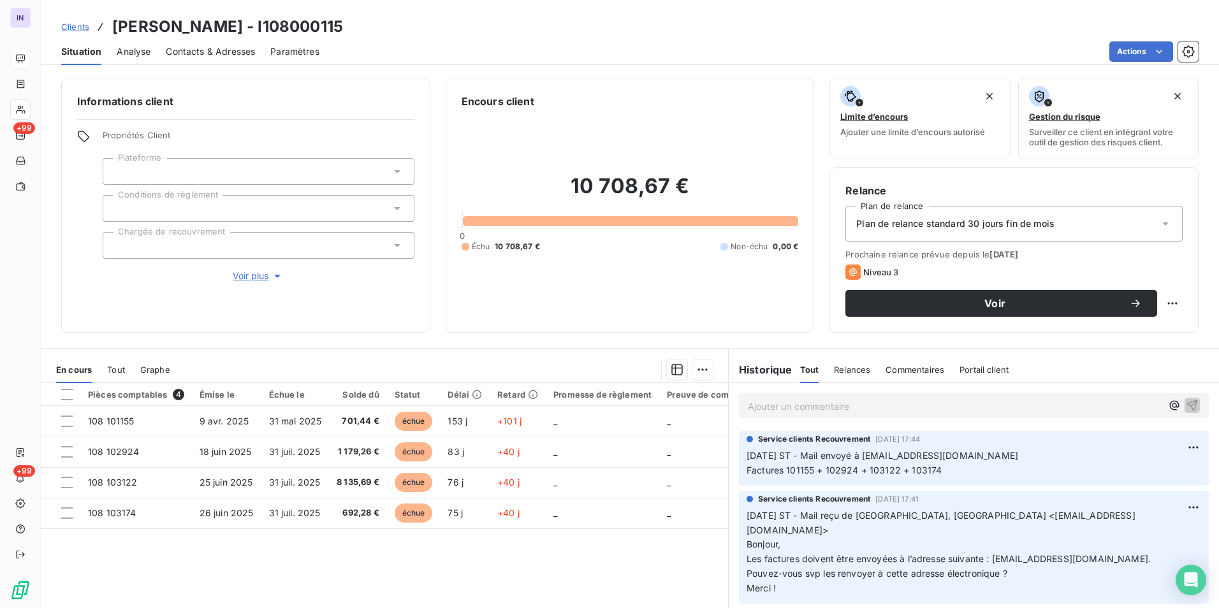
click at [237, 47] on span "Contacts & Adresses" at bounding box center [210, 51] width 89 height 13
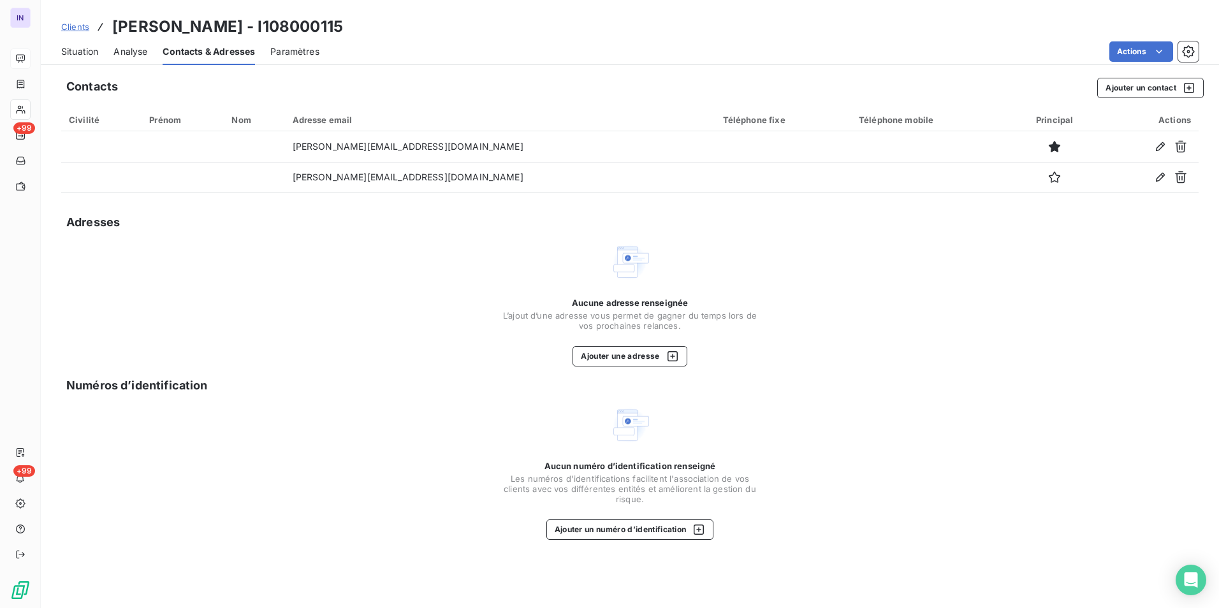
click at [90, 50] on span "Situation" at bounding box center [79, 51] width 37 height 13
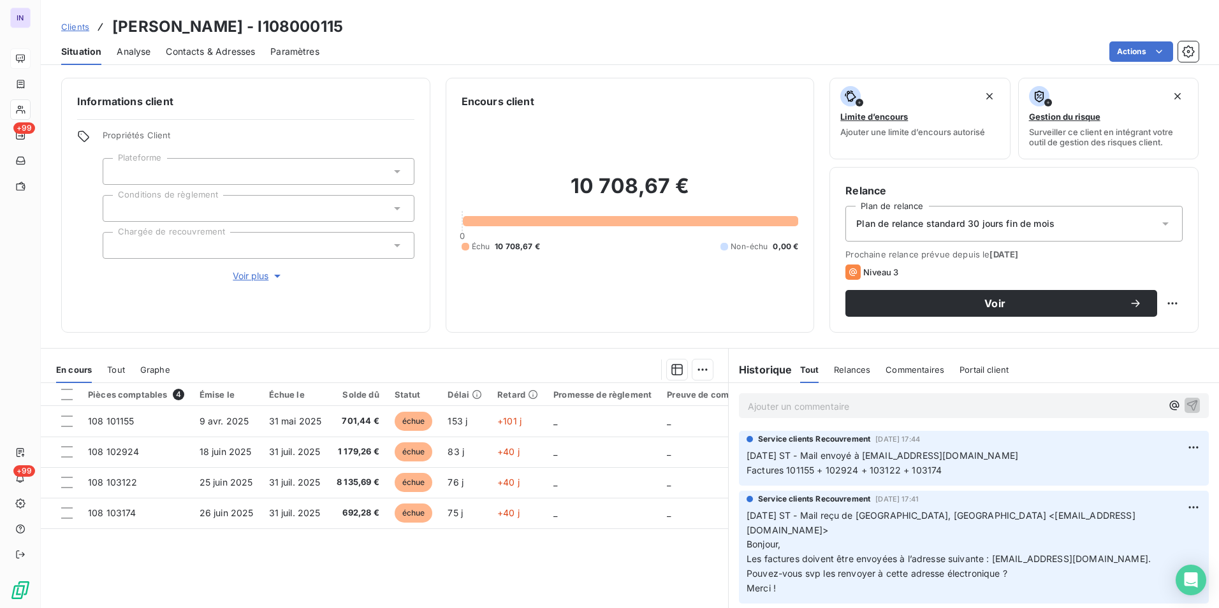
click at [198, 55] on span "Contacts & Adresses" at bounding box center [210, 51] width 89 height 13
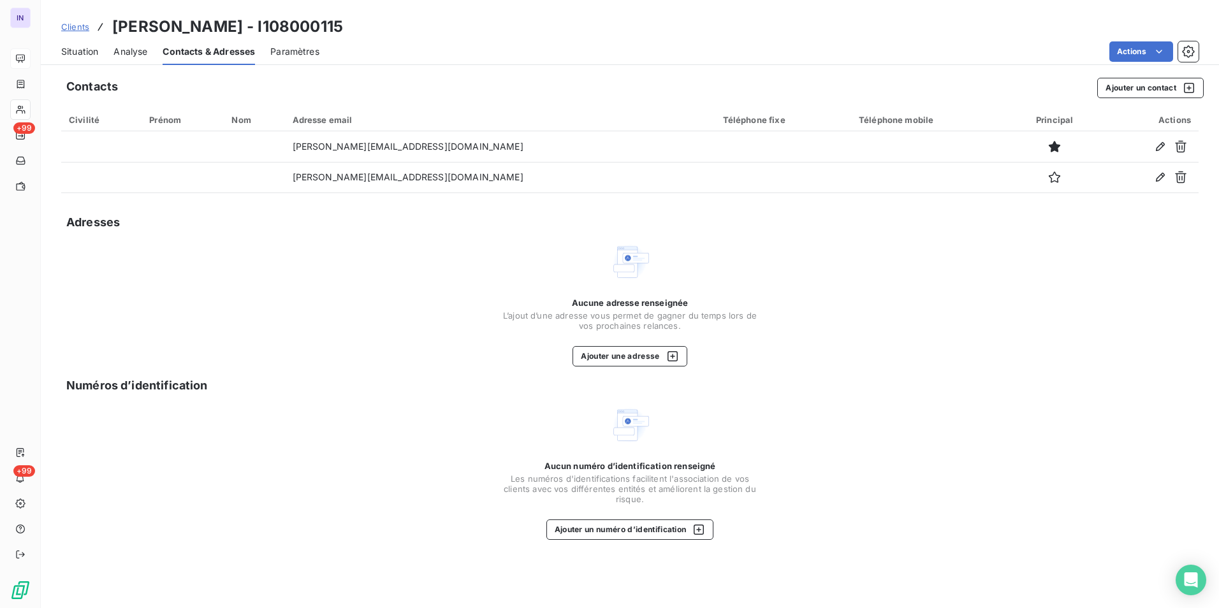
click at [98, 54] on span "Situation" at bounding box center [79, 51] width 37 height 13
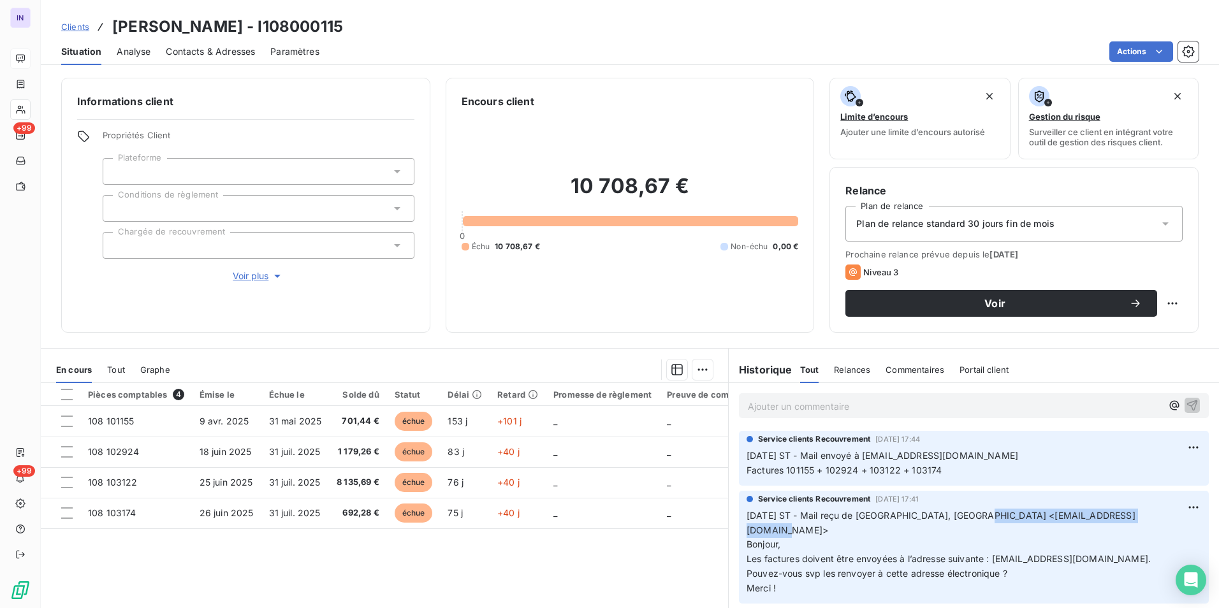
drag, startPoint x: 1137, startPoint y: 517, endPoint x: 971, endPoint y: 514, distance: 165.7
click at [971, 514] on p "[DATE] ST - Mail reçu de [GEOGRAPHIC_DATA], [PERSON_NAME] <[EMAIL_ADDRESS][DOMA…" at bounding box center [973, 552] width 454 height 87
copy span "[PERSON_NAME][EMAIL_ADDRESS][DOMAIN_NAME]>"
click at [212, 54] on span "Contacts & Adresses" at bounding box center [210, 51] width 89 height 13
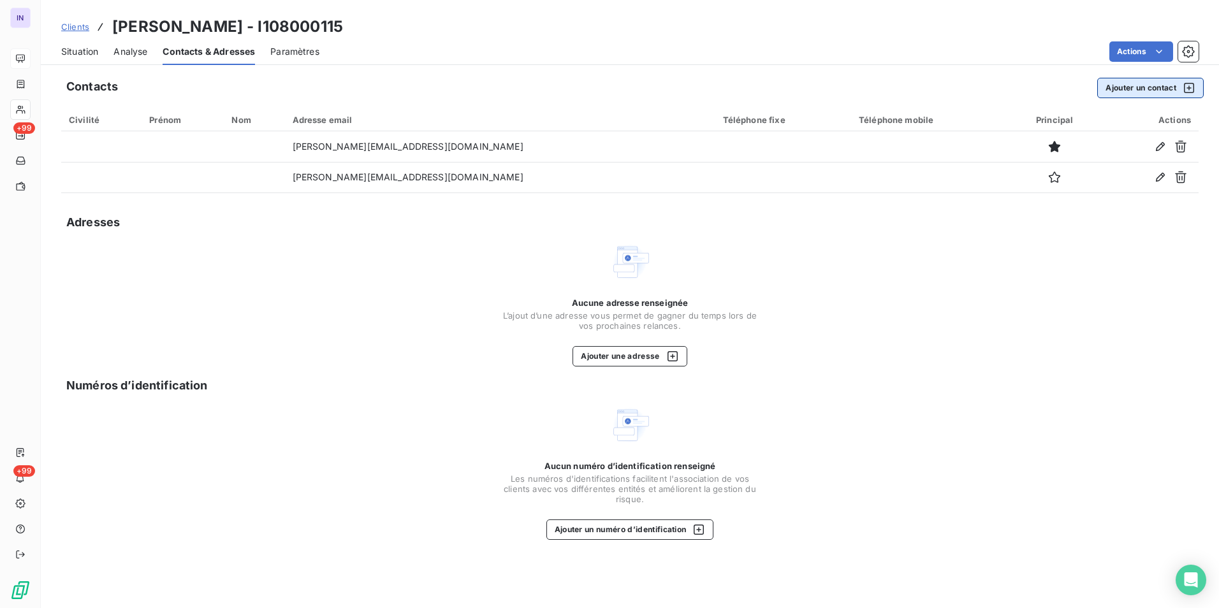
click at [1142, 89] on button "Ajouter un contact" at bounding box center [1150, 88] width 106 height 20
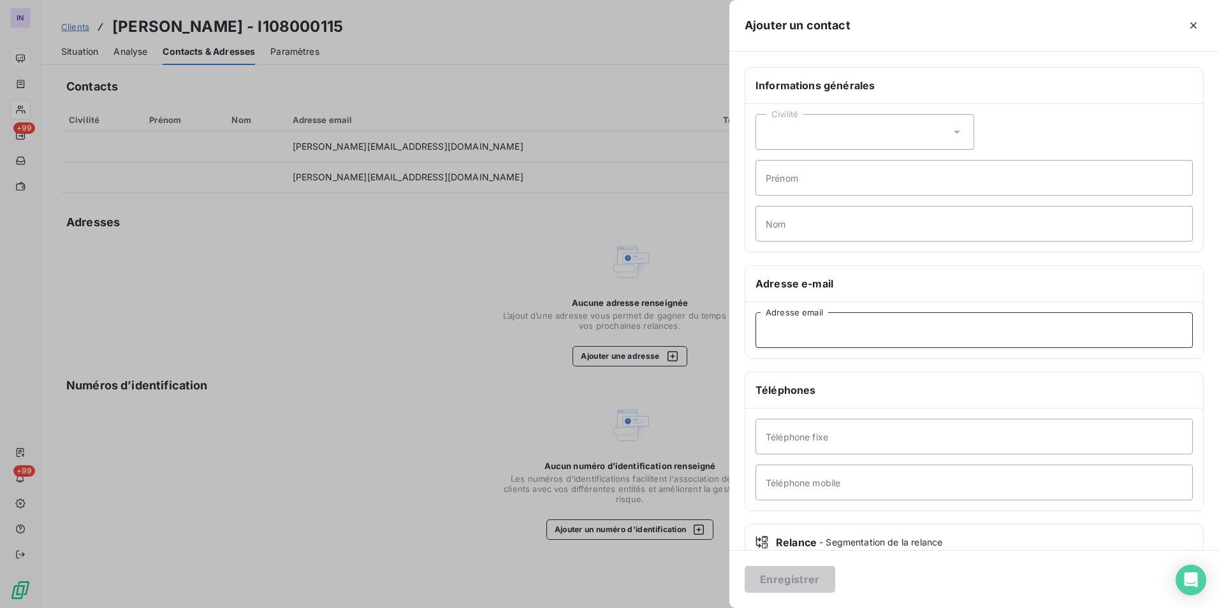
click at [915, 323] on input "Adresse email" at bounding box center [973, 330] width 437 height 36
paste input "[PERSON_NAME][EMAIL_ADDRESS][DOMAIN_NAME]>"
type input "[EMAIL_ADDRESS][DOMAIN_NAME]"
click at [797, 584] on button "Enregistrer" at bounding box center [789, 579] width 91 height 27
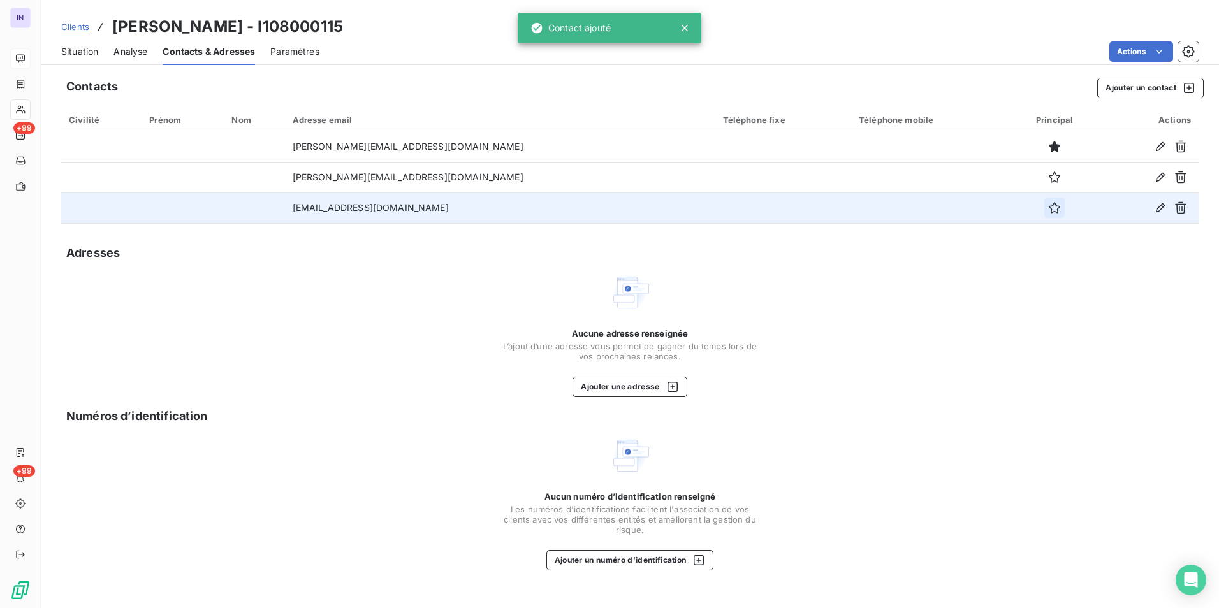
click at [1048, 211] on icon "button" at bounding box center [1054, 207] width 13 height 13
click at [81, 50] on span "Situation" at bounding box center [79, 51] width 37 height 13
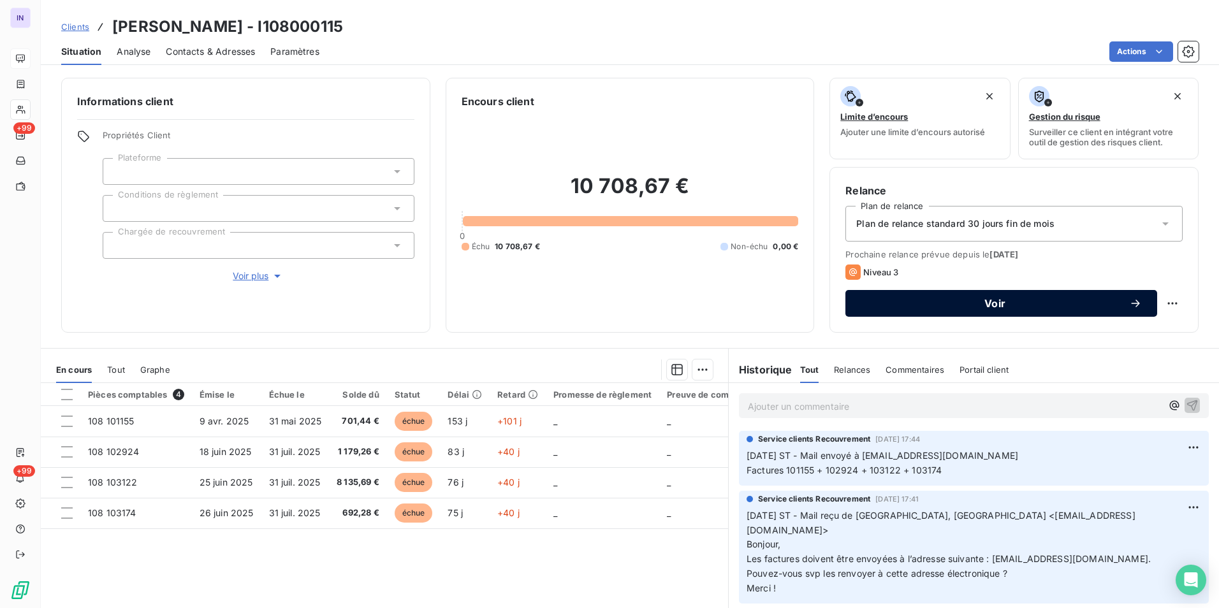
click at [1021, 305] on span "Voir" at bounding box center [994, 303] width 268 height 10
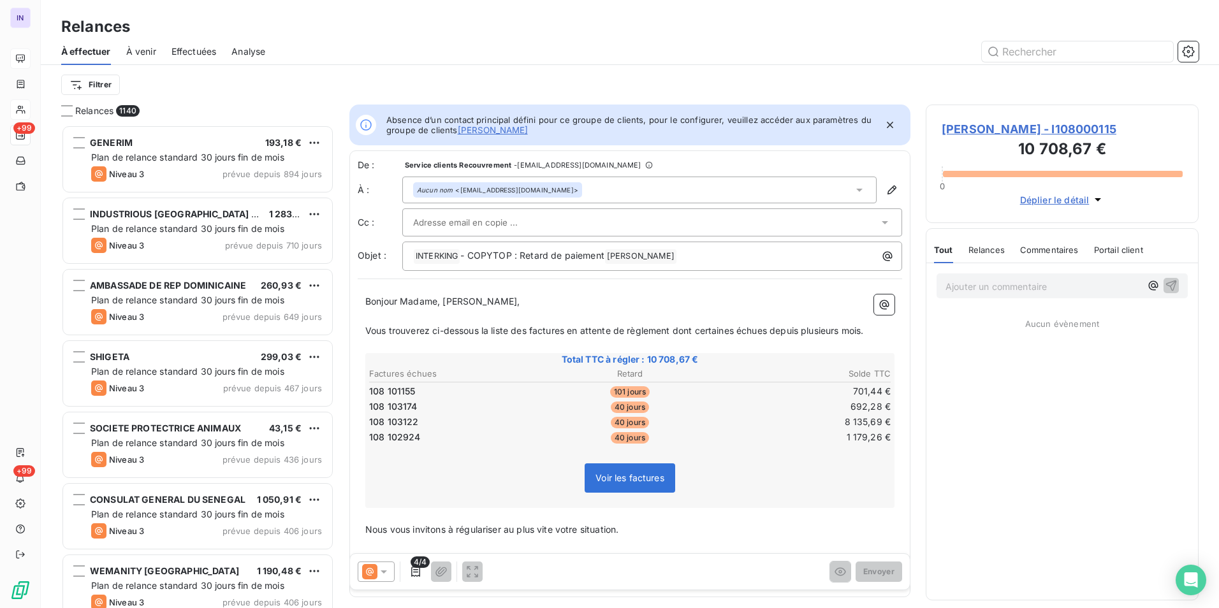
scroll to position [474, 263]
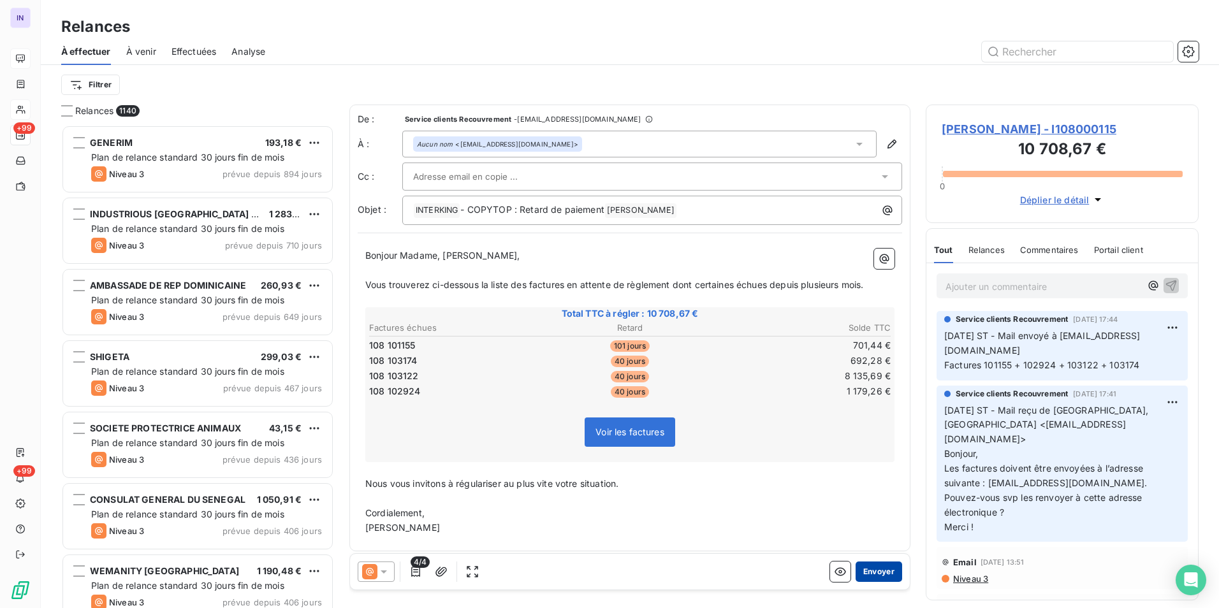
click at [876, 574] on button "Envoyer" at bounding box center [878, 572] width 47 height 20
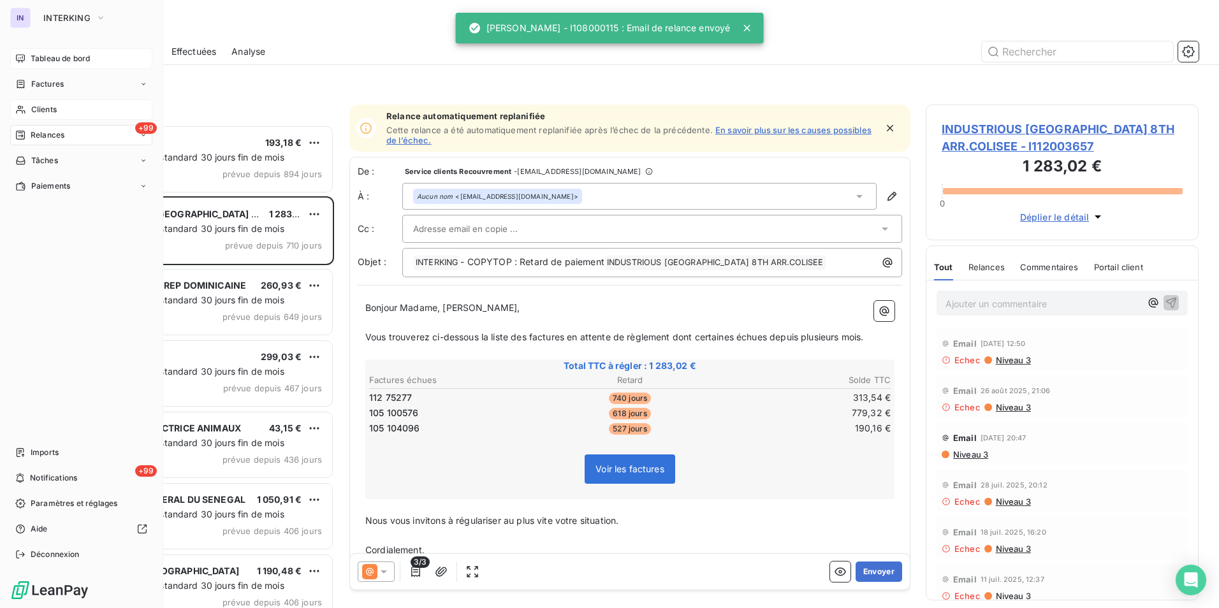
click at [50, 59] on span "Tableau de bord" at bounding box center [60, 58] width 59 height 11
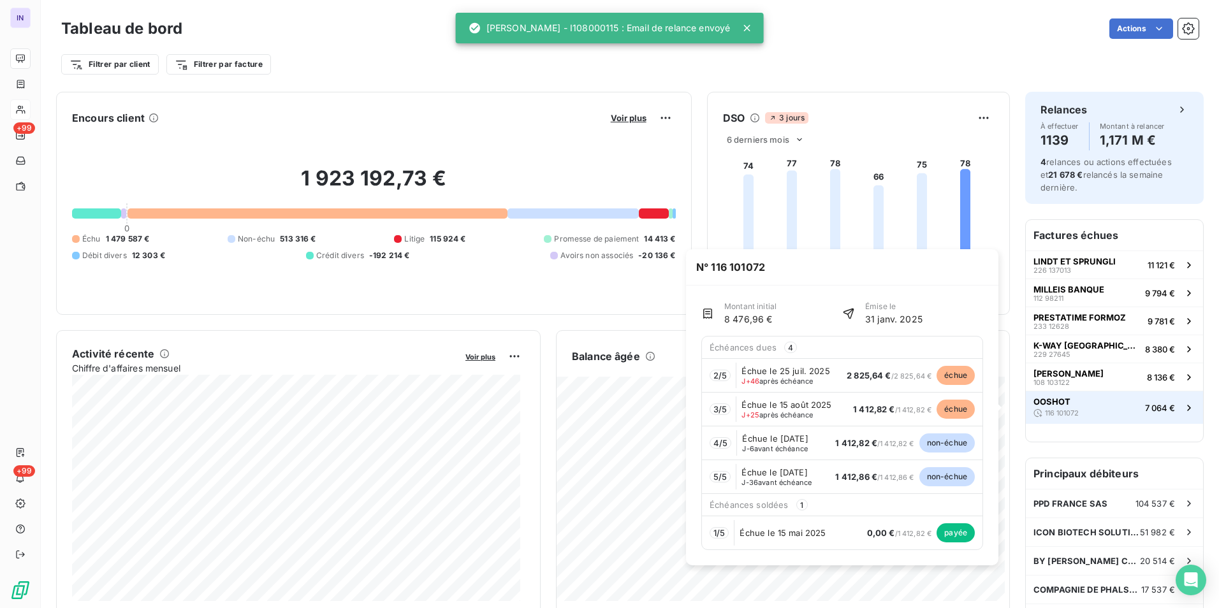
click at [1070, 407] on div "116 101072" at bounding box center [1055, 413] width 45 height 13
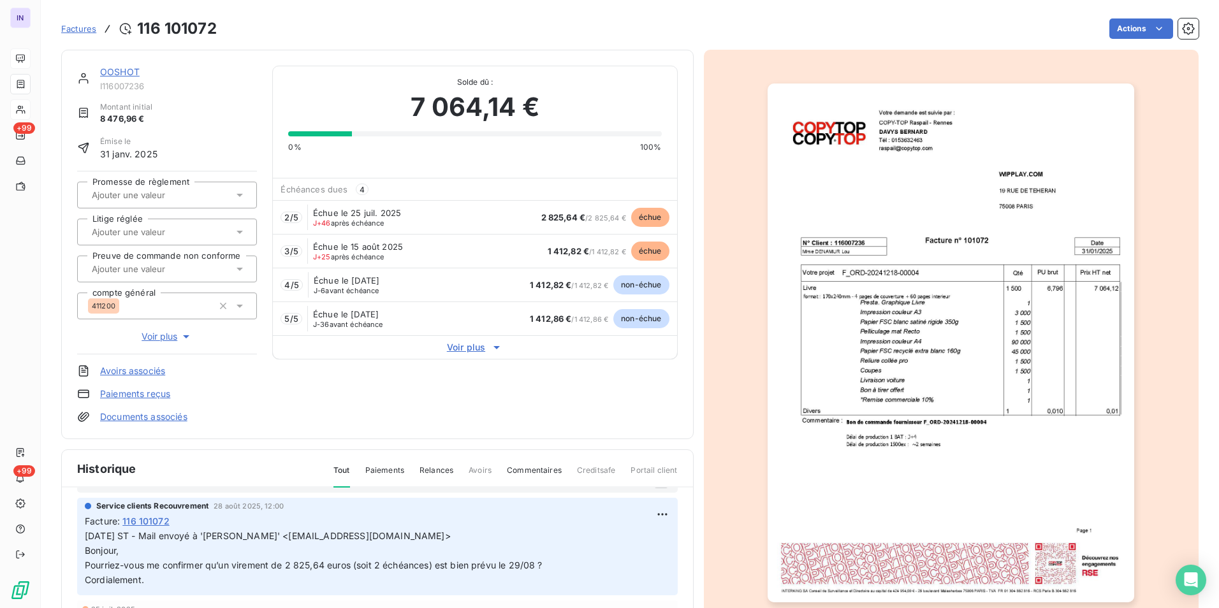
scroll to position [64, 0]
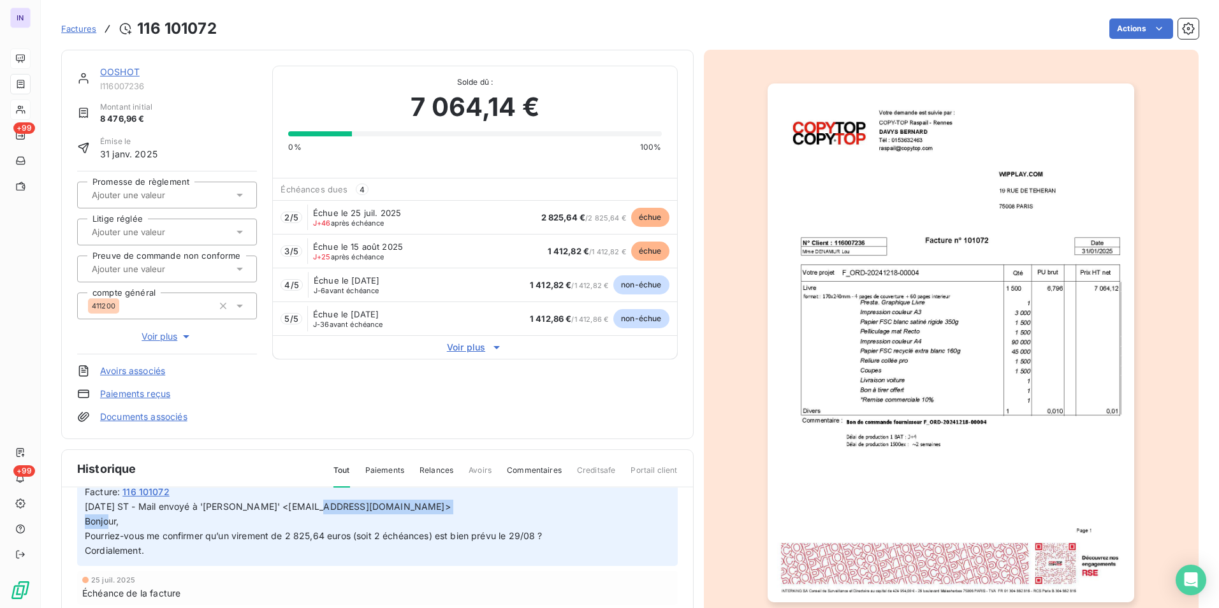
drag, startPoint x: 460, startPoint y: 504, endPoint x: 310, endPoint y: 504, distance: 150.4
click at [310, 504] on p "[DATE] ST - Mail envoyé à '[PERSON_NAME]' <[EMAIL_ADDRESS][DOMAIN_NAME]> Bonjou…" at bounding box center [377, 529] width 585 height 59
copy span "[PERSON_NAME][EMAIL_ADDRESS][DOMAIN_NAME]>"
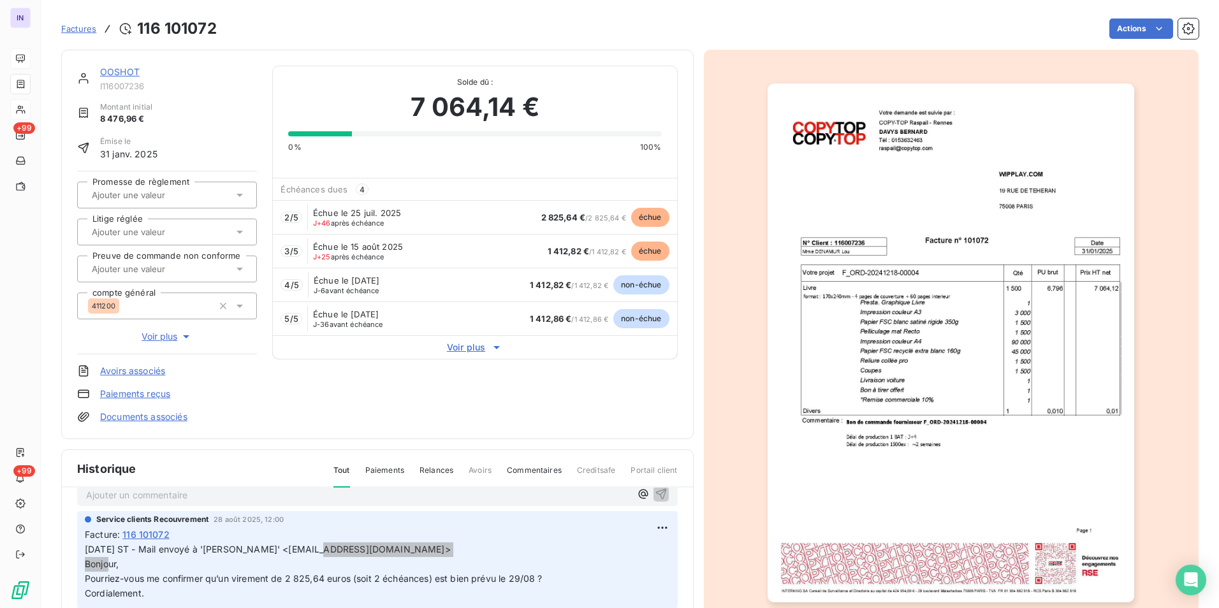
scroll to position [0, 0]
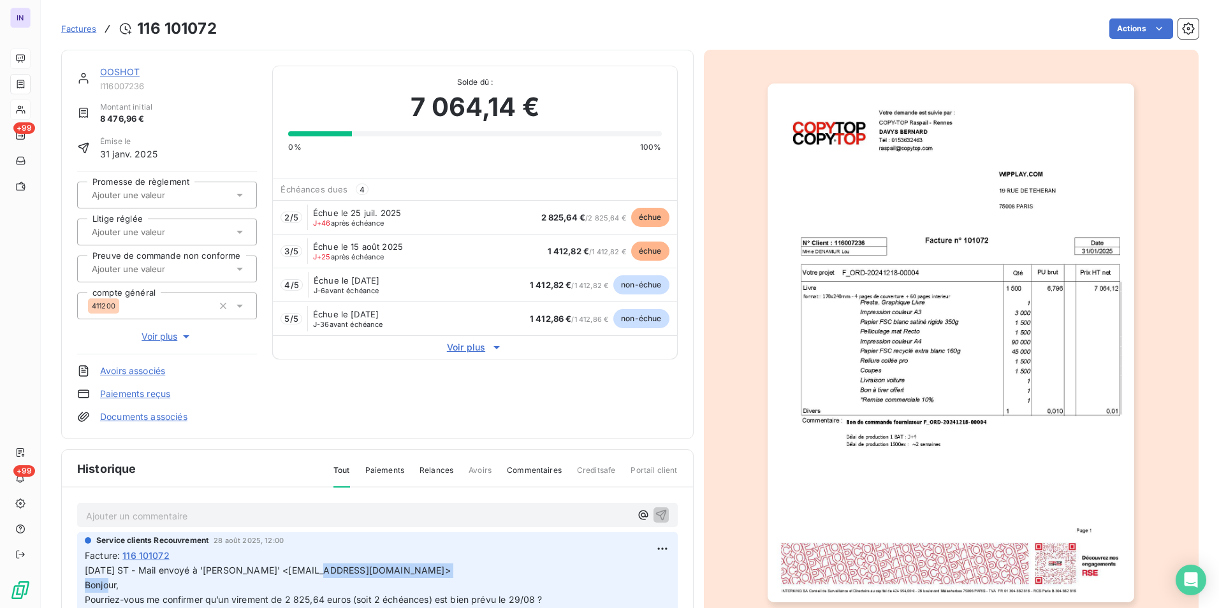
click at [124, 71] on link "OOSHOT" at bounding box center [120, 71] width 40 height 11
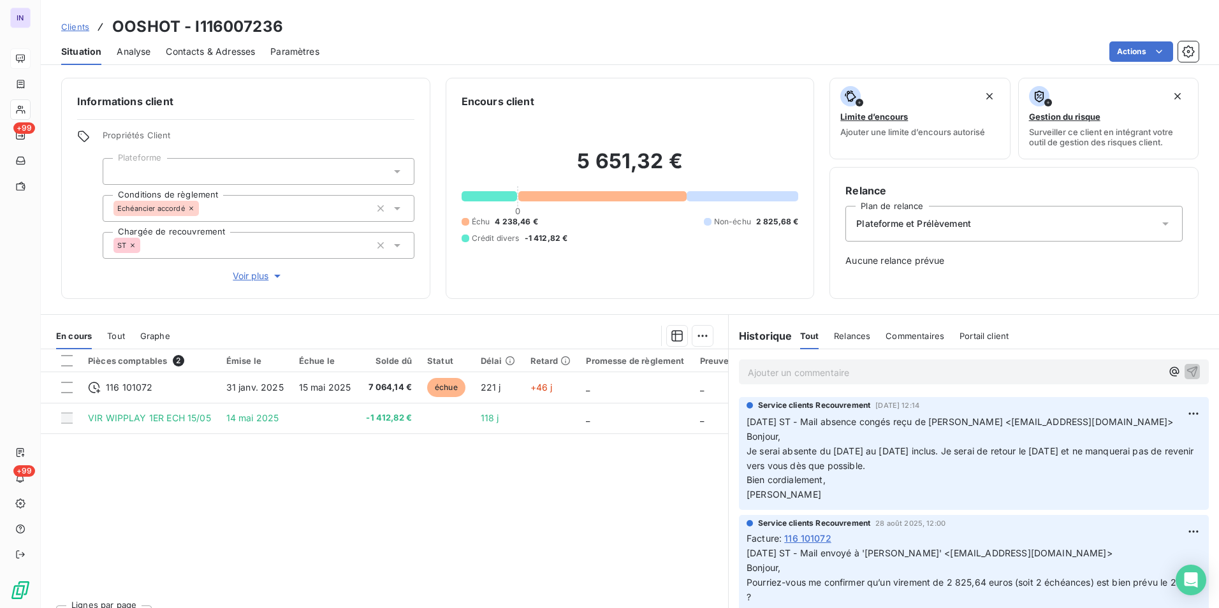
click at [782, 375] on p "Ajouter un commentaire ﻿" at bounding box center [955, 373] width 414 height 16
drag, startPoint x: 825, startPoint y: 368, endPoint x: 722, endPoint y: 368, distance: 102.6
click at [722, 368] on div "En cours Tout Graphe Pièces comptables 2 Émise le Échue le Solde dû Statut Déla…" at bounding box center [630, 473] width 1178 height 319
click at [909, 375] on p "[DATE] ST - Mail envoyé à" at bounding box center [955, 372] width 414 height 15
click at [809, 379] on p "[DATE] ST - Mail envoyé à [PERSON_NAME] <[EMAIL_ADDRESS][DOMAIN_NAME]>" at bounding box center [955, 372] width 414 height 15
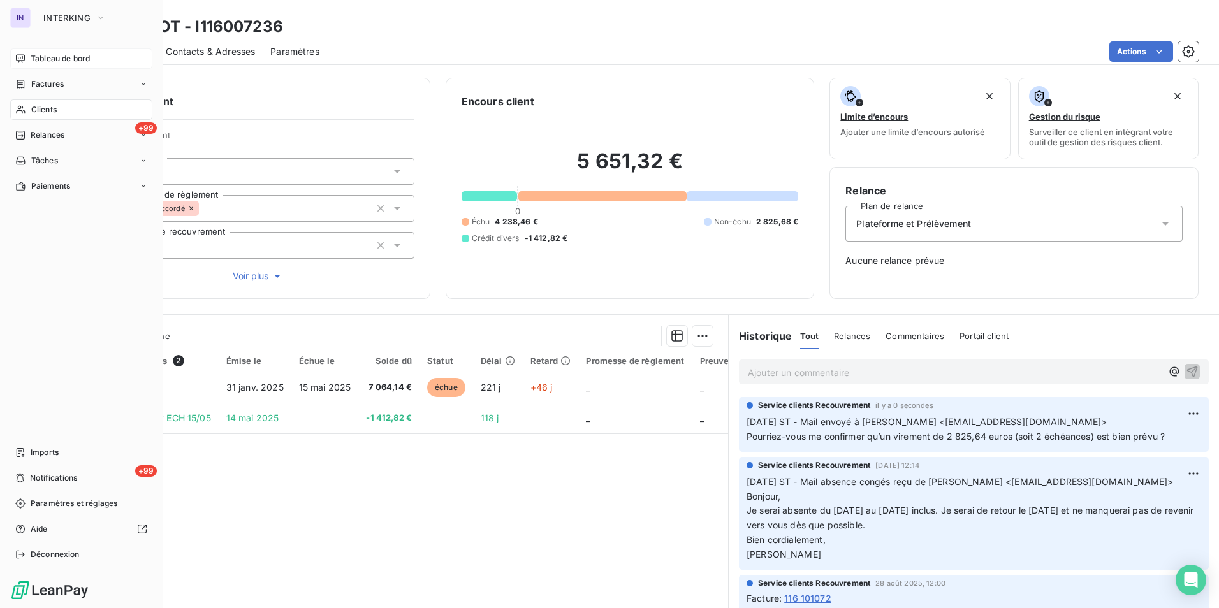
click at [50, 110] on span "Clients" at bounding box center [43, 109] width 25 height 11
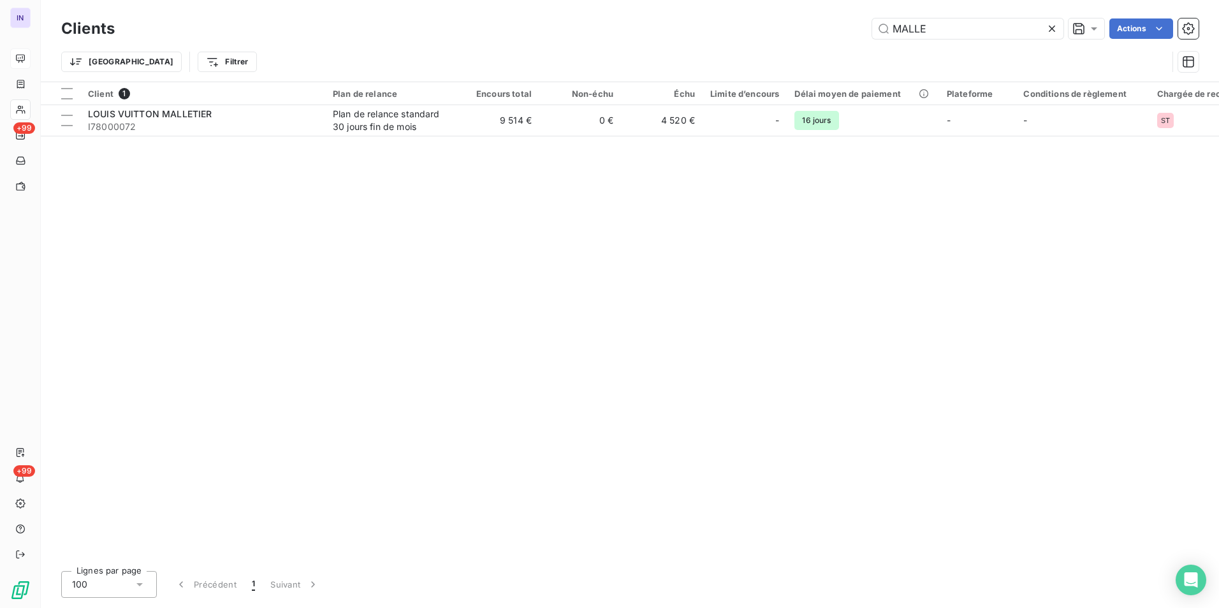
drag, startPoint x: 934, startPoint y: 27, endPoint x: 735, endPoint y: 8, distance: 200.4
click at [740, 3] on div "Clients MALLE Actions Trier Filtrer" at bounding box center [630, 41] width 1178 height 82
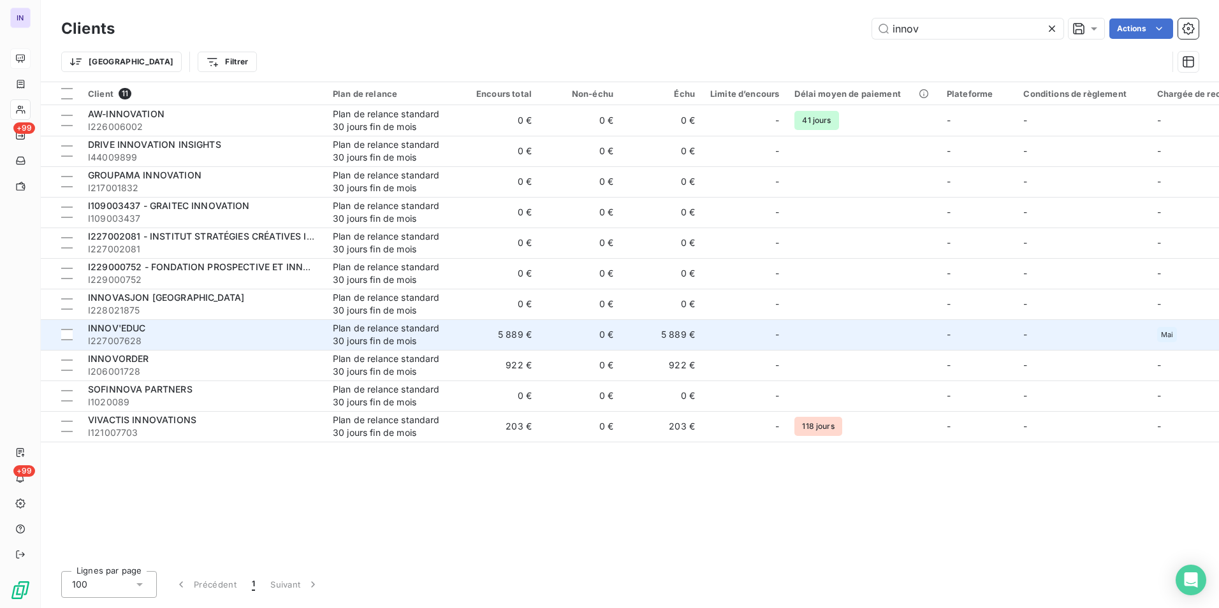
type input "innov"
click at [172, 333] on div "INNOV'EDUC" at bounding box center [202, 328] width 229 height 13
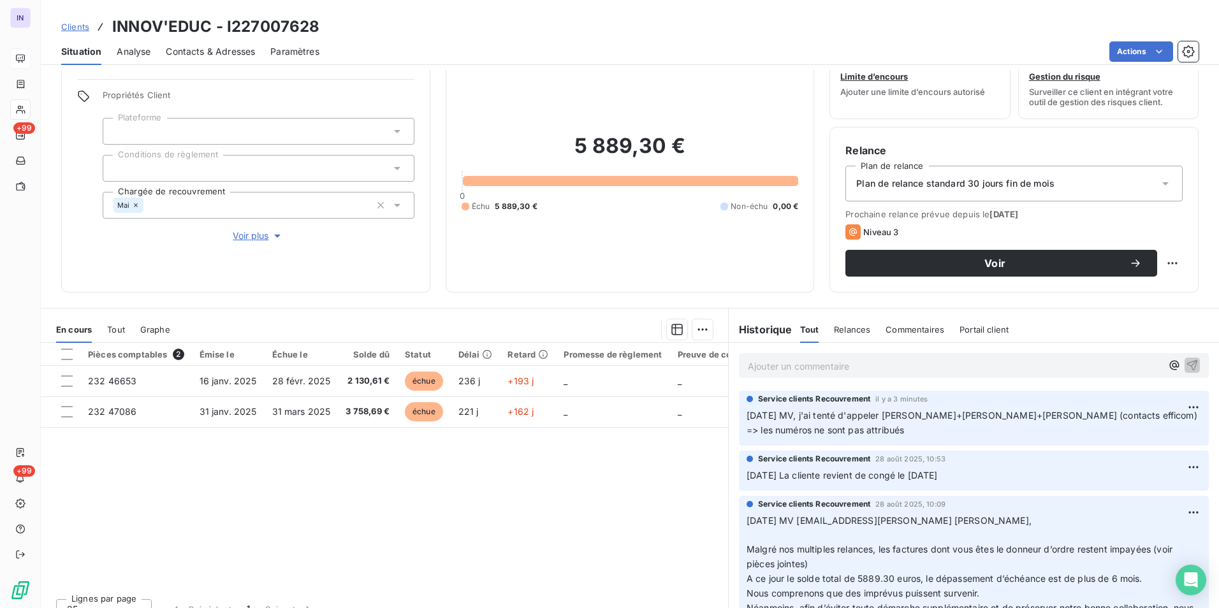
scroll to position [59, 0]
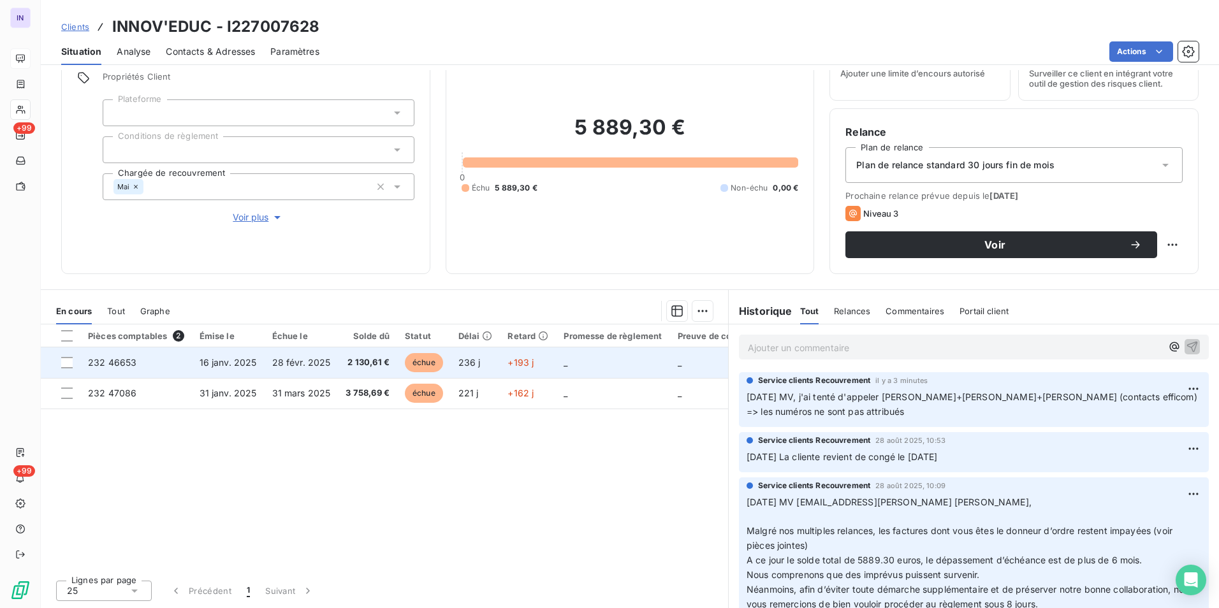
click at [246, 368] on td "16 janv. 2025" at bounding box center [228, 362] width 73 height 31
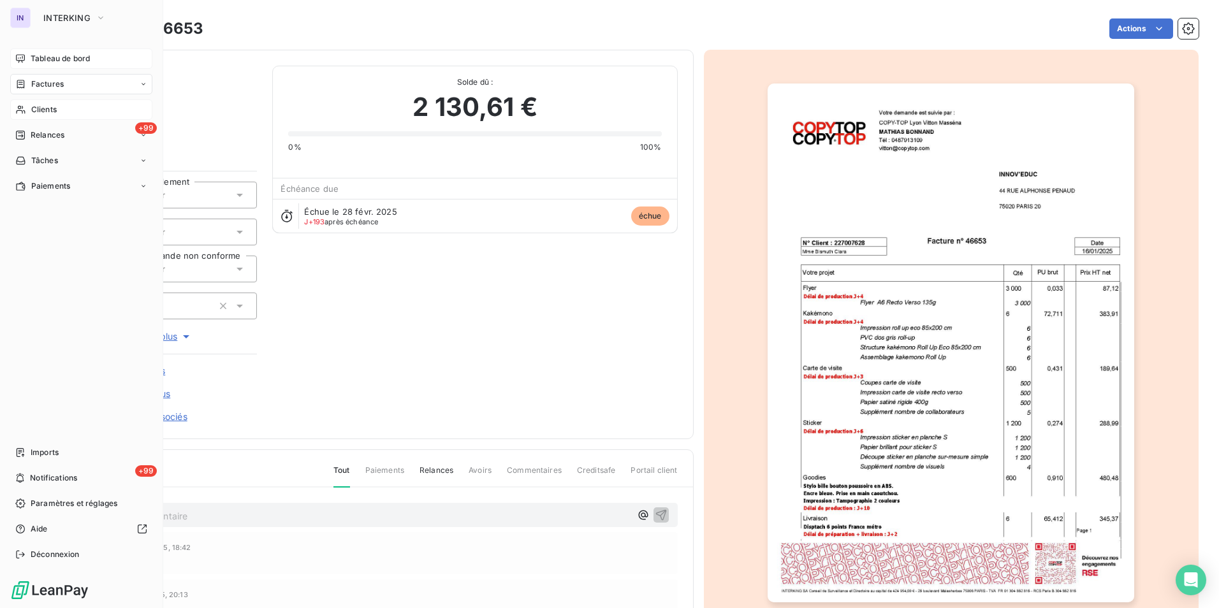
click at [45, 87] on span "Factures" at bounding box center [47, 83] width 33 height 11
click at [58, 110] on span "Factures" at bounding box center [47, 109] width 33 height 11
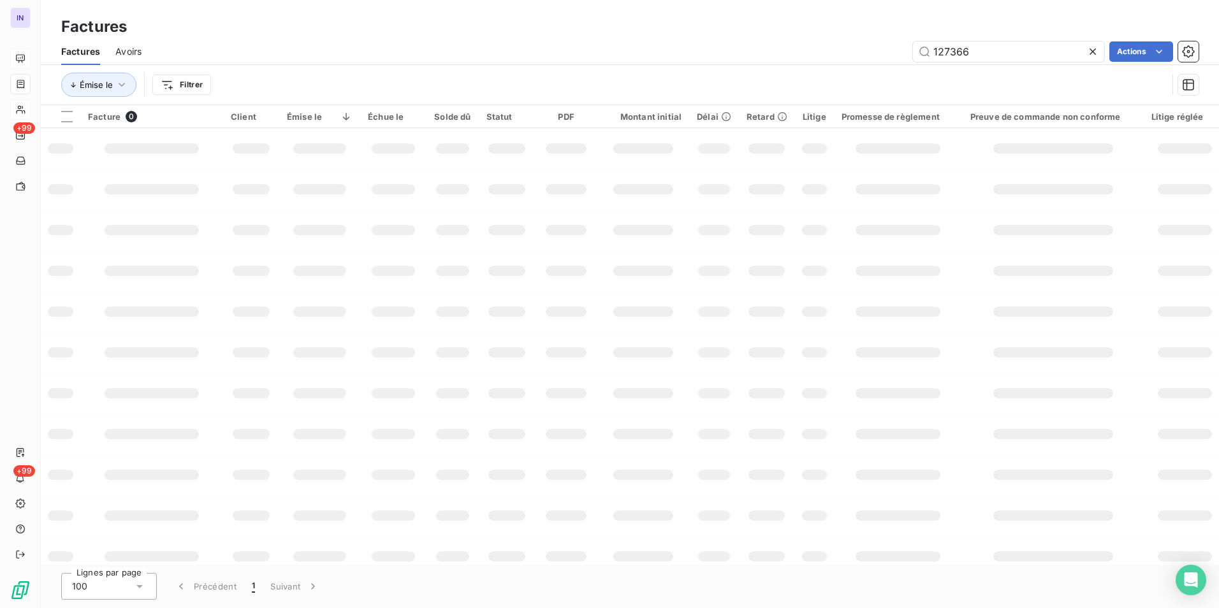
drag, startPoint x: 978, startPoint y: 50, endPoint x: 799, endPoint y: 62, distance: 179.5
click at [806, 59] on div "127366 Actions" at bounding box center [678, 51] width 1042 height 20
type input "78366"
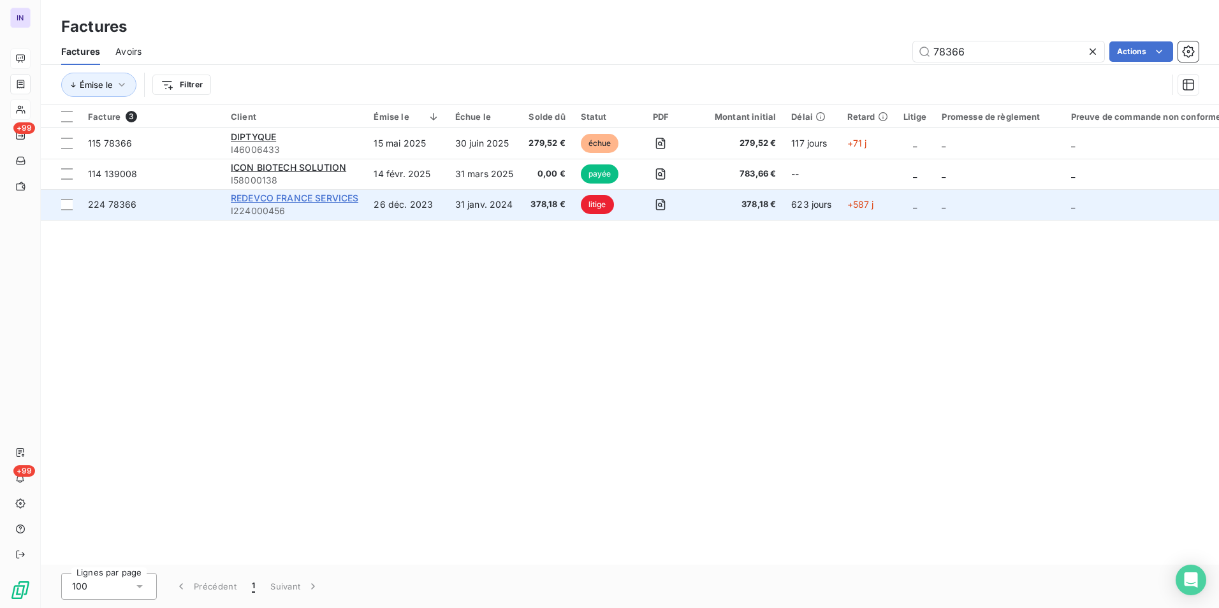
click at [312, 198] on span "REDEVCO FRANCE SERVICES" at bounding box center [294, 197] width 127 height 11
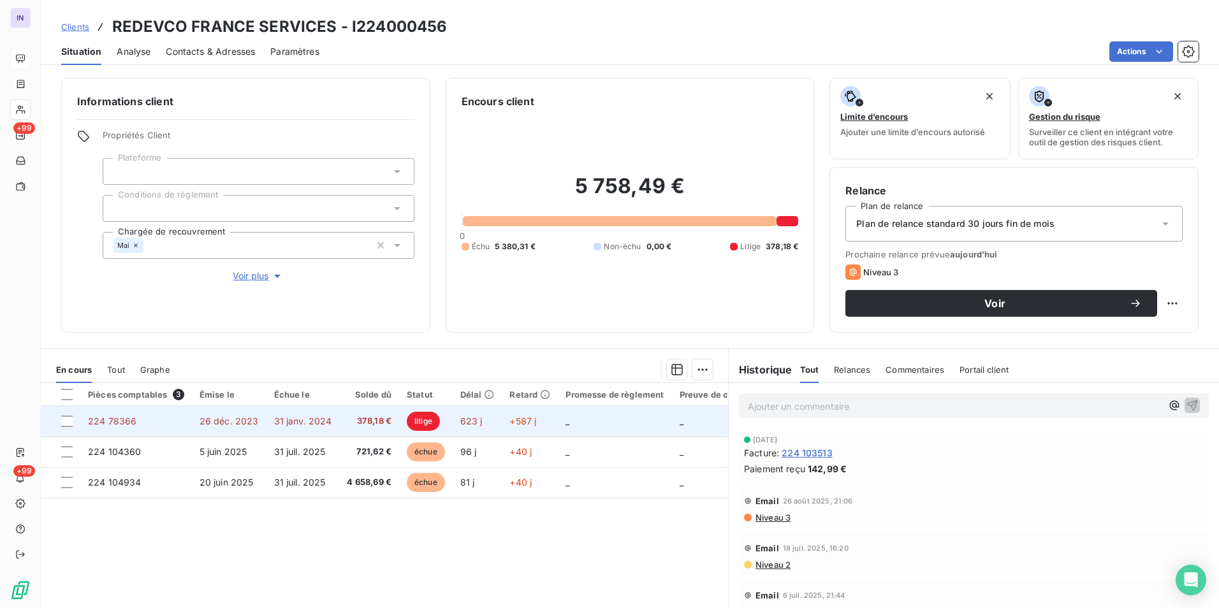
click at [263, 423] on td "26 déc. 2023" at bounding box center [229, 421] width 75 height 31
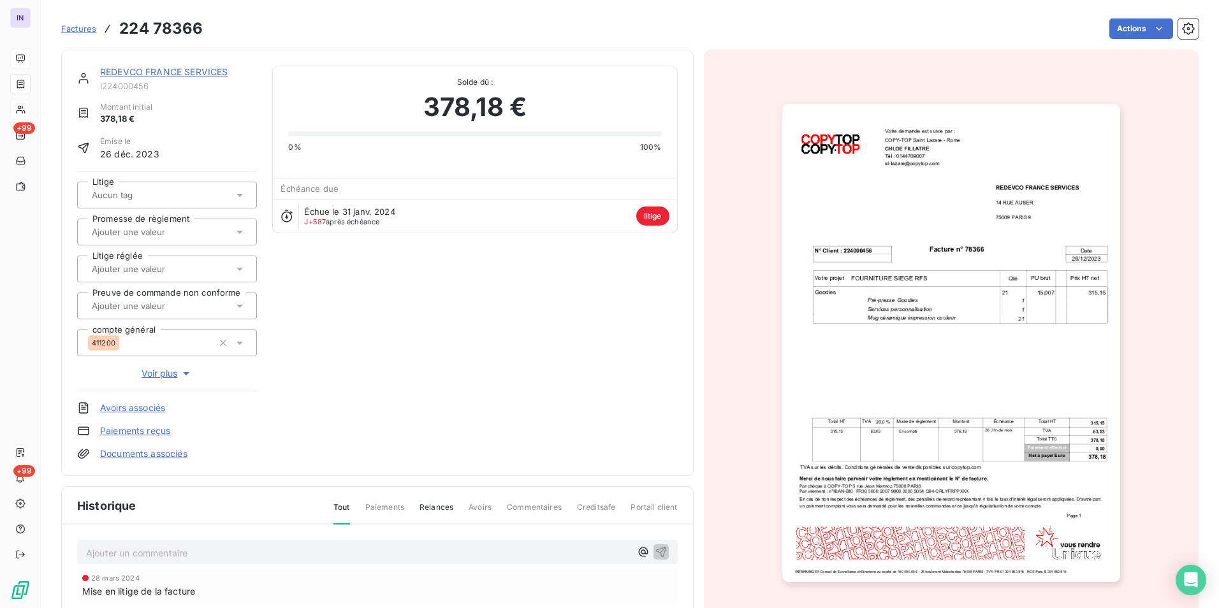
click at [187, 71] on link "REDEVCO FRANCE SERVICES" at bounding box center [163, 71] width 127 height 11
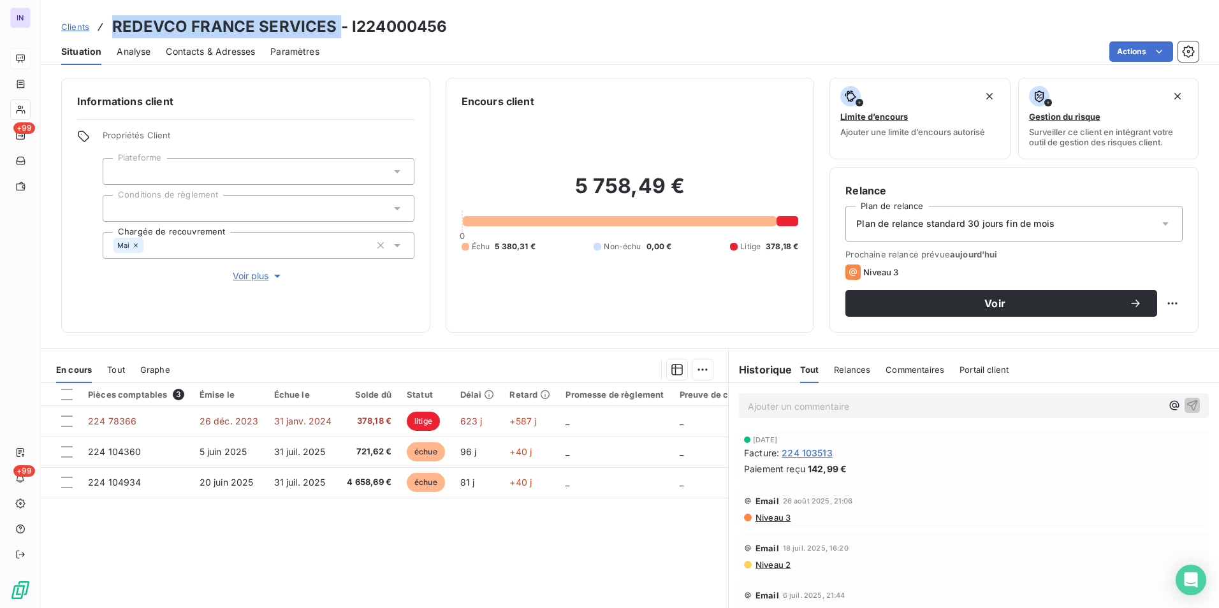
drag, startPoint x: 337, startPoint y: 23, endPoint x: 112, endPoint y: 25, distance: 225.0
click at [112, 25] on h3 "REDEVCO FRANCE SERVICES - I224000456" at bounding box center [279, 26] width 335 height 23
copy h3 "REDEVCO FRANCE SERVICES"
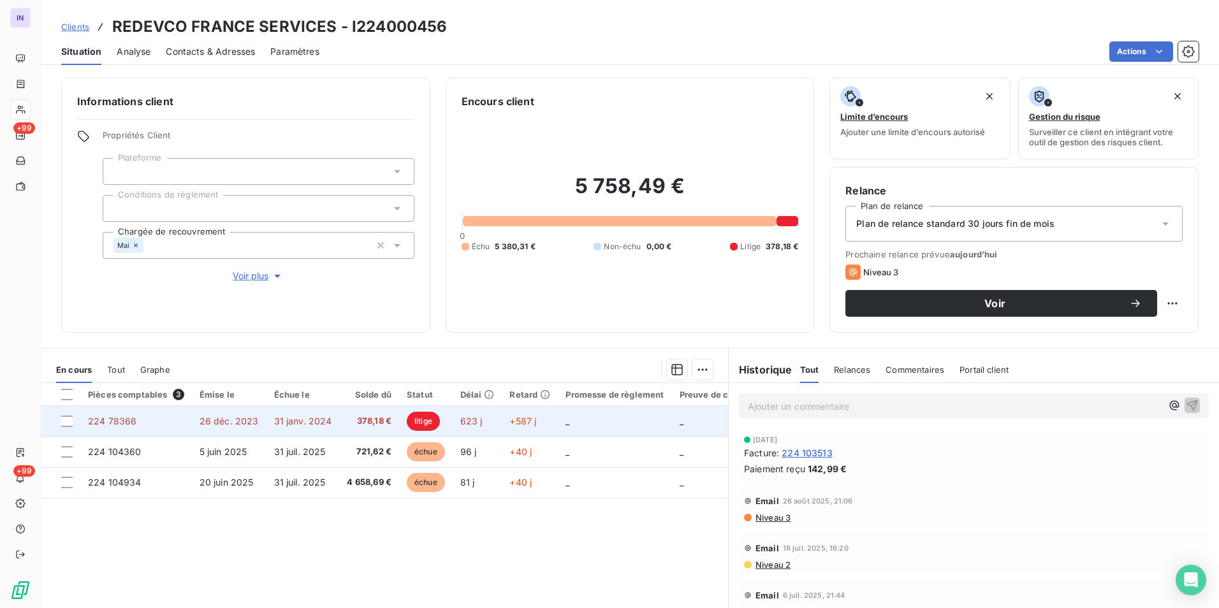
click at [282, 428] on td "31 janv. 2024" at bounding box center [302, 421] width 73 height 31
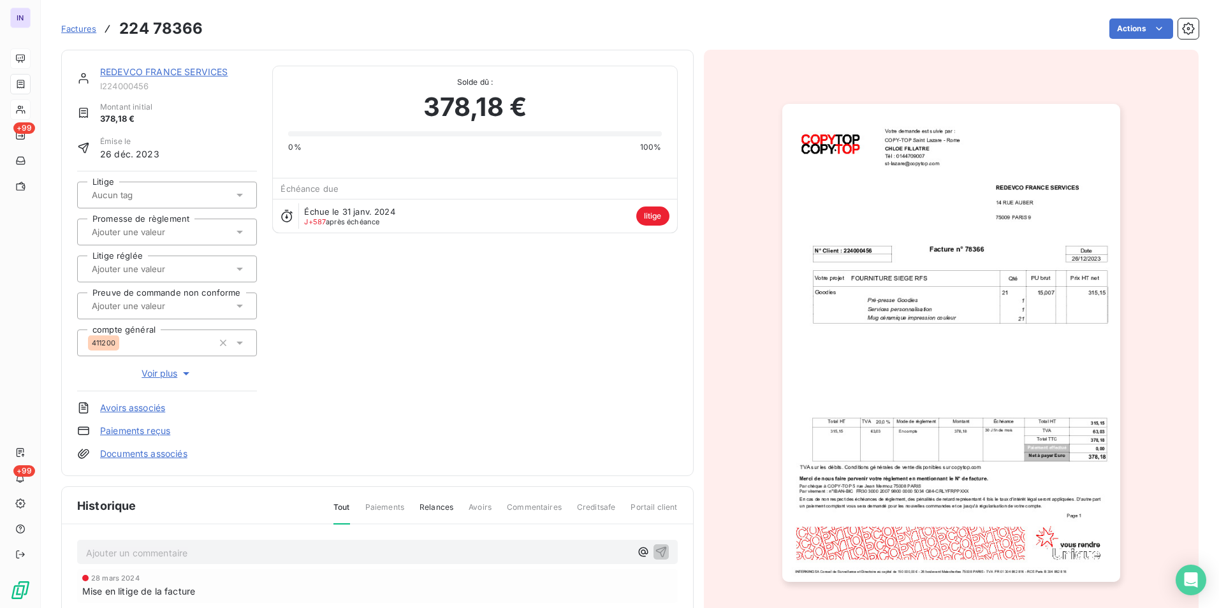
click at [159, 451] on link "Documents associés" at bounding box center [143, 453] width 87 height 13
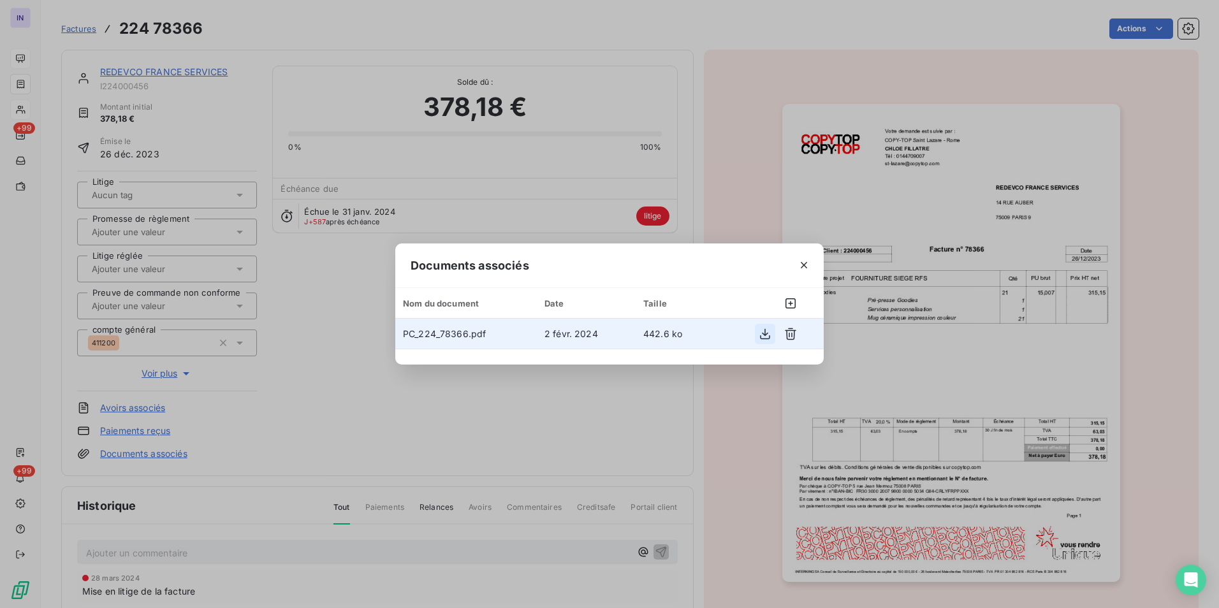
click at [762, 336] on icon "button" at bounding box center [765, 334] width 13 height 13
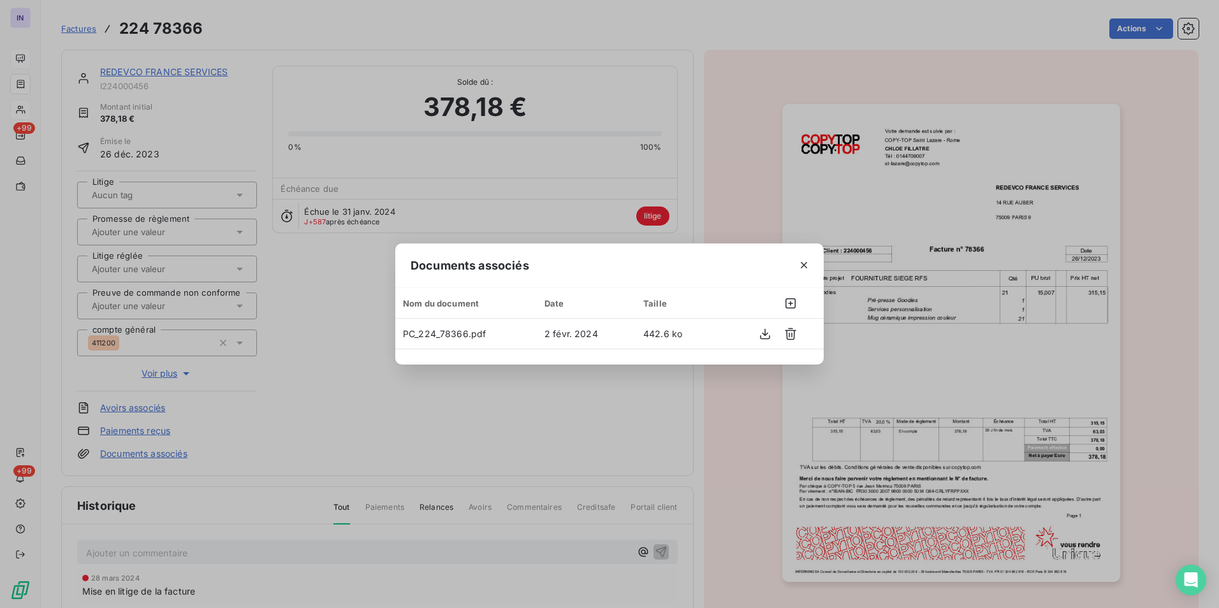
drag, startPoint x: 847, startPoint y: 47, endPoint x: 889, endPoint y: 41, distance: 42.5
click at [847, 47] on div "Documents associés Nom du document Date Taille PC_224_78366.pdf [DATE] 442.6 ko" at bounding box center [609, 304] width 1219 height 608
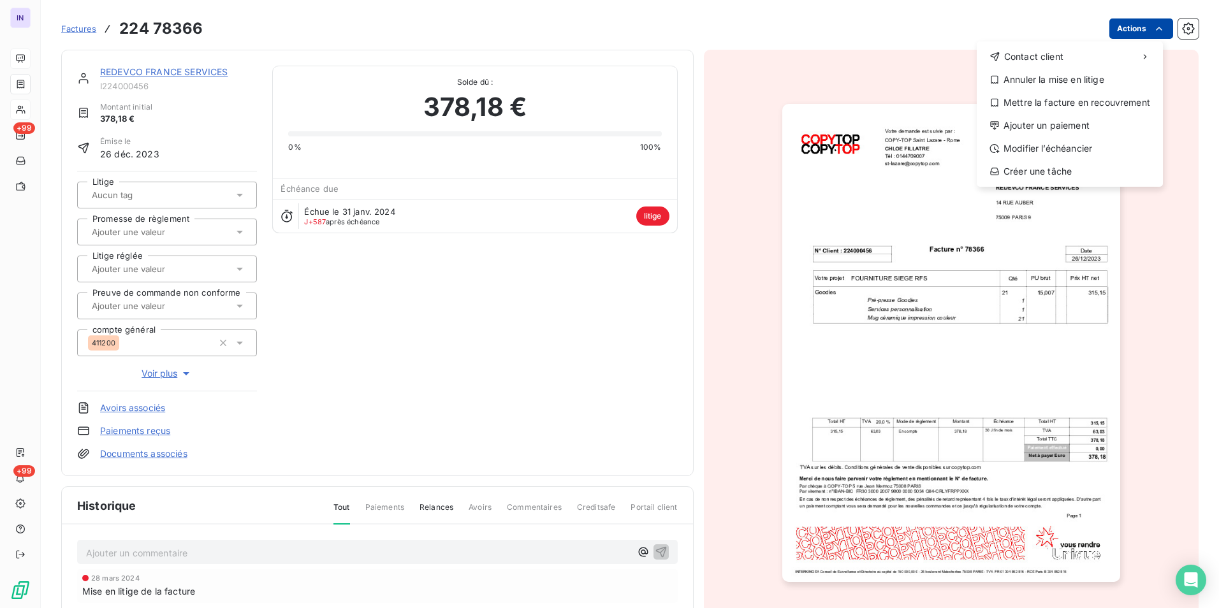
click at [1129, 28] on html "IN +99 +99 Factures [PHONE_NUMBER] Actions Contact client Annuler la mise en li…" at bounding box center [609, 304] width 1219 height 608
click at [199, 75] on html "IN +99 +99 Factures [PHONE_NUMBER] Actions Contact client Annuler la mise en li…" at bounding box center [609, 304] width 1219 height 608
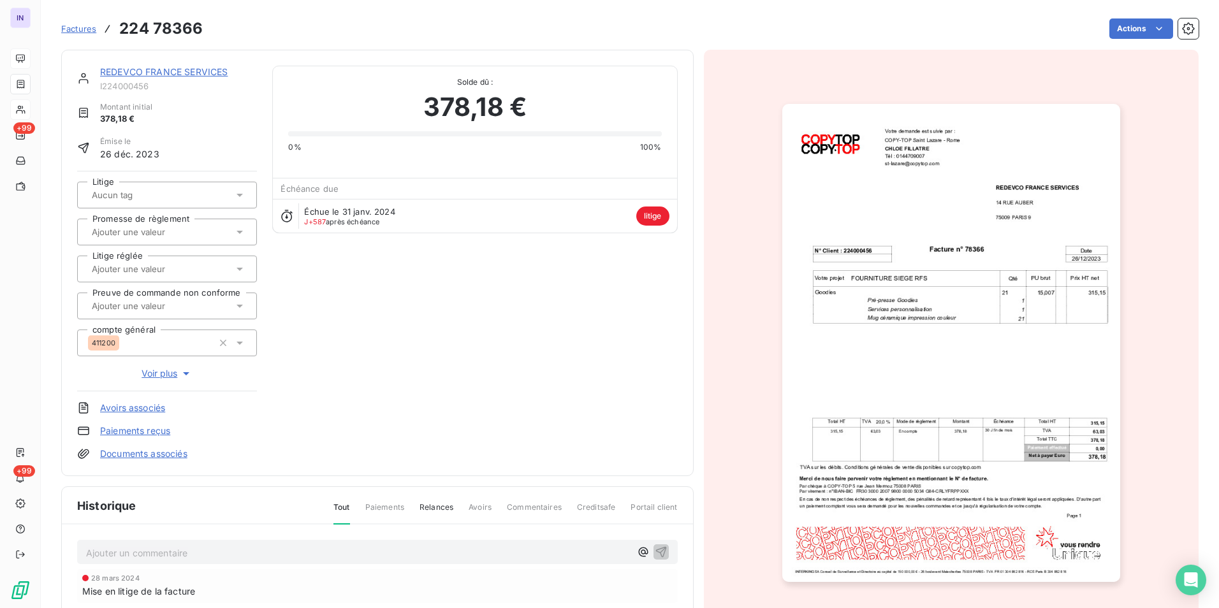
click at [195, 68] on link "REDEVCO FRANCE SERVICES" at bounding box center [163, 71] width 127 height 11
